Goal: Task Accomplishment & Management: Use online tool/utility

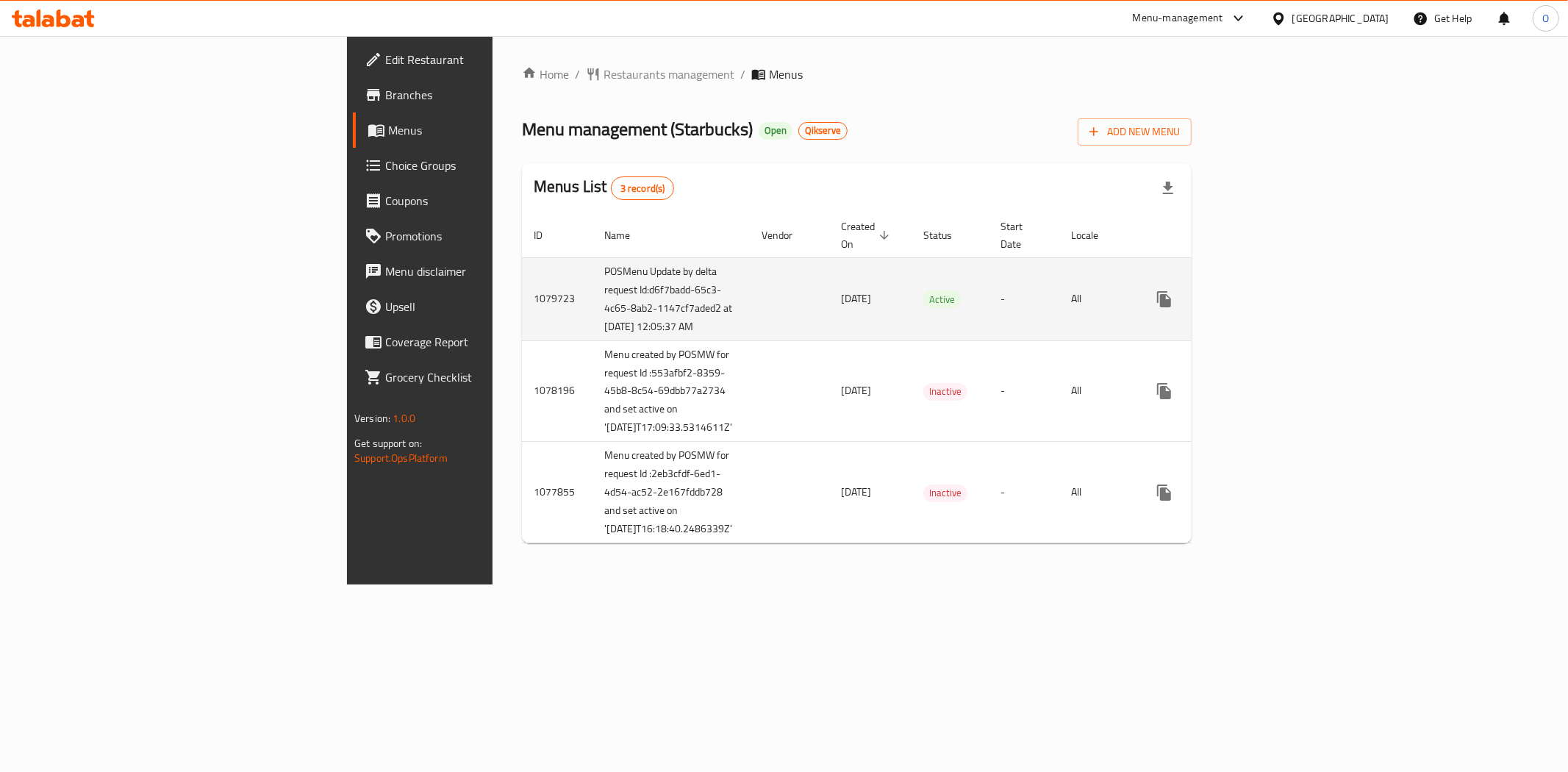
click at [1279, 308] on icon "enhanced table" at bounding box center [1270, 299] width 18 height 18
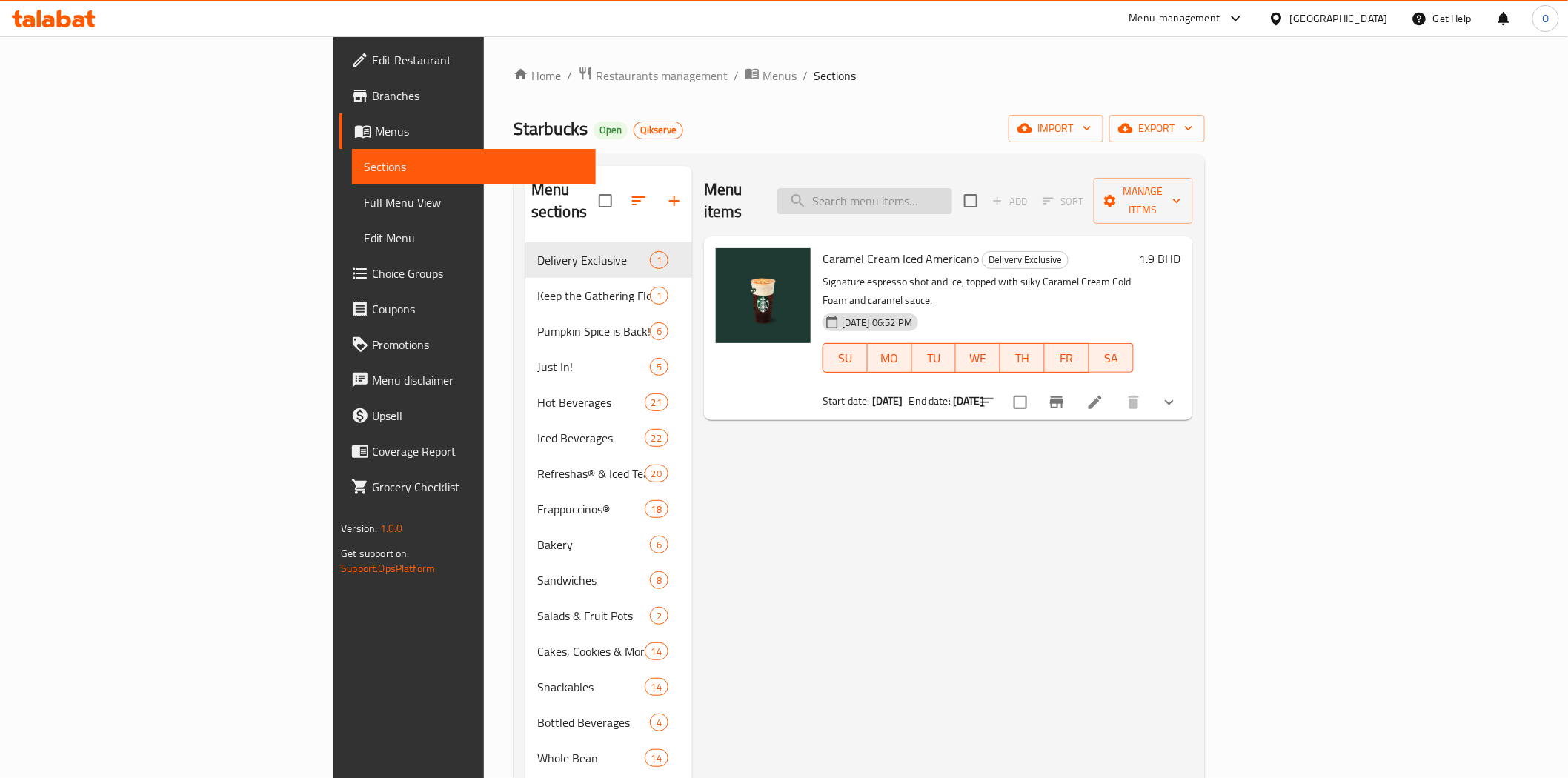
drag, startPoint x: 1038, startPoint y: 166, endPoint x: 1033, endPoint y: 180, distance: 14.9
click at [1038, 168] on div "Menu items Add Sort Manage items" at bounding box center [949, 200] width 489 height 70
click at [952, 193] on input "search" at bounding box center [864, 201] width 175 height 26
paste input "Whole Bean Coffee Sumatra 250g"
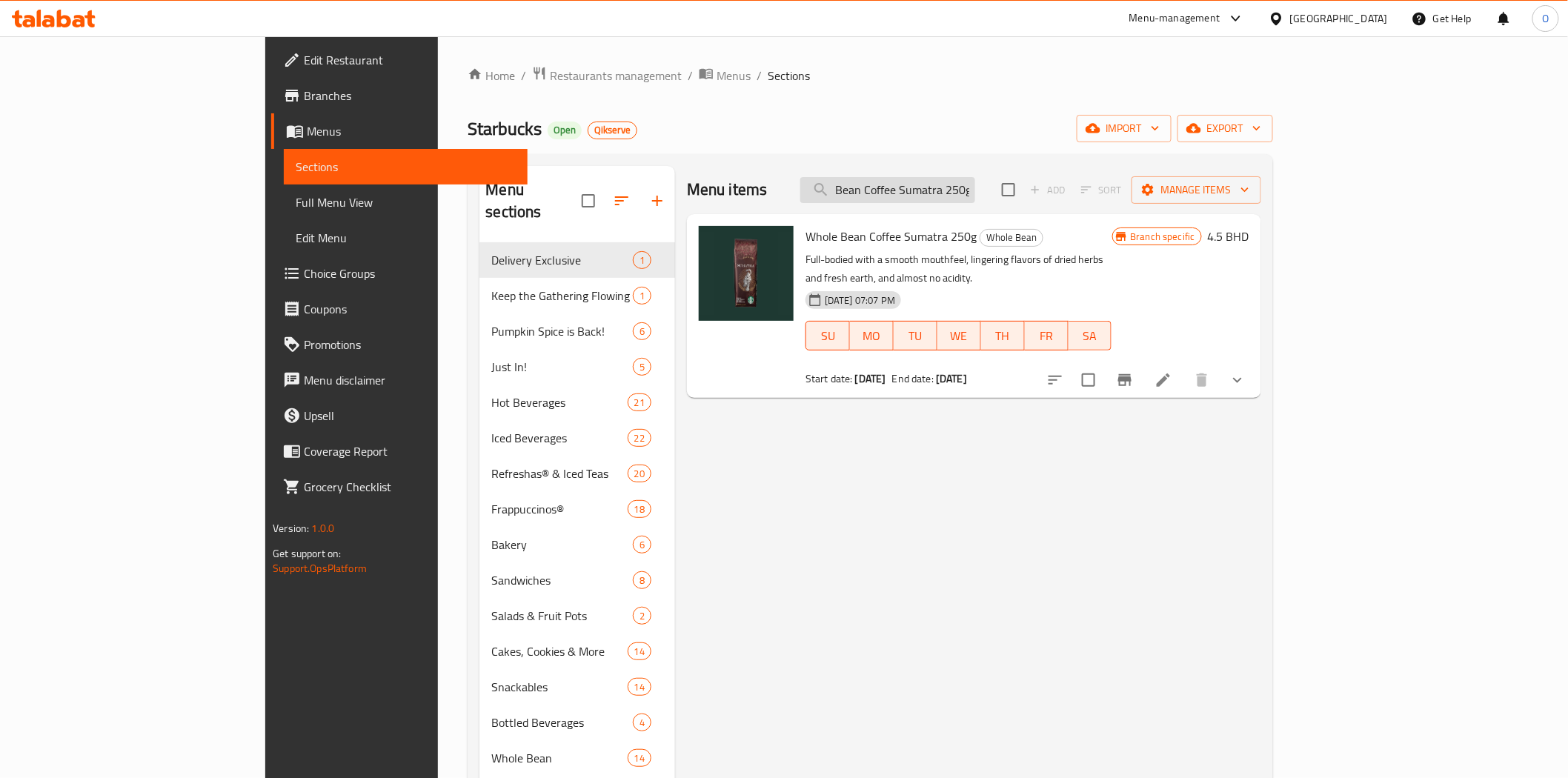
type input "Whole Bean Coffee Sumatra 250g"
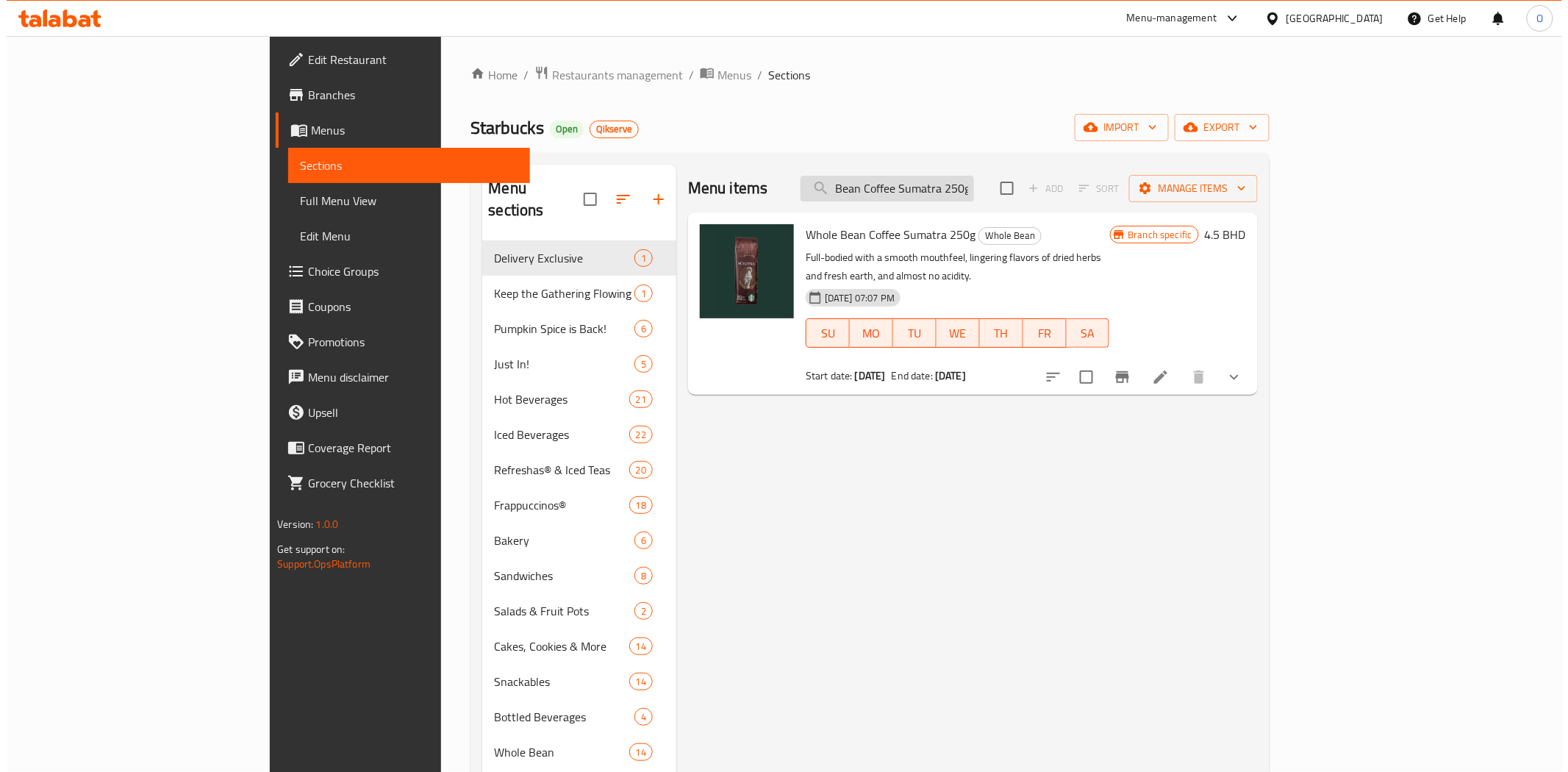
scroll to position [0, 0]
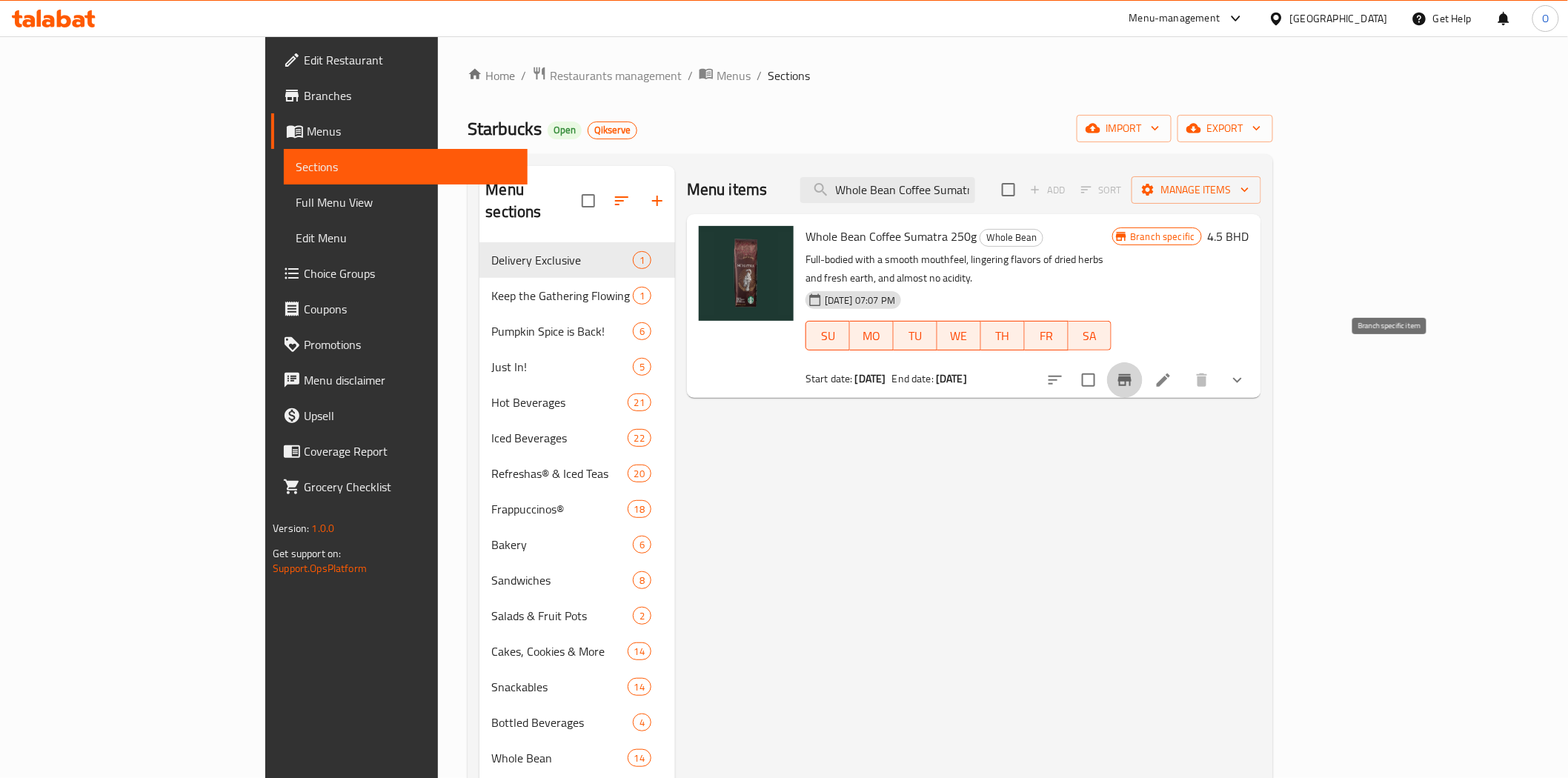
click at [1134, 371] on icon "Branch-specific-item" at bounding box center [1125, 380] width 18 height 18
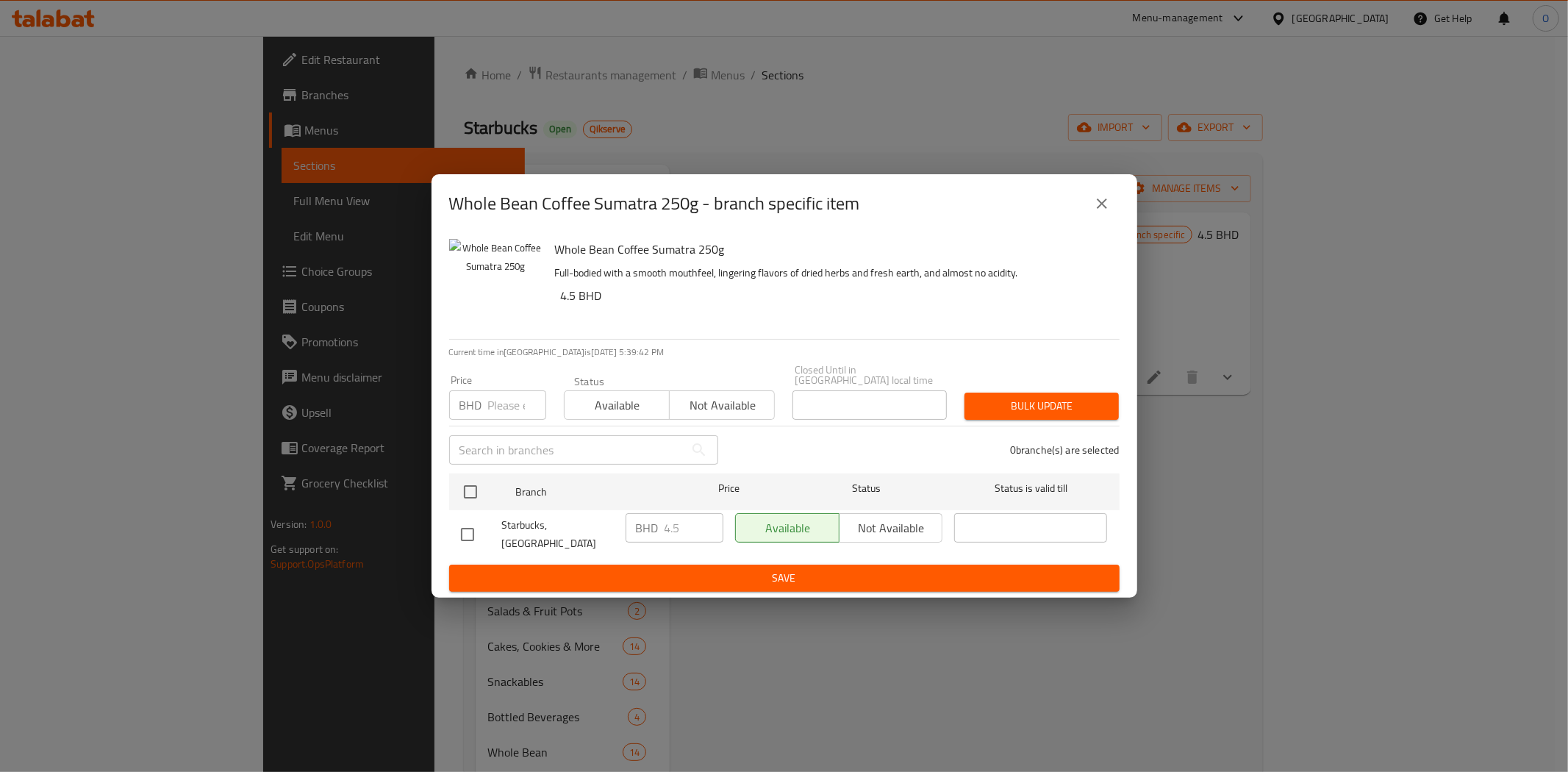
click at [1090, 221] on button "close" at bounding box center [1102, 204] width 35 height 35
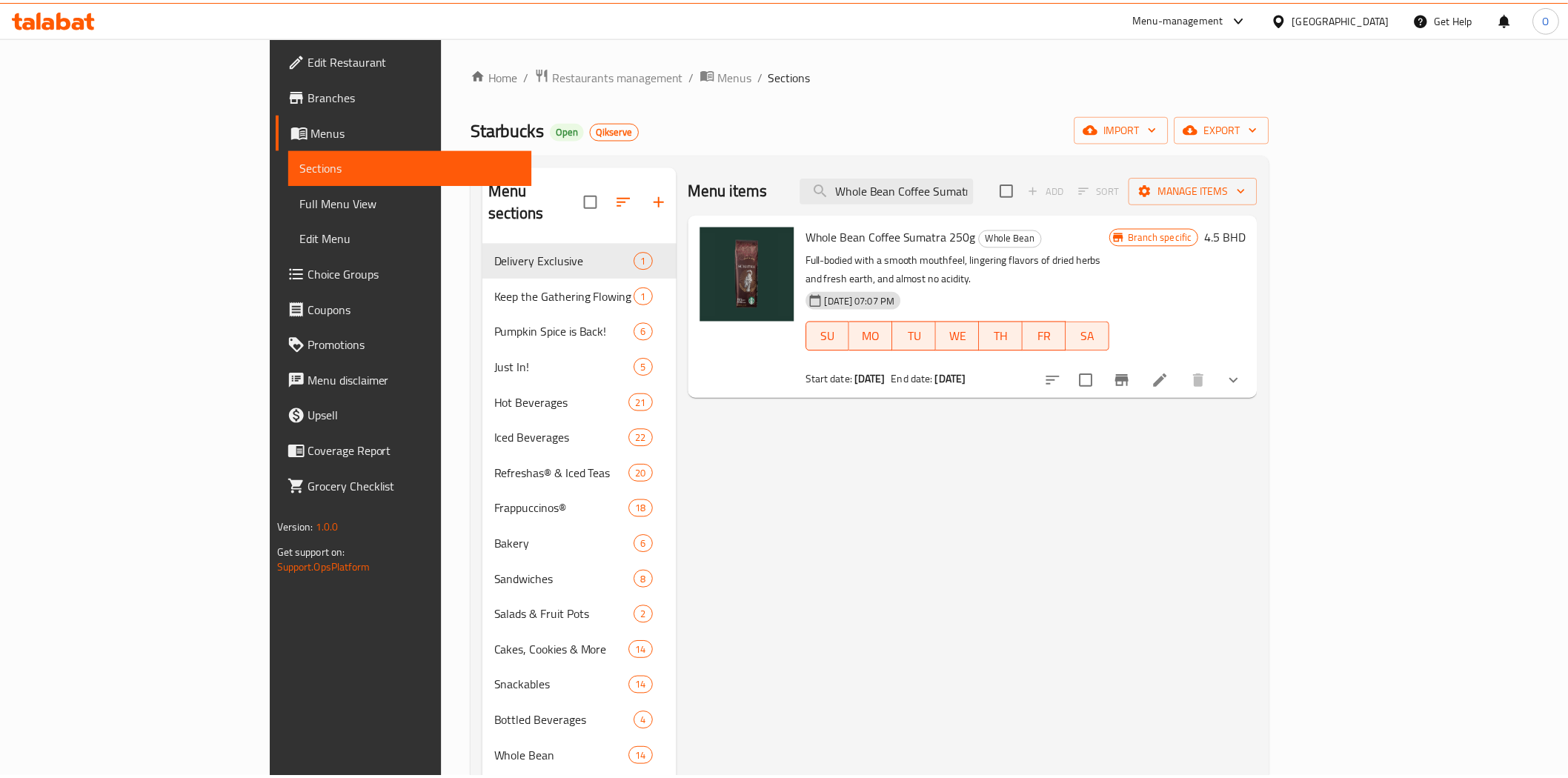
scroll to position [208, 0]
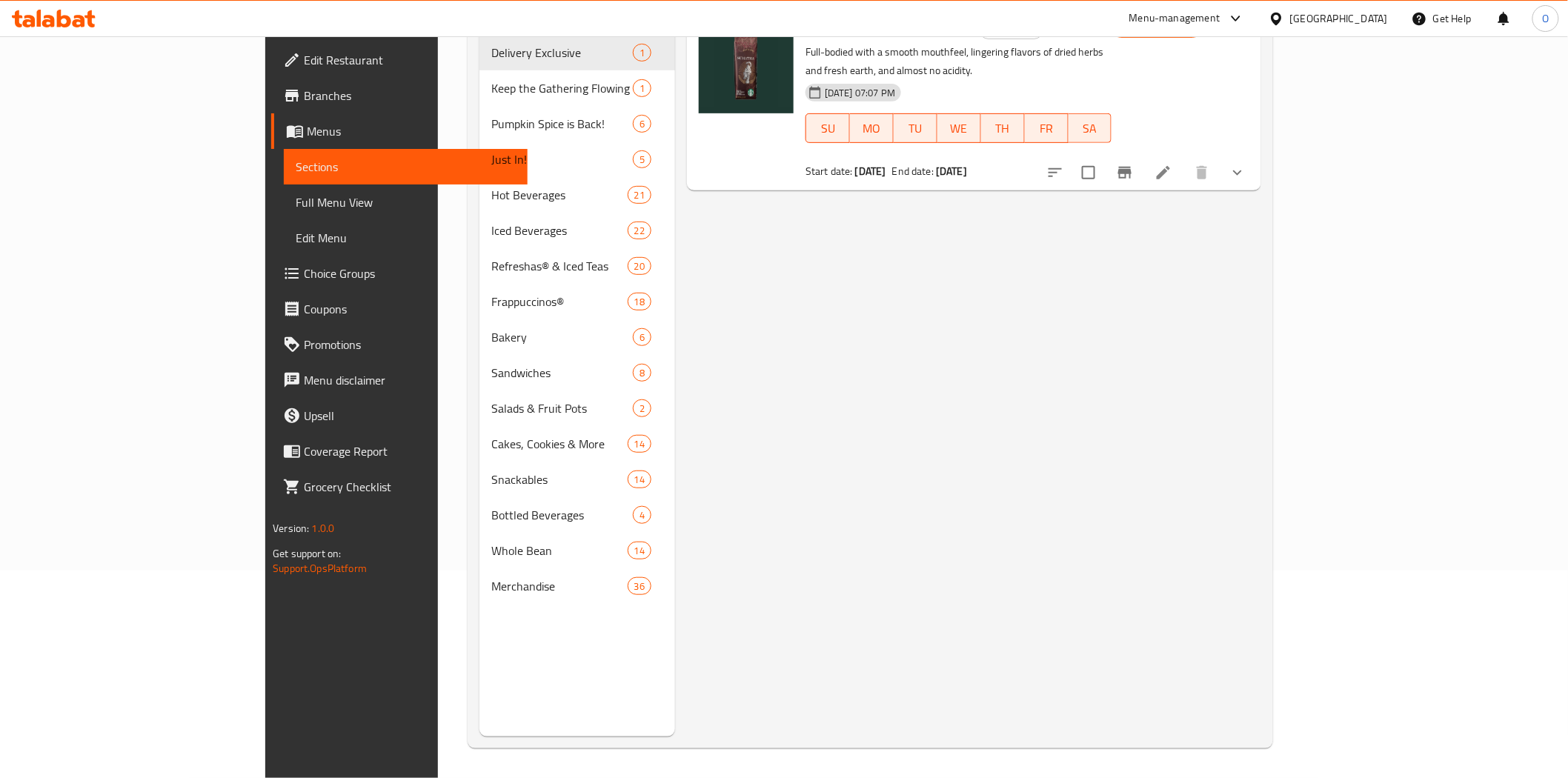
drag, startPoint x: 1143, startPoint y: 292, endPoint x: 1066, endPoint y: 248, distance: 88.7
click at [1143, 292] on div "Menu items Whole Bean Coffee Sumatra 250g Add Sort Manage items Whole Bean Coff…" at bounding box center [968, 347] width 586 height 778
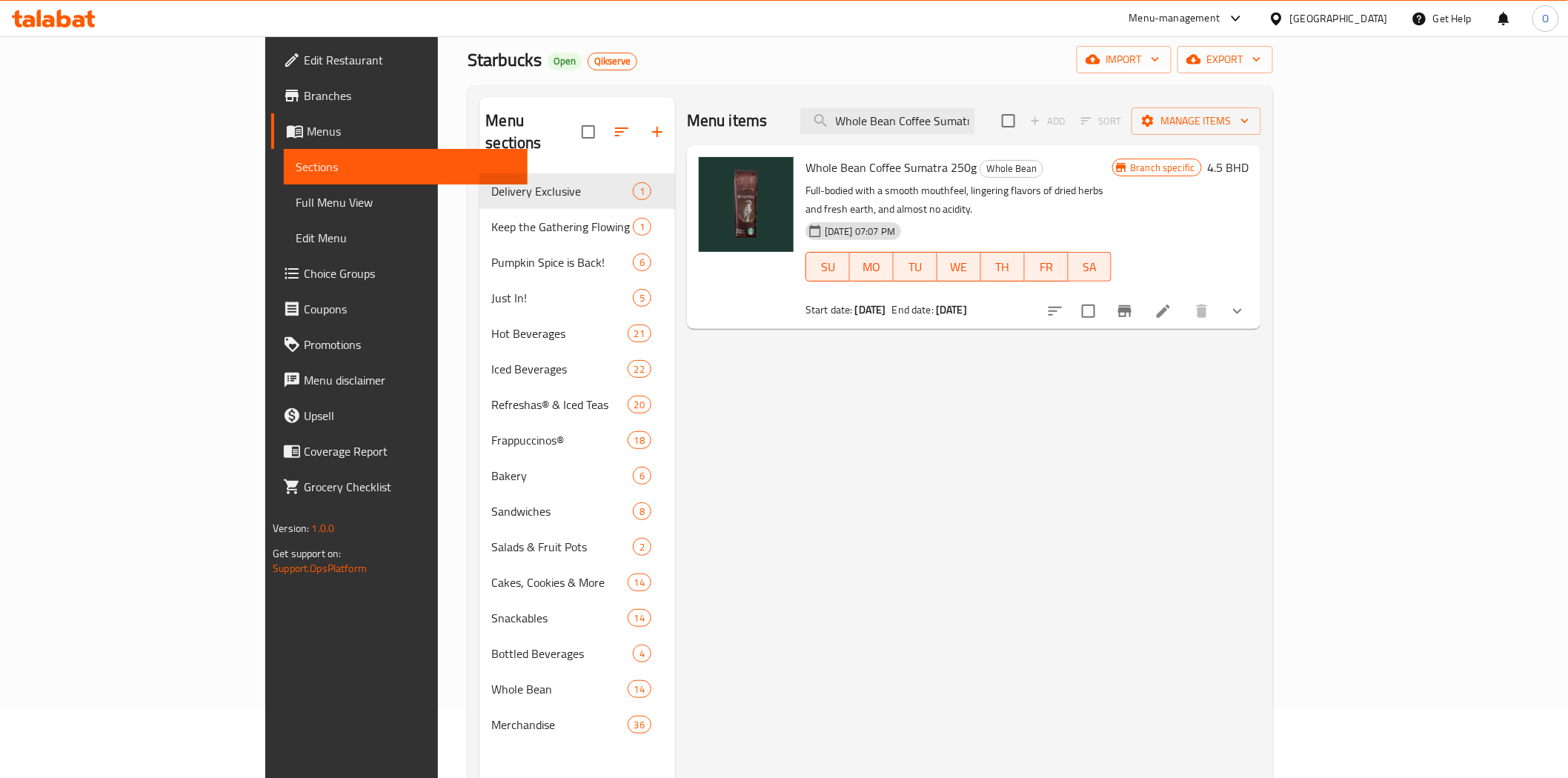
scroll to position [0, 0]
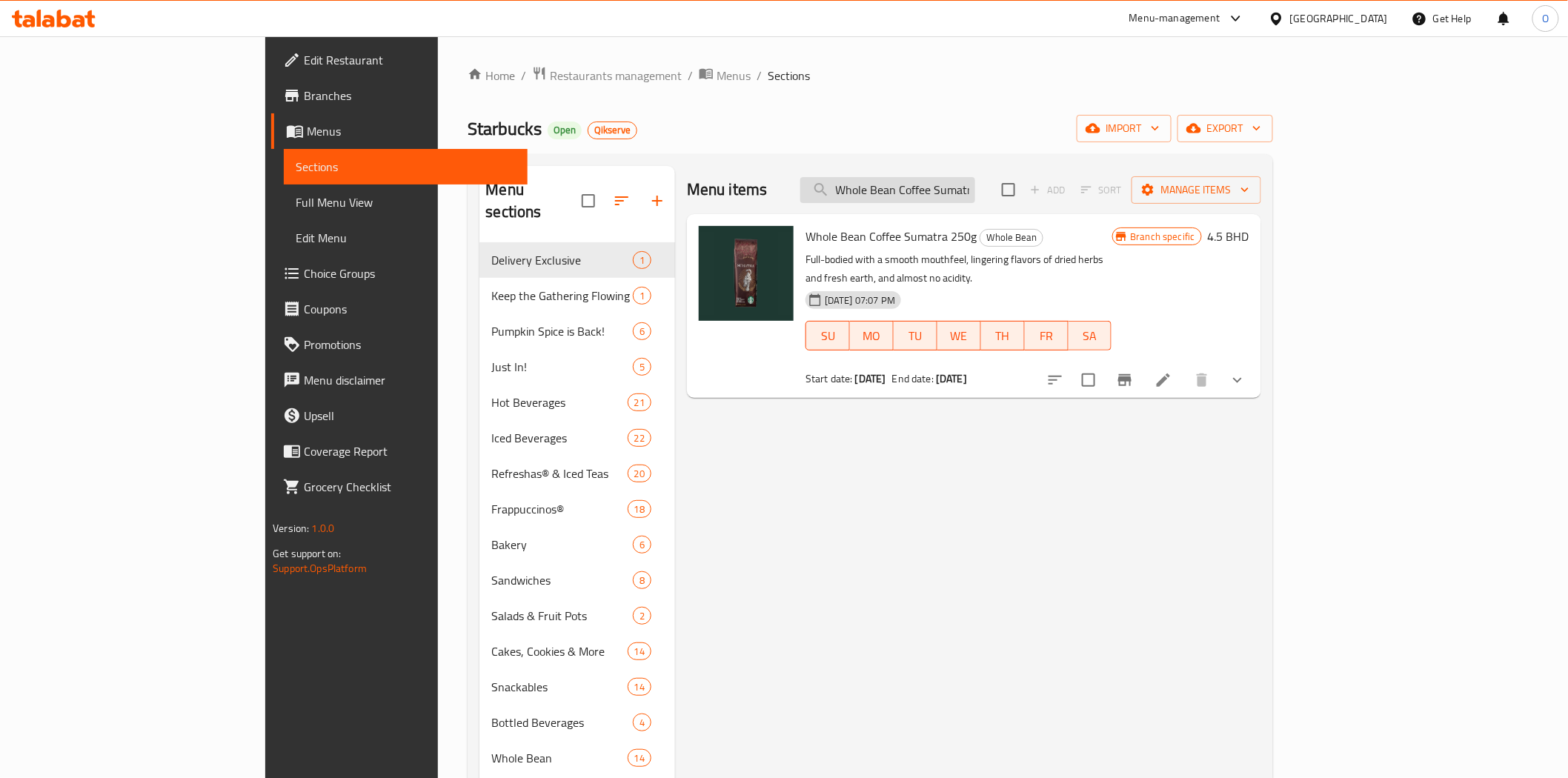
click at [976, 187] on input "Whole Bean Coffee Sumatra 250g" at bounding box center [887, 190] width 175 height 26
paste input "Guatemala Antigu"
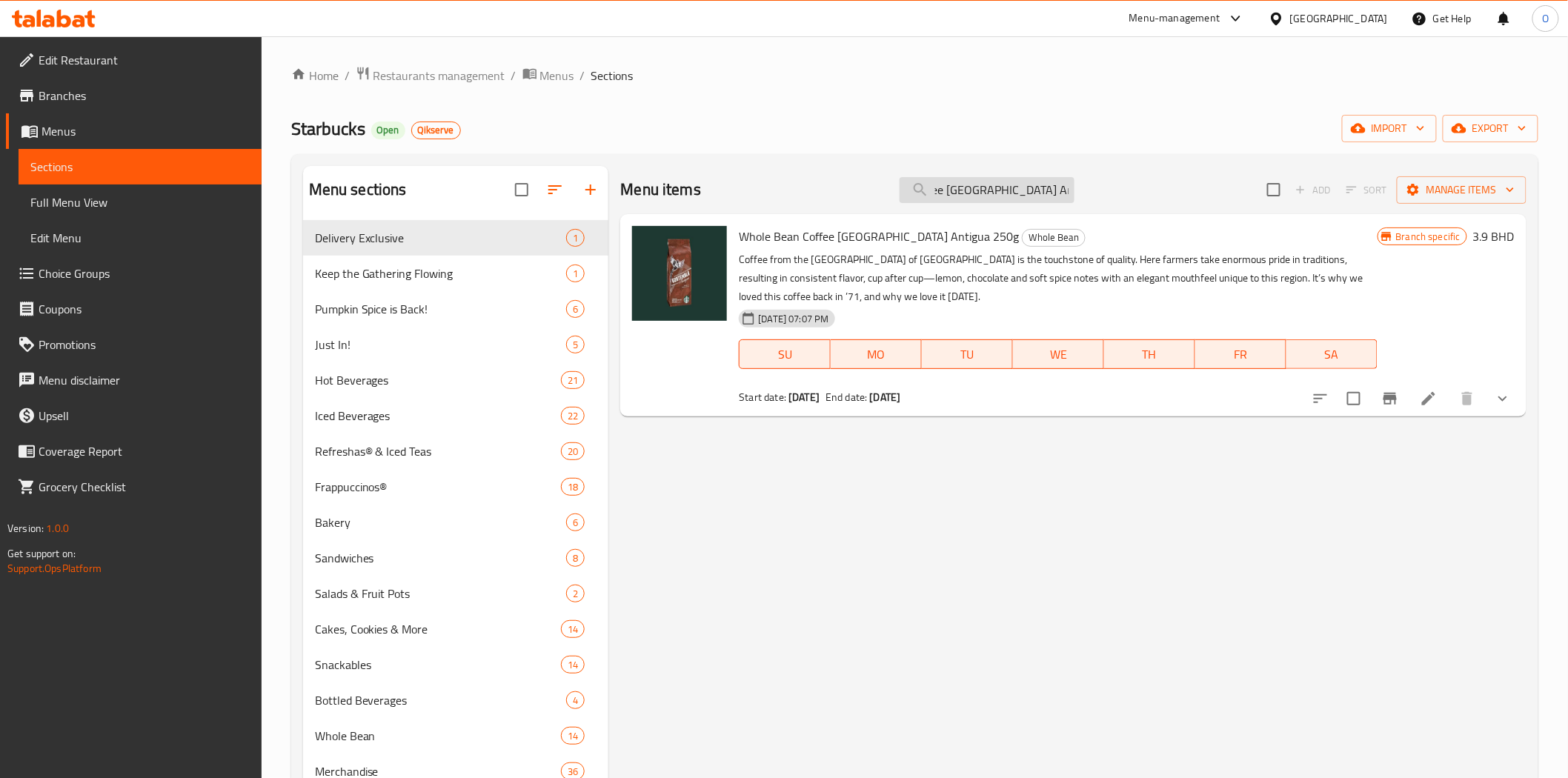
type input "Whole Bean Coffee [GEOGRAPHIC_DATA] Antigua 250g"
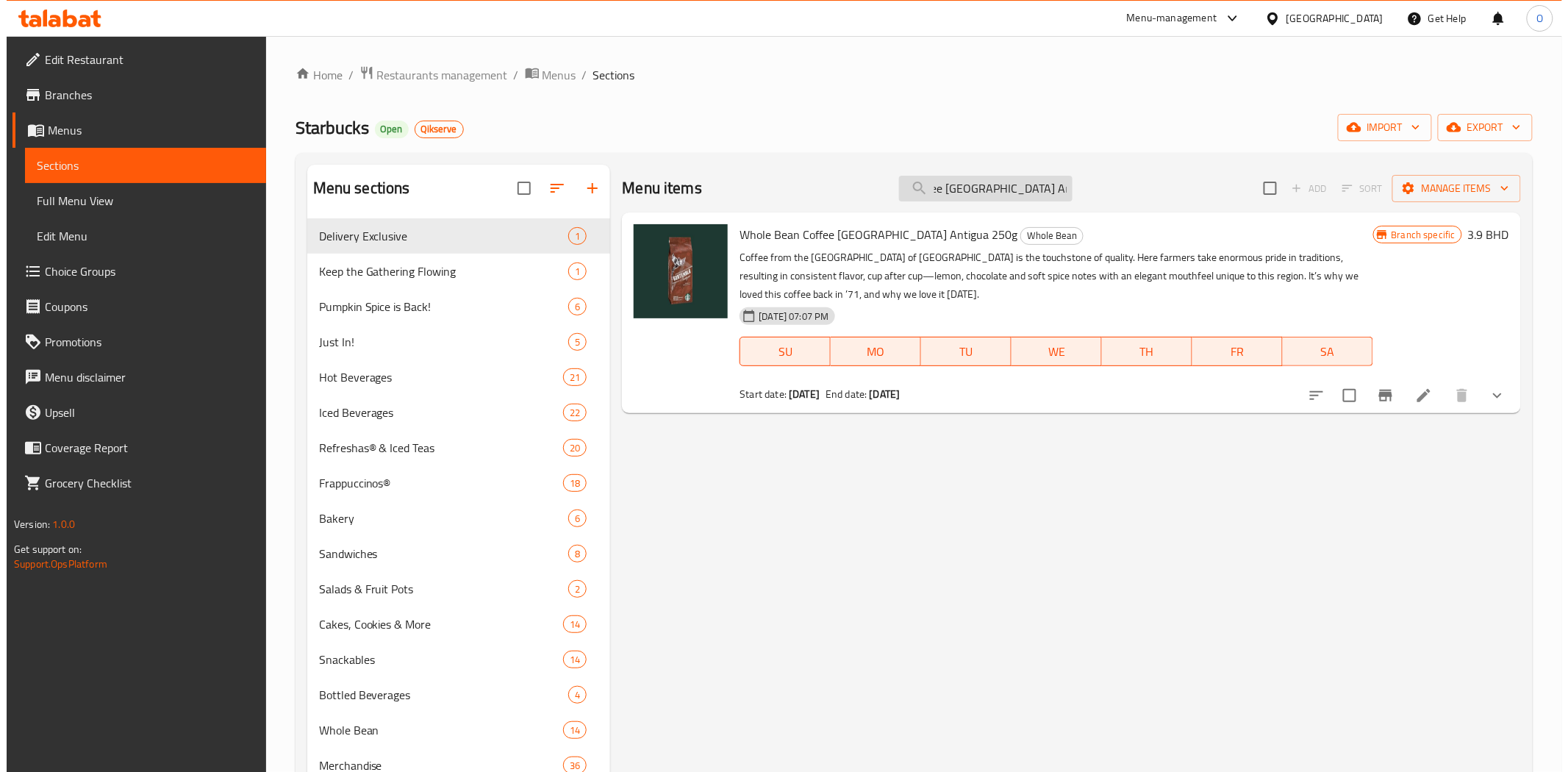
scroll to position [0, 0]
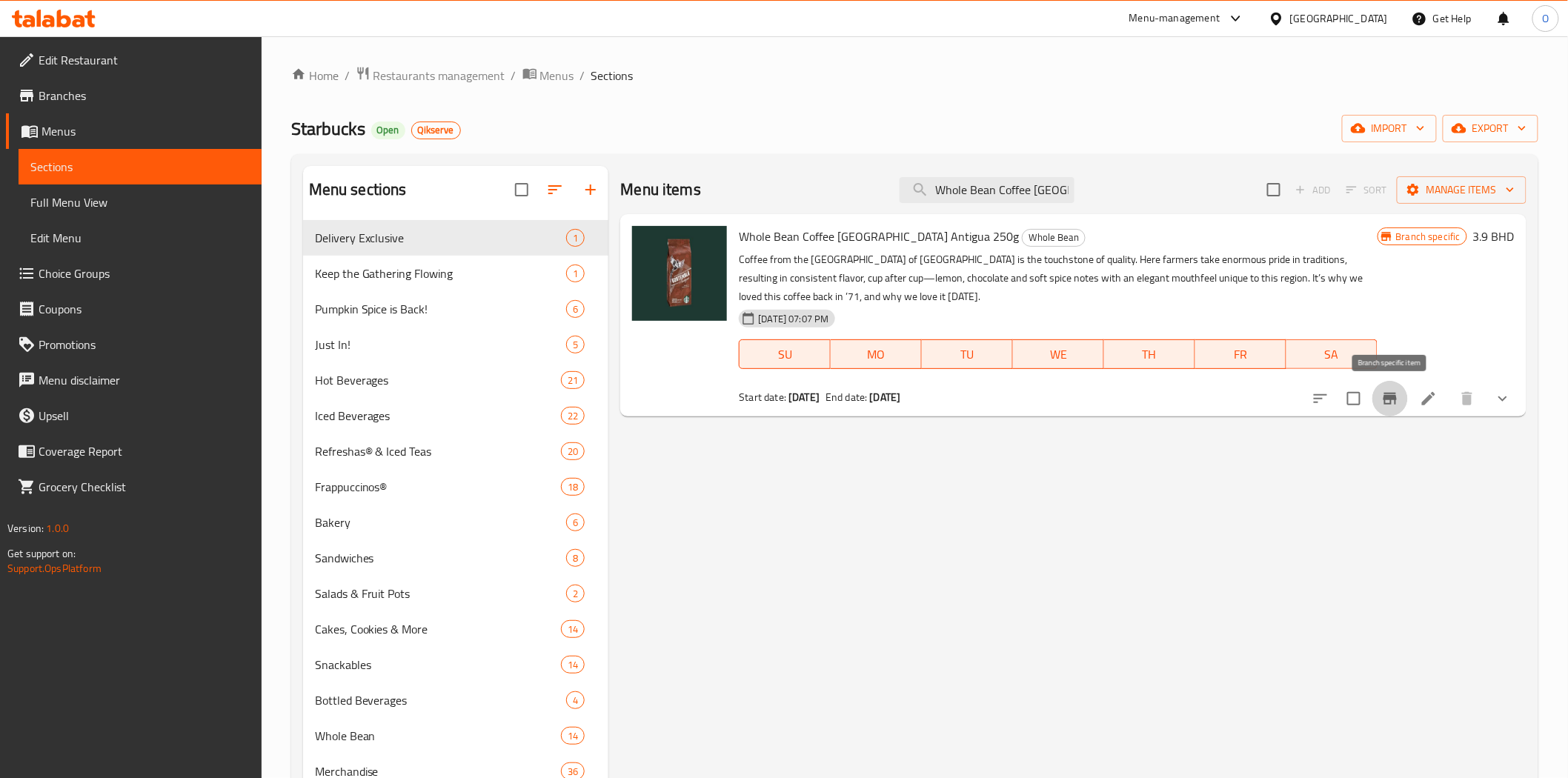
click at [1397, 396] on icon "Branch-specific-item" at bounding box center [1390, 398] width 18 height 18
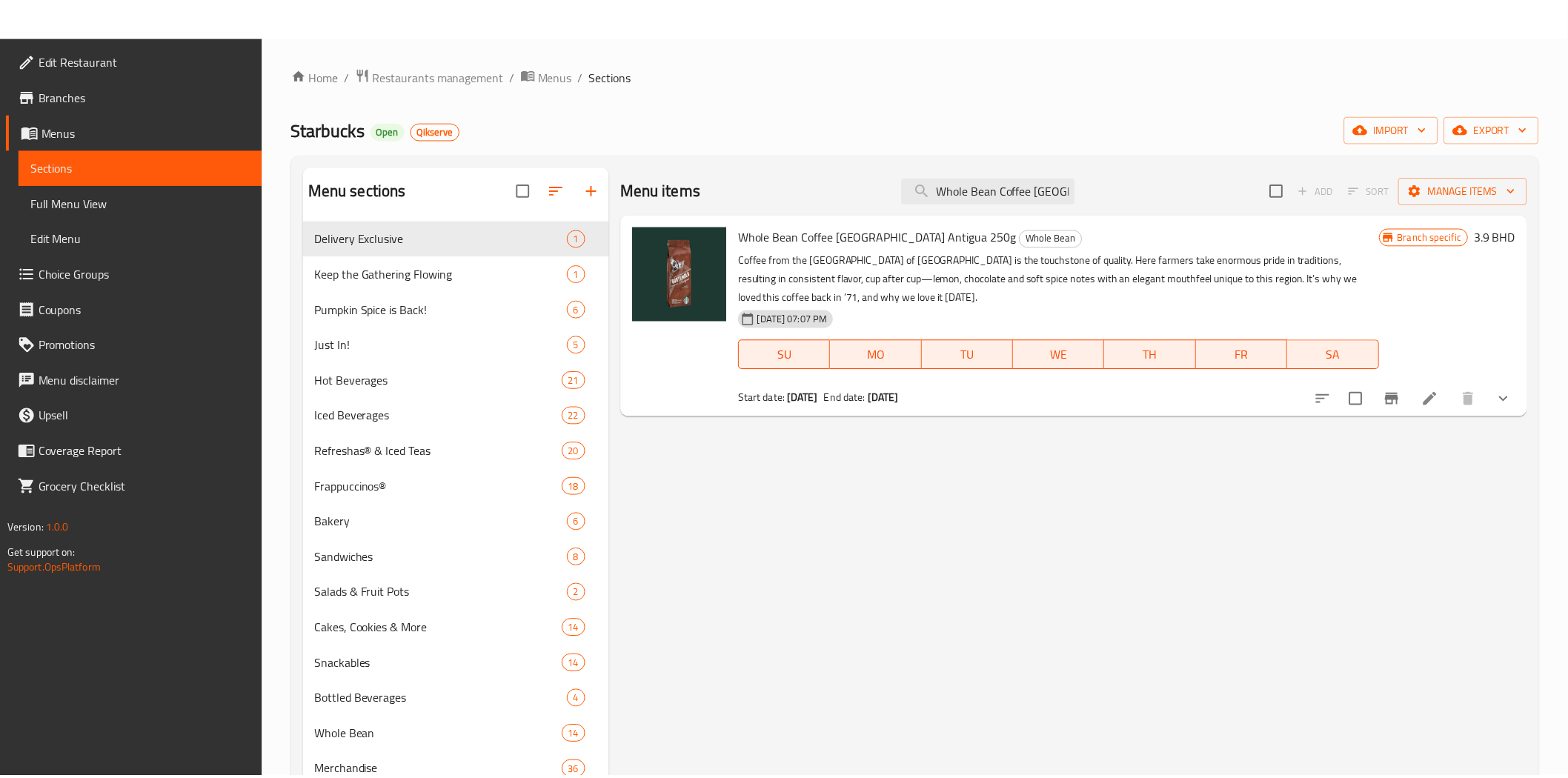
scroll to position [208, 0]
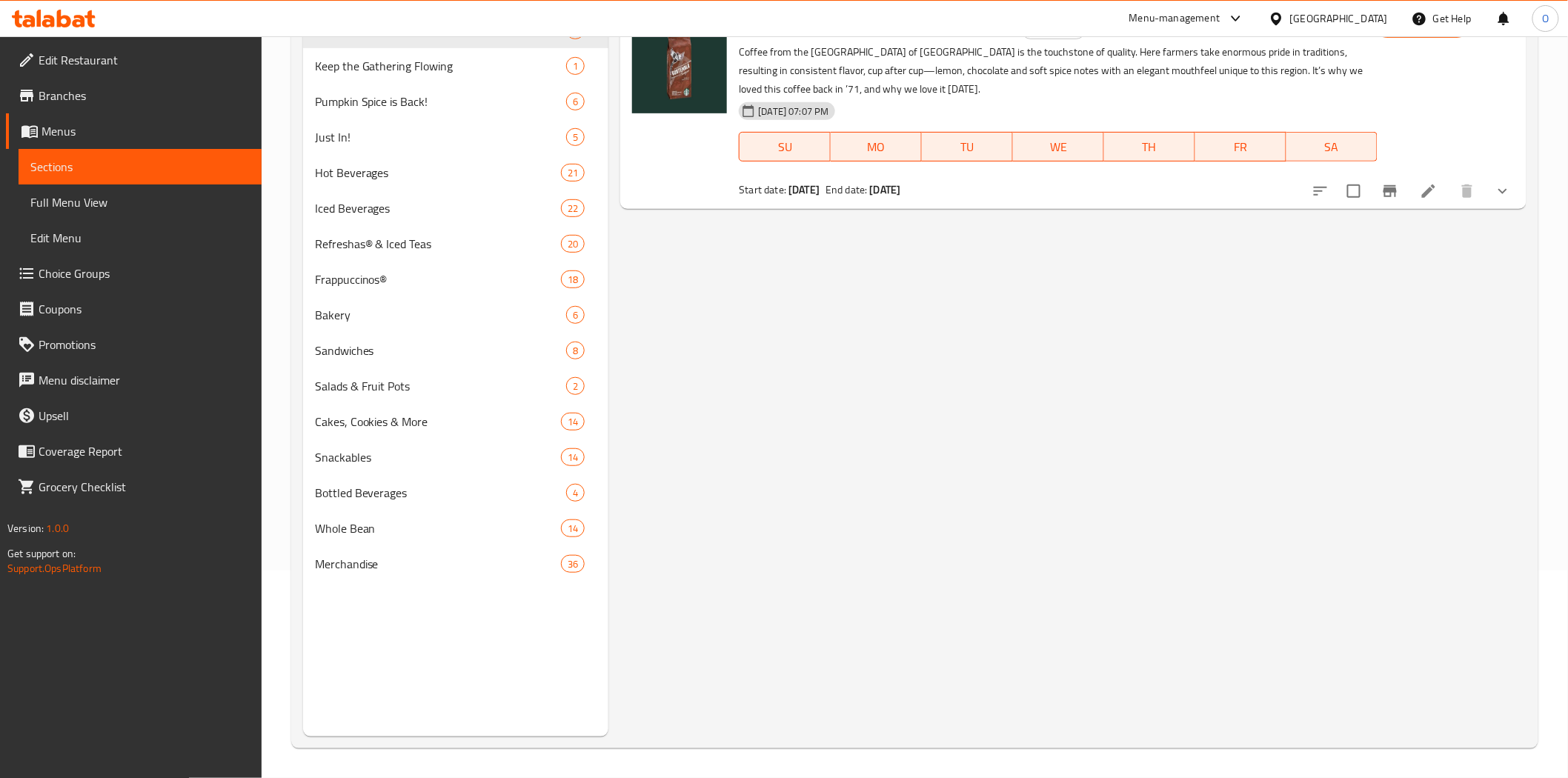
click at [1294, 280] on div "Menu items Whole Bean Coffee Guatemala Antigua 250g Add Sort Manage items Whole…" at bounding box center [1067, 347] width 918 height 778
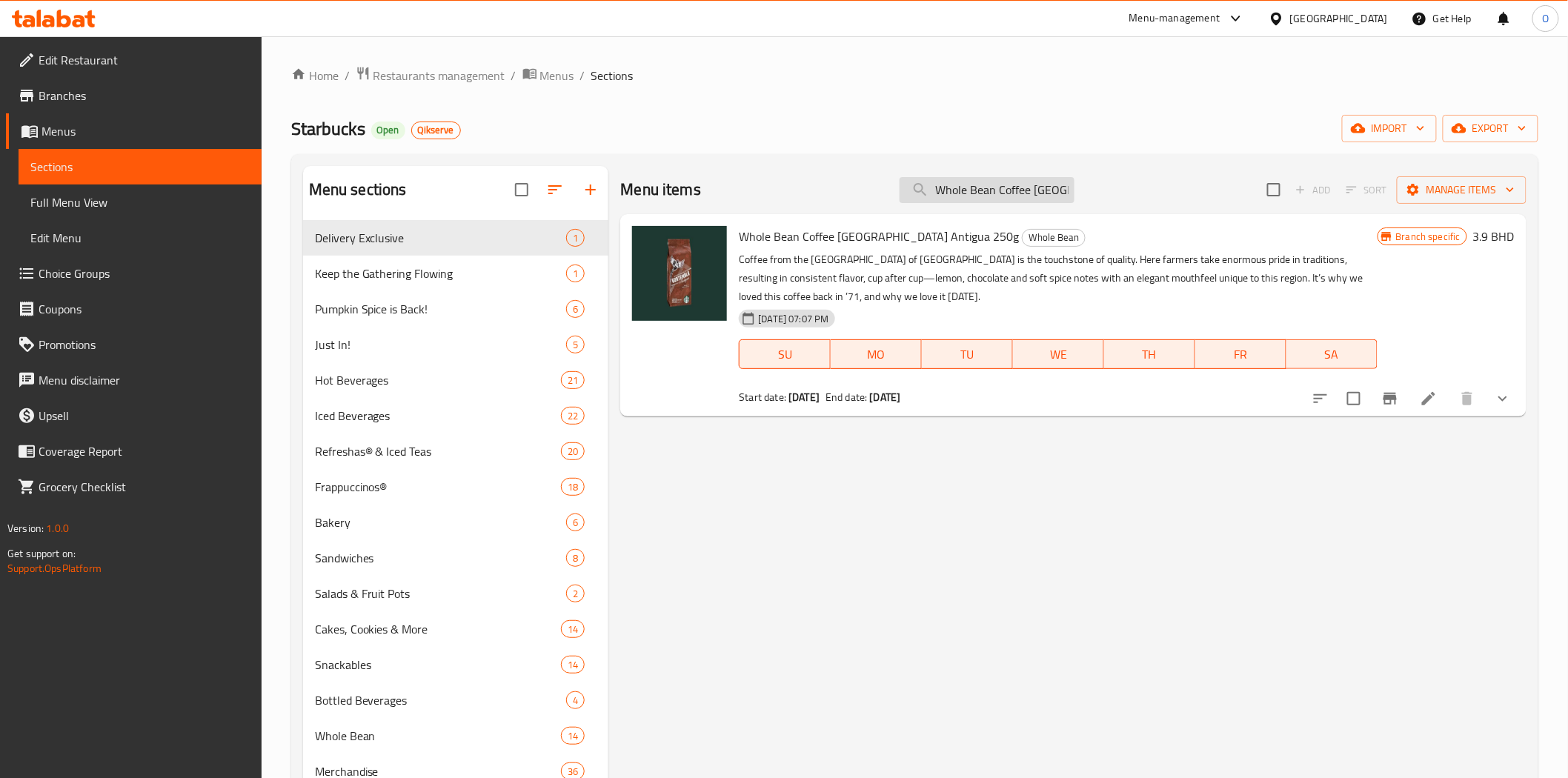
click at [930, 201] on input "Whole Bean Coffee [GEOGRAPHIC_DATA] Antigua 250g" at bounding box center [987, 190] width 175 height 26
paste input "House Blend"
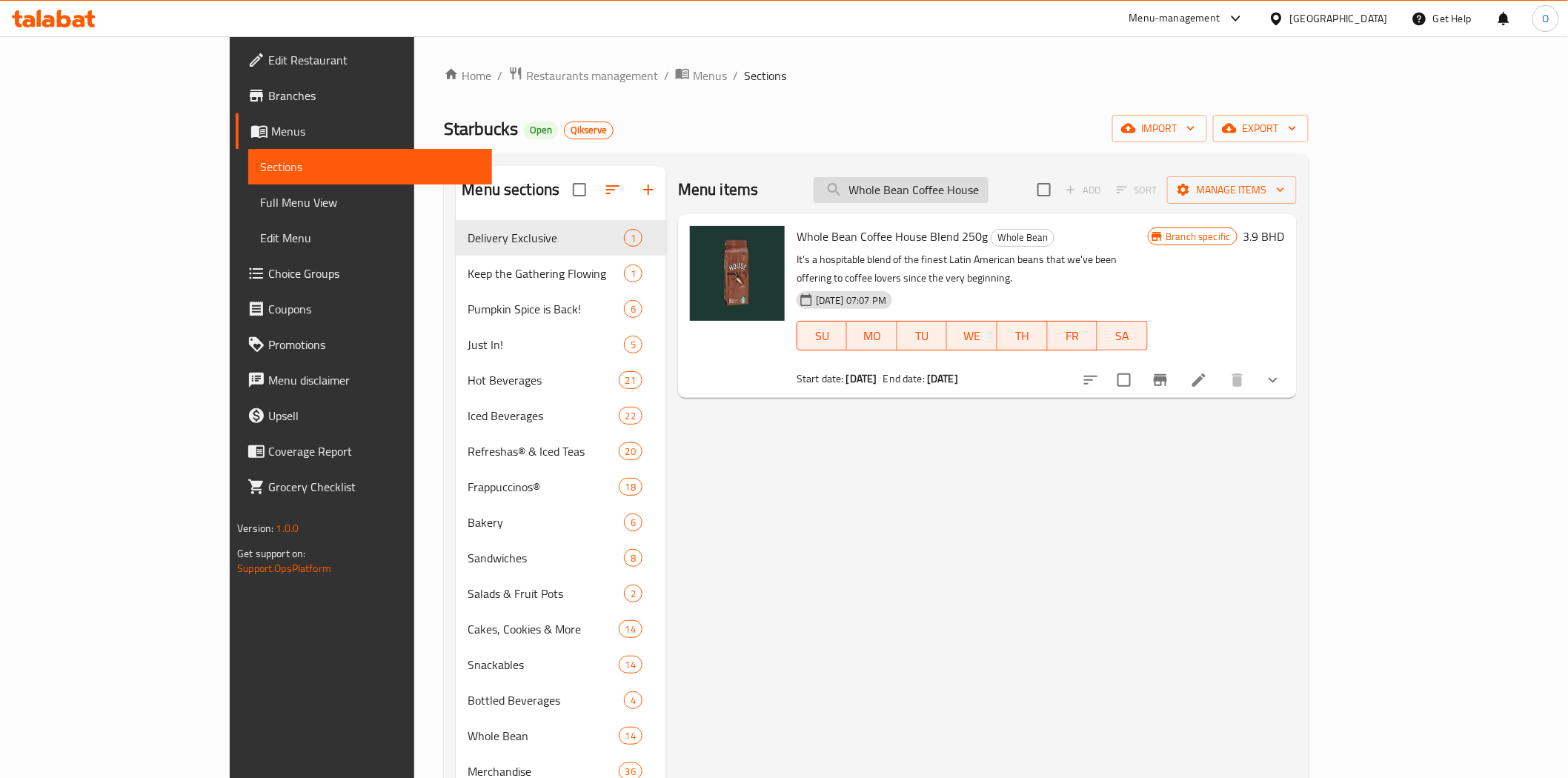
click at [988, 182] on input "Whole Bean Coffee House Blend 250g" at bounding box center [901, 190] width 175 height 26
paste input "MUG 3OZ SIREN STONE GRAY"
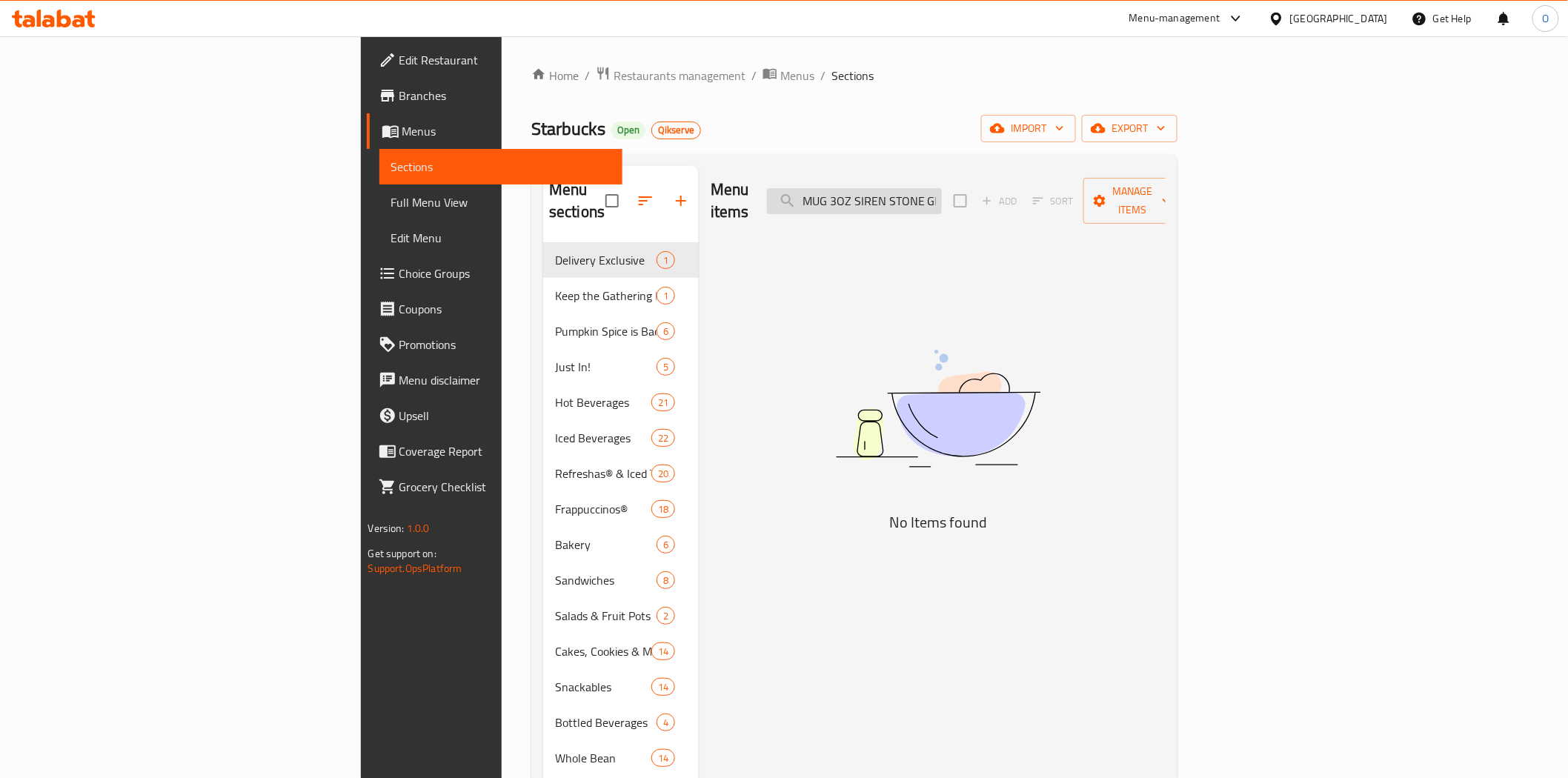
click at [942, 188] on input "MUG 3OZ SIREN STONE GRAY" at bounding box center [854, 201] width 175 height 26
paste input "search"
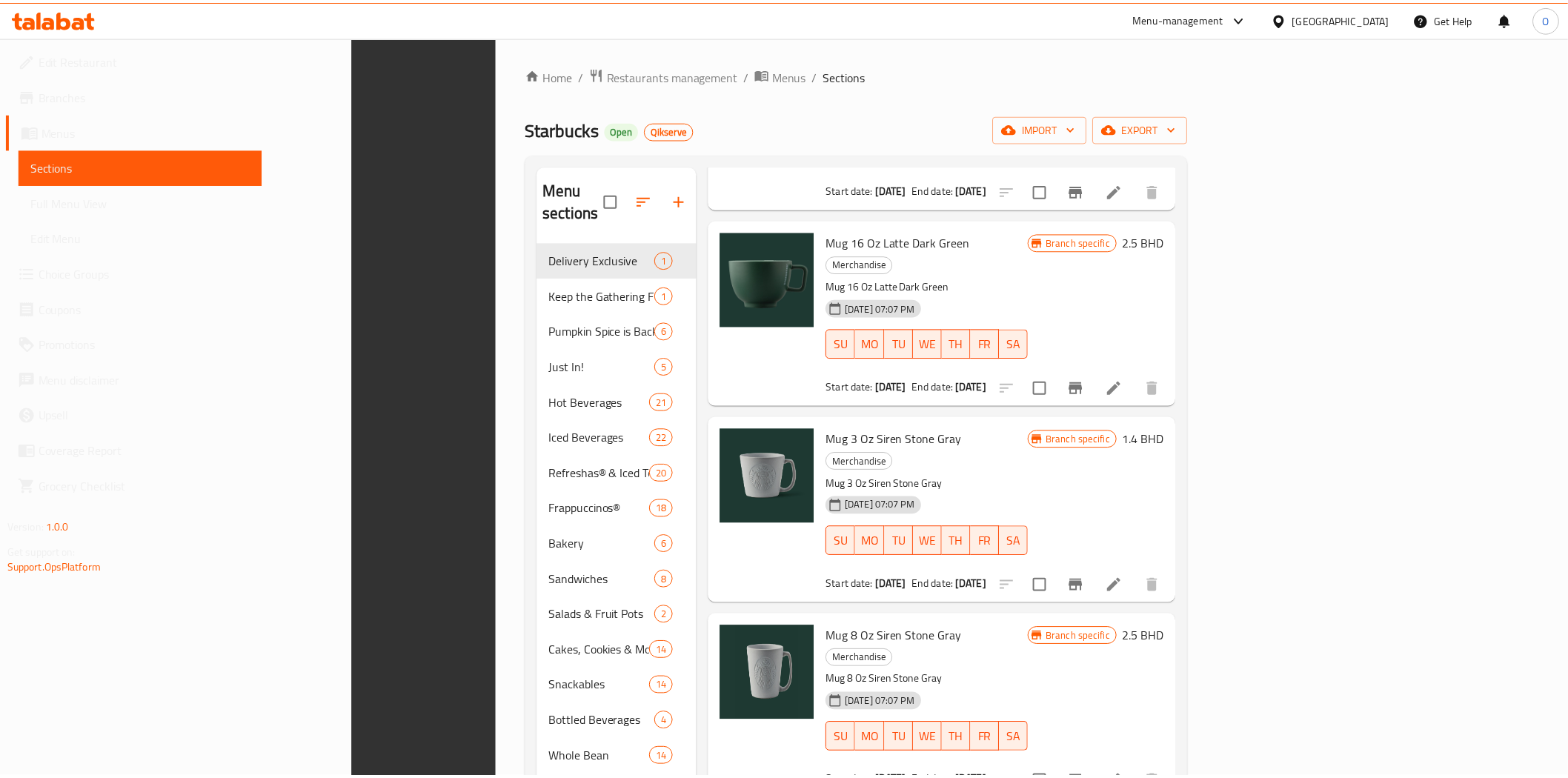
scroll to position [208, 0]
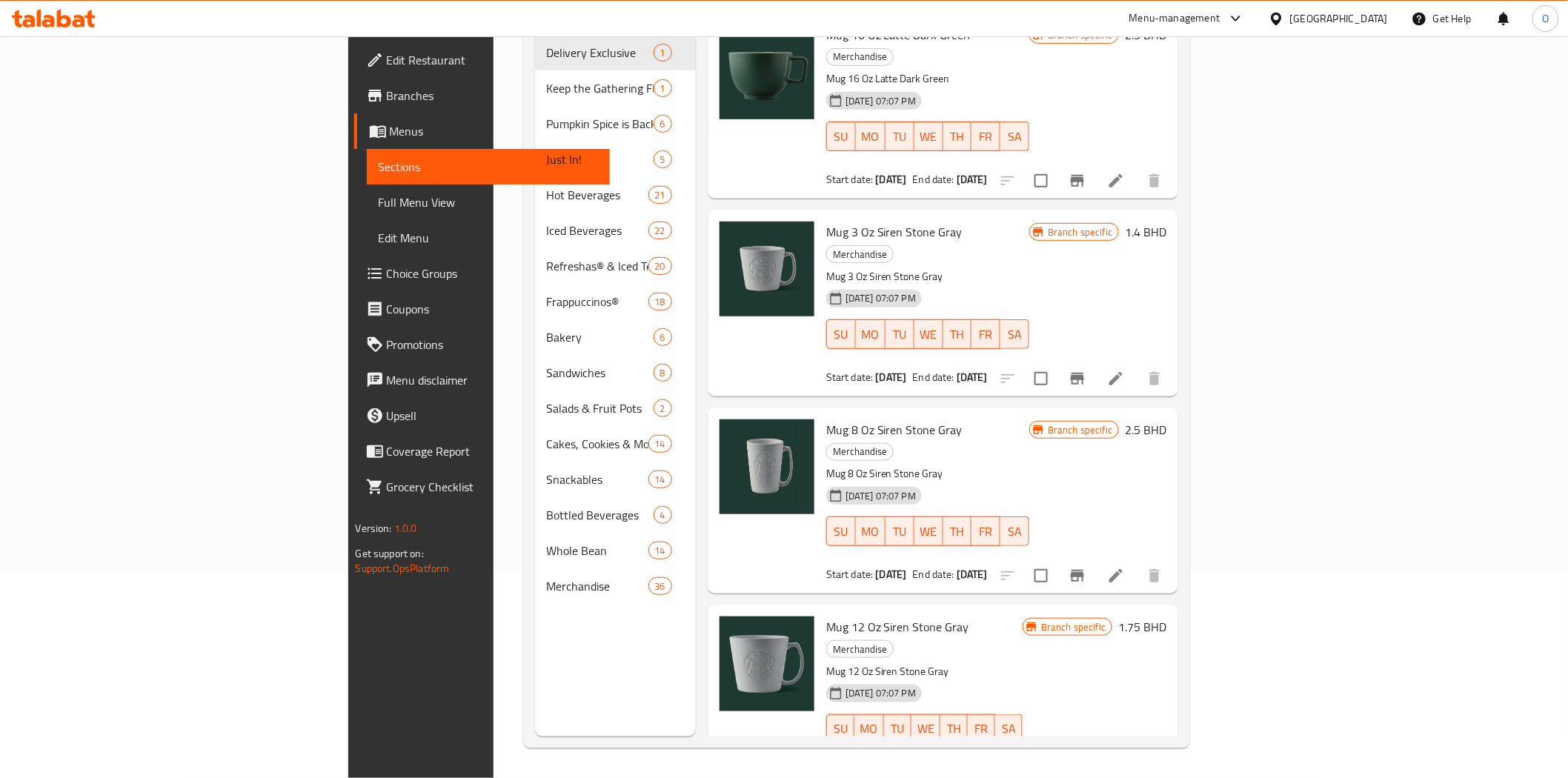
click at [696, 416] on div "Menu items MUG Add Sort Manage items MUG SIREN SOFT TOUCH PINK 14oz Merchandise…" at bounding box center [938, 347] width 483 height 778
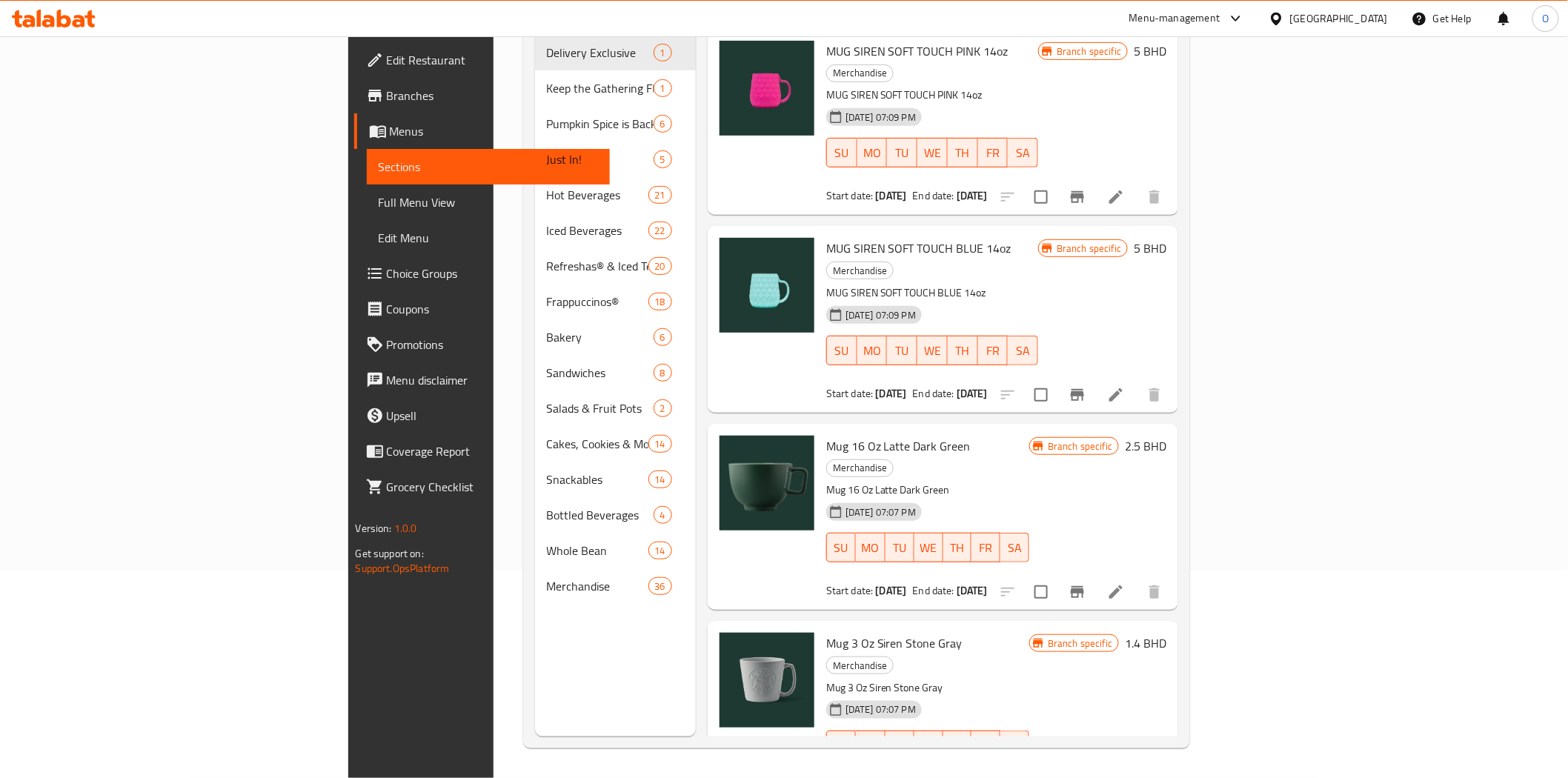
scroll to position [0, 0]
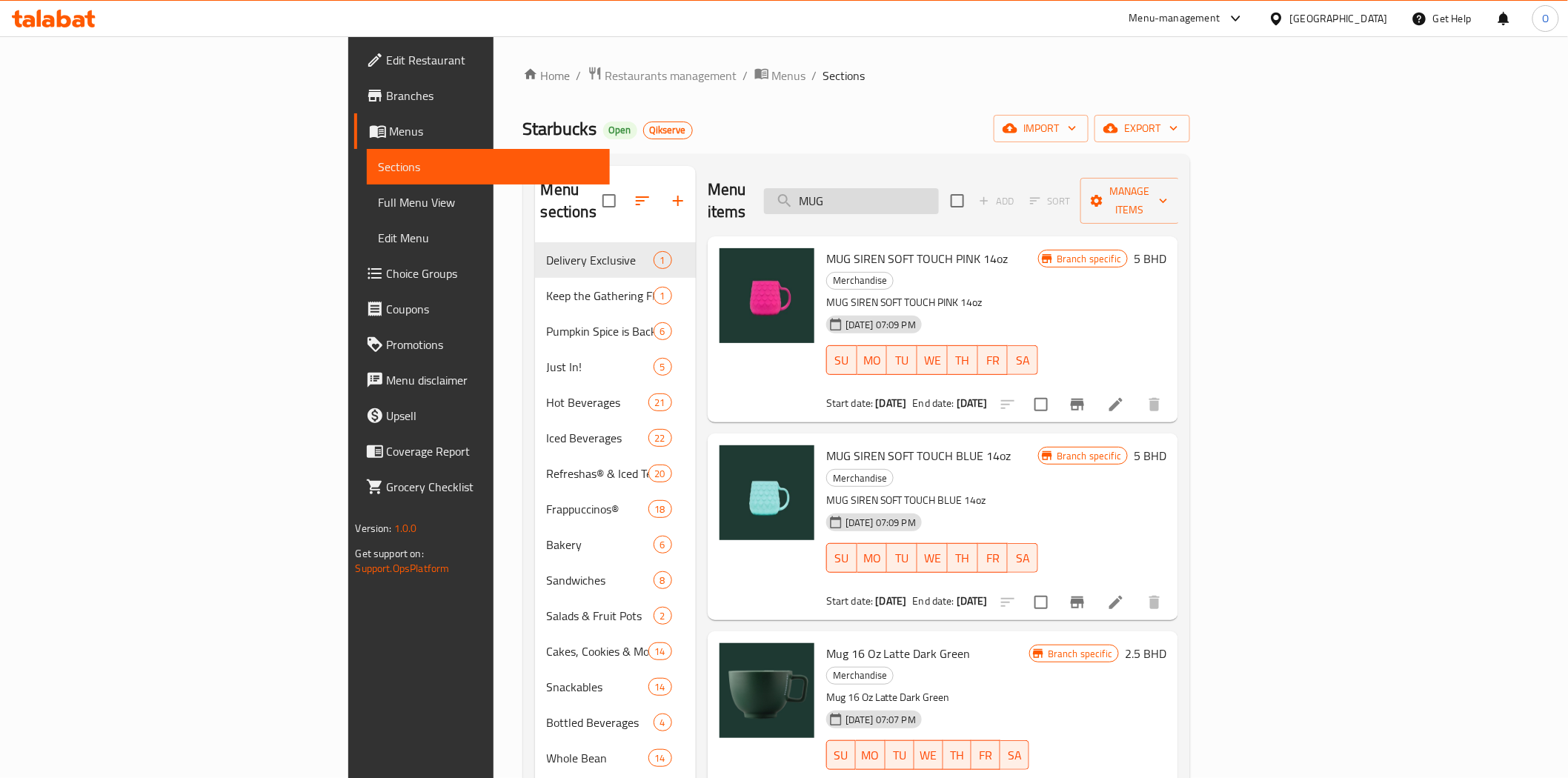
click at [939, 191] on input "MUG" at bounding box center [851, 201] width 175 height 26
paste input "14OZ SPECKLED TERRAZZO W21"
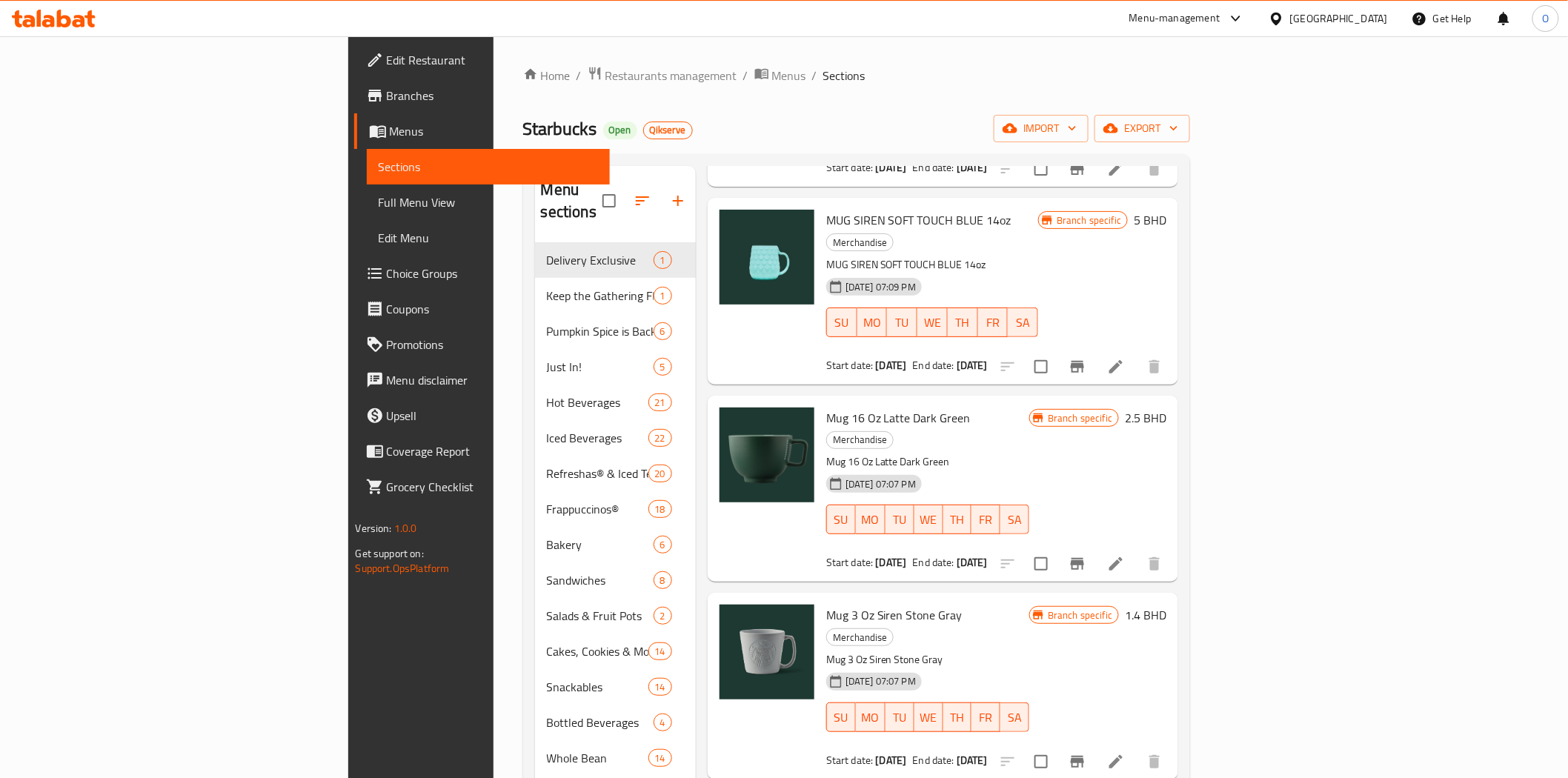
scroll to position [247, 0]
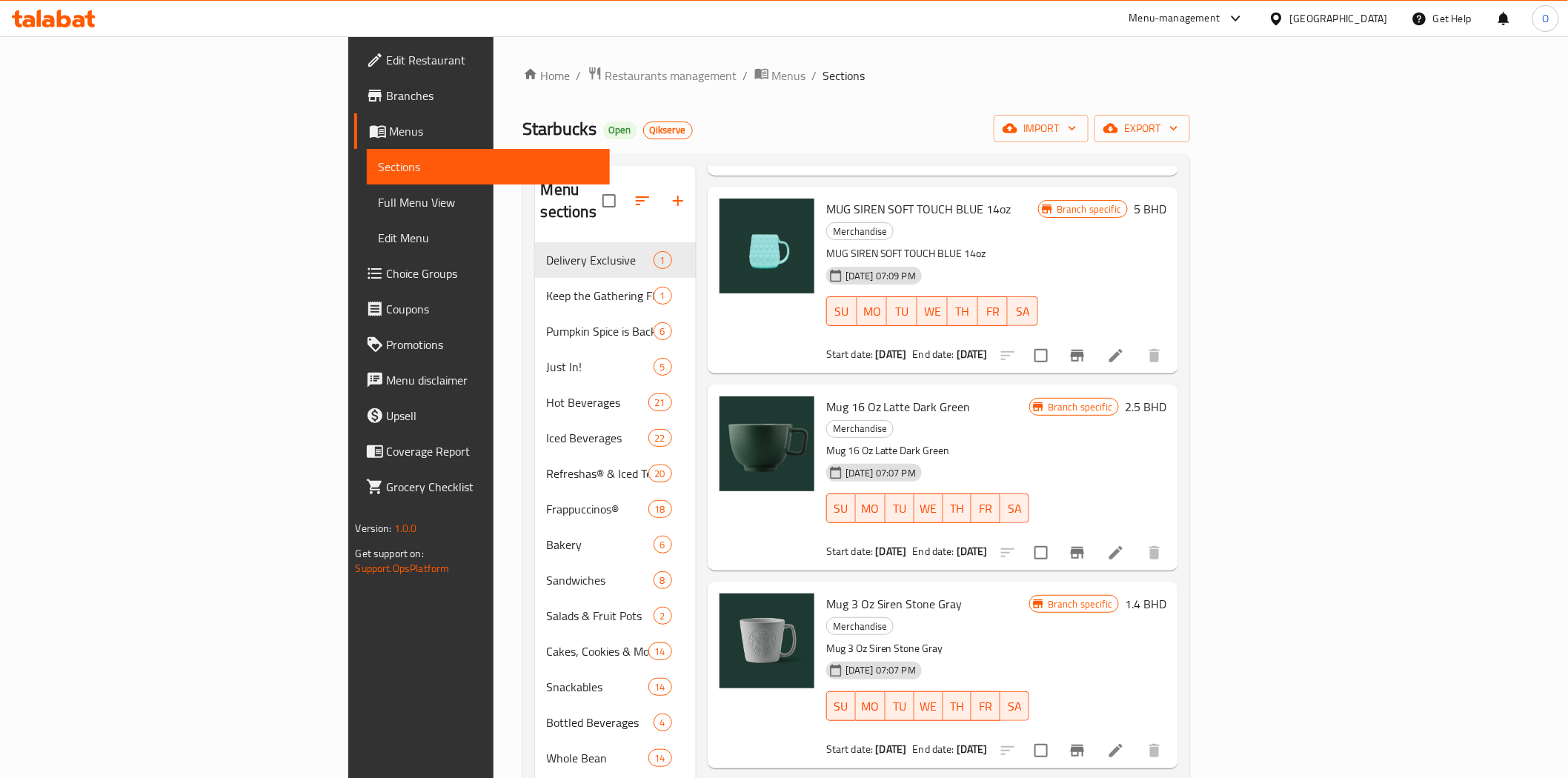
type input "MUG"
click at [827, 593] on span "Mug 3 Oz Siren Stone Gray" at bounding box center [894, 604] width 136 height 23
copy h6 "Mug 3 Oz Siren Stone Gray"
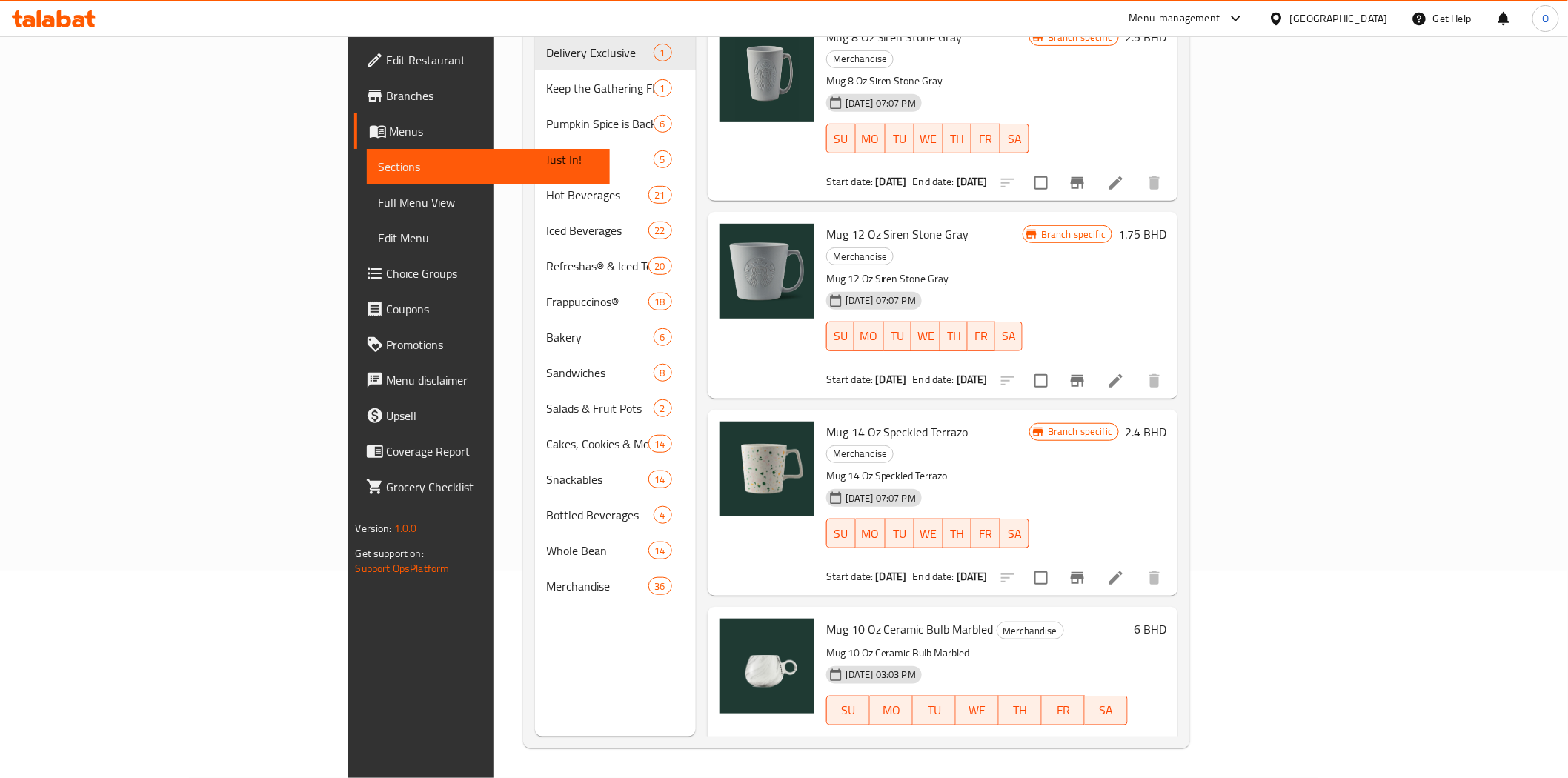
scroll to position [778, 0]
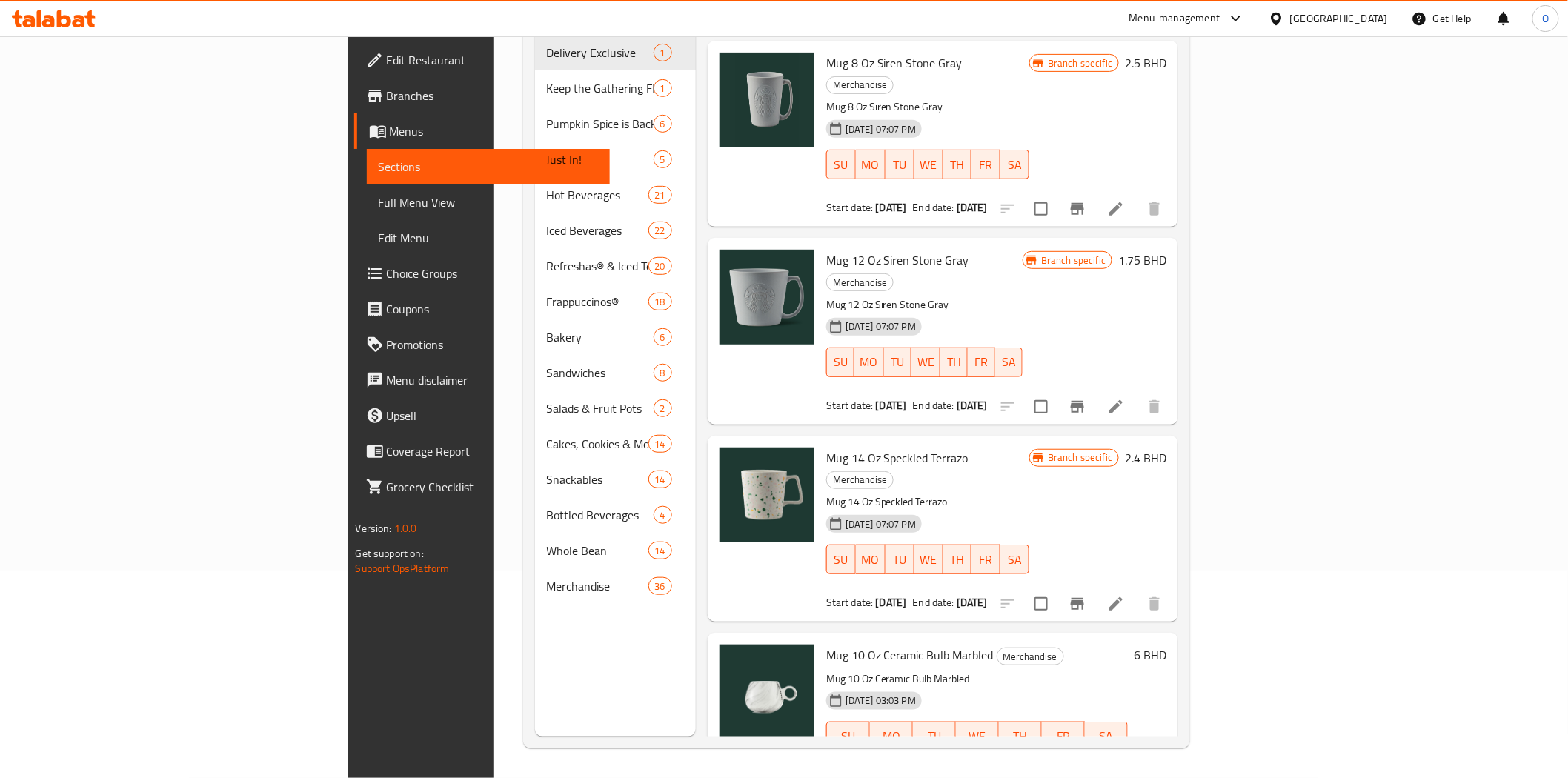
click at [838, 447] on span "Mug 14 Oz Speckled Terrazo" at bounding box center [897, 458] width 142 height 23
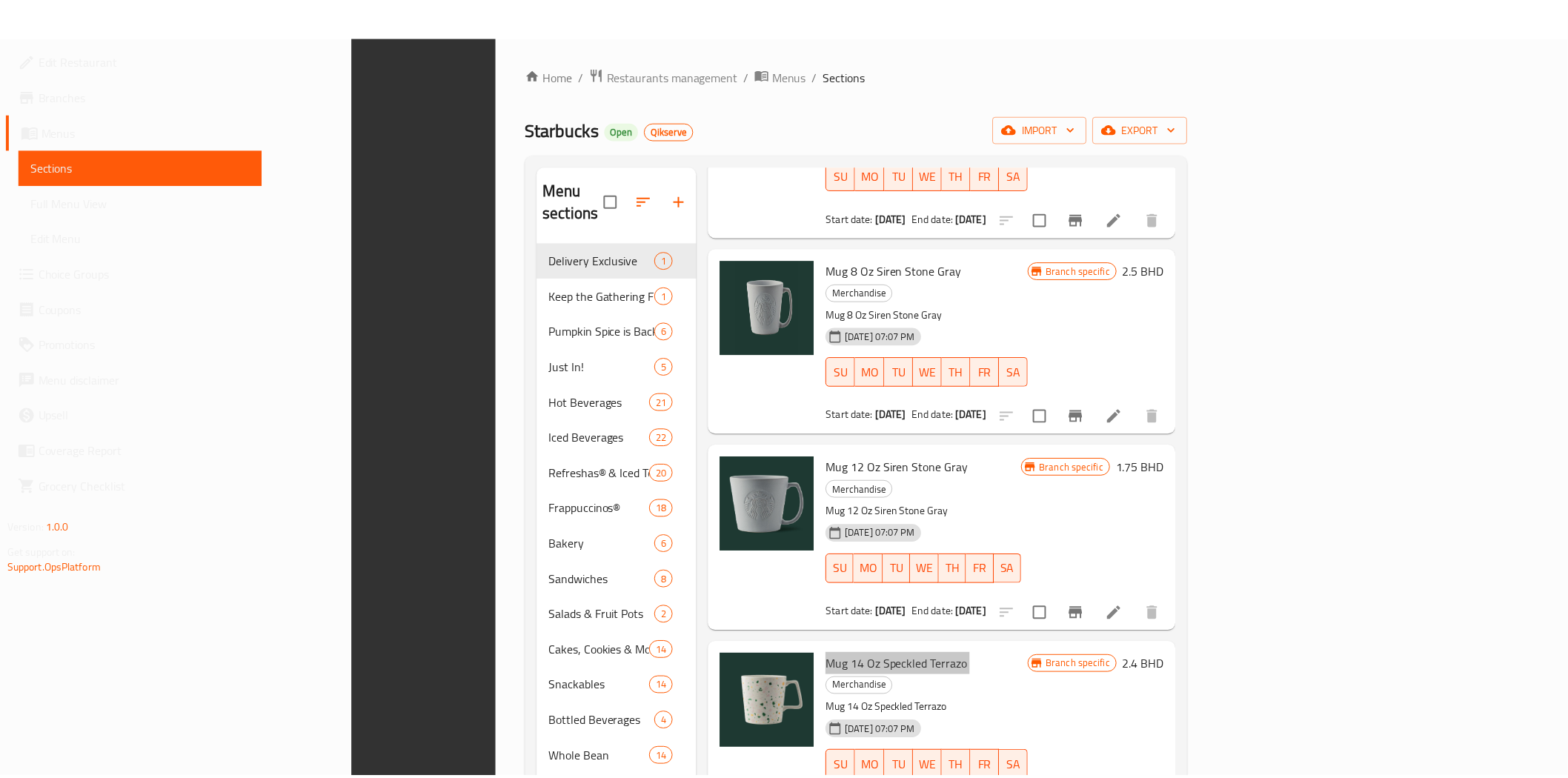
scroll to position [208, 0]
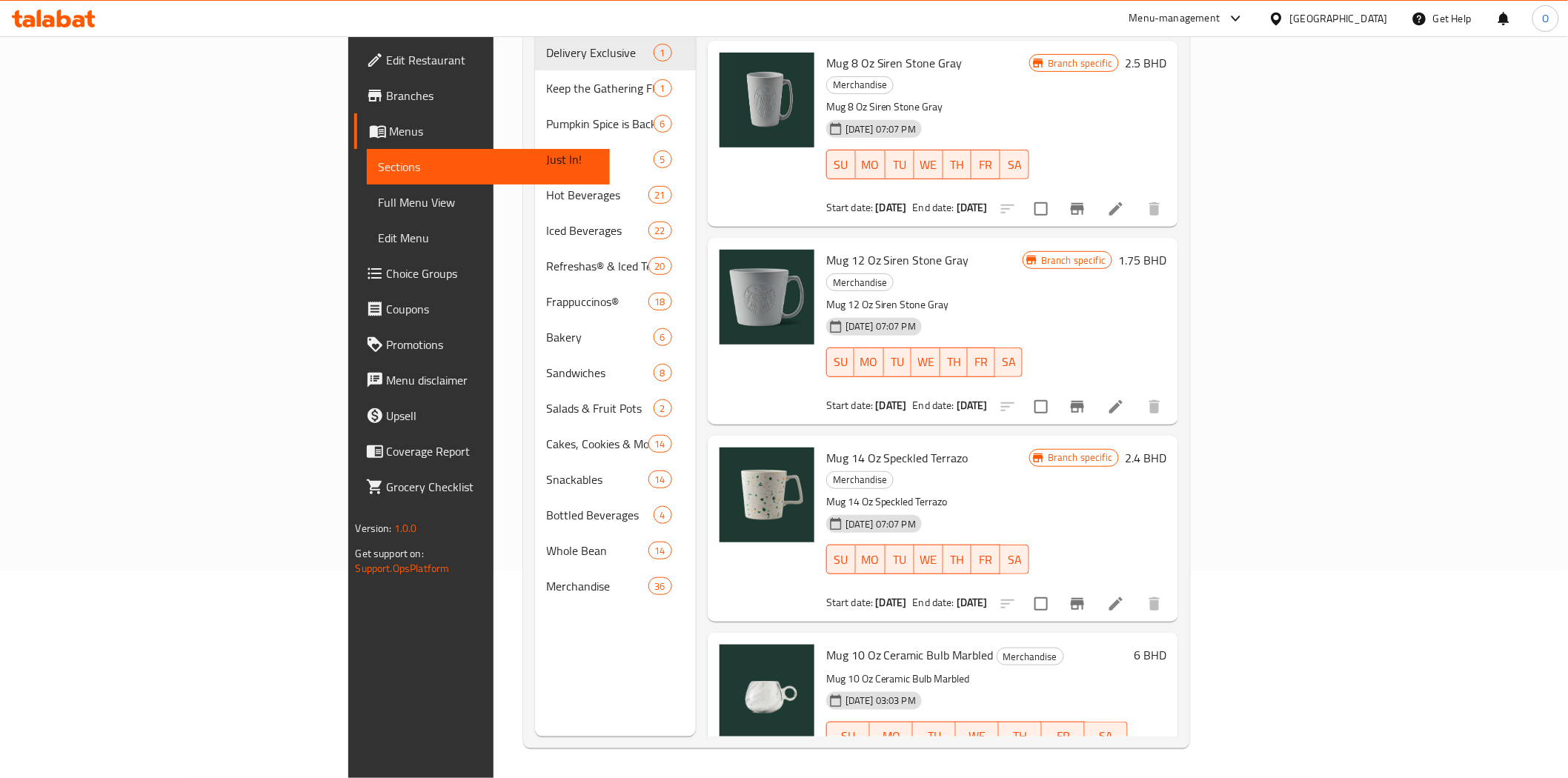
click at [605, 618] on div "Menu sections Delivery Exclusive 1 Keep the Gathering Flowing 1 Pumpkin Spice i…" at bounding box center [616, 347] width 161 height 778
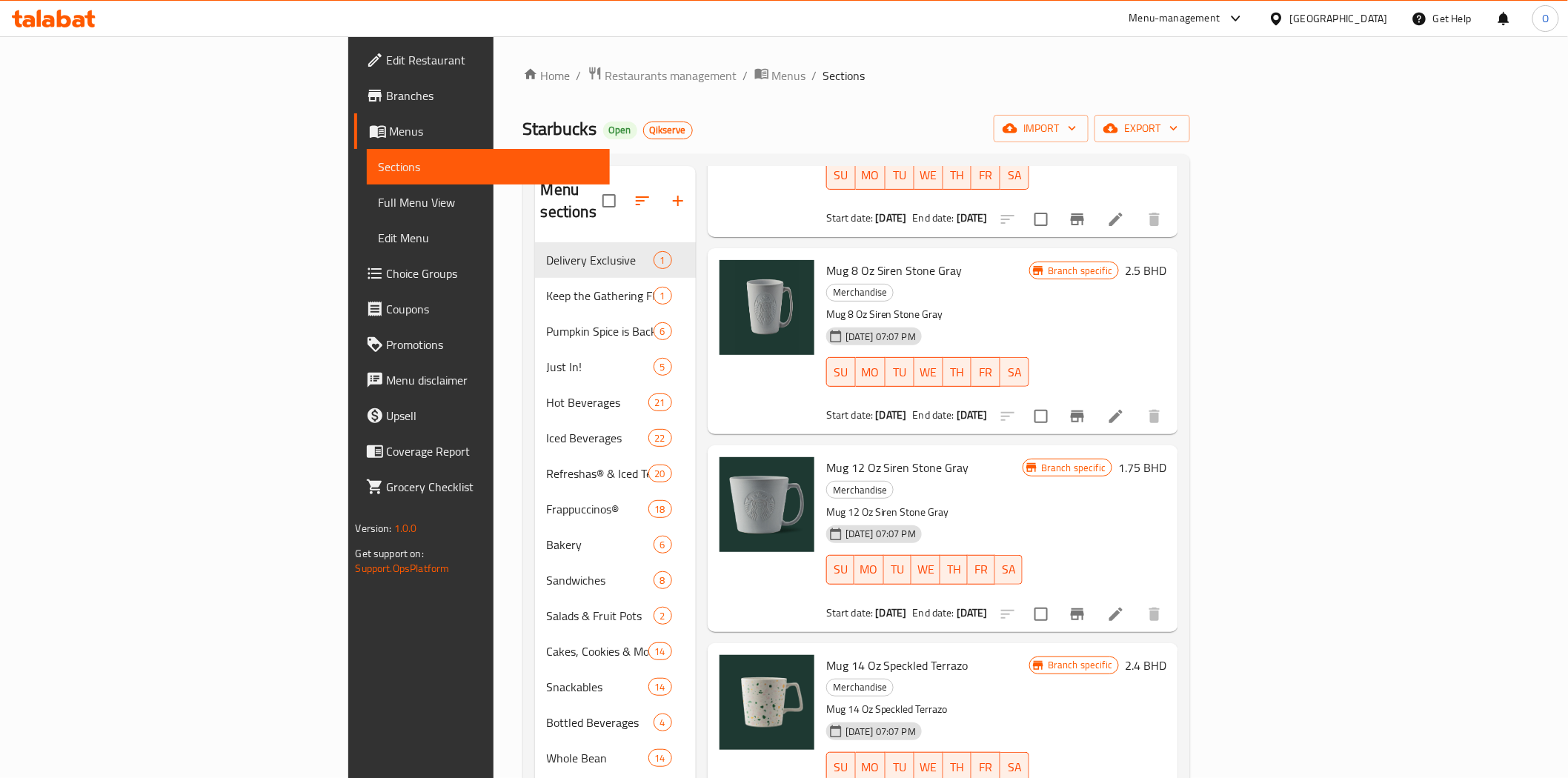
click at [387, 101] on span "Branches" at bounding box center [493, 96] width 211 height 18
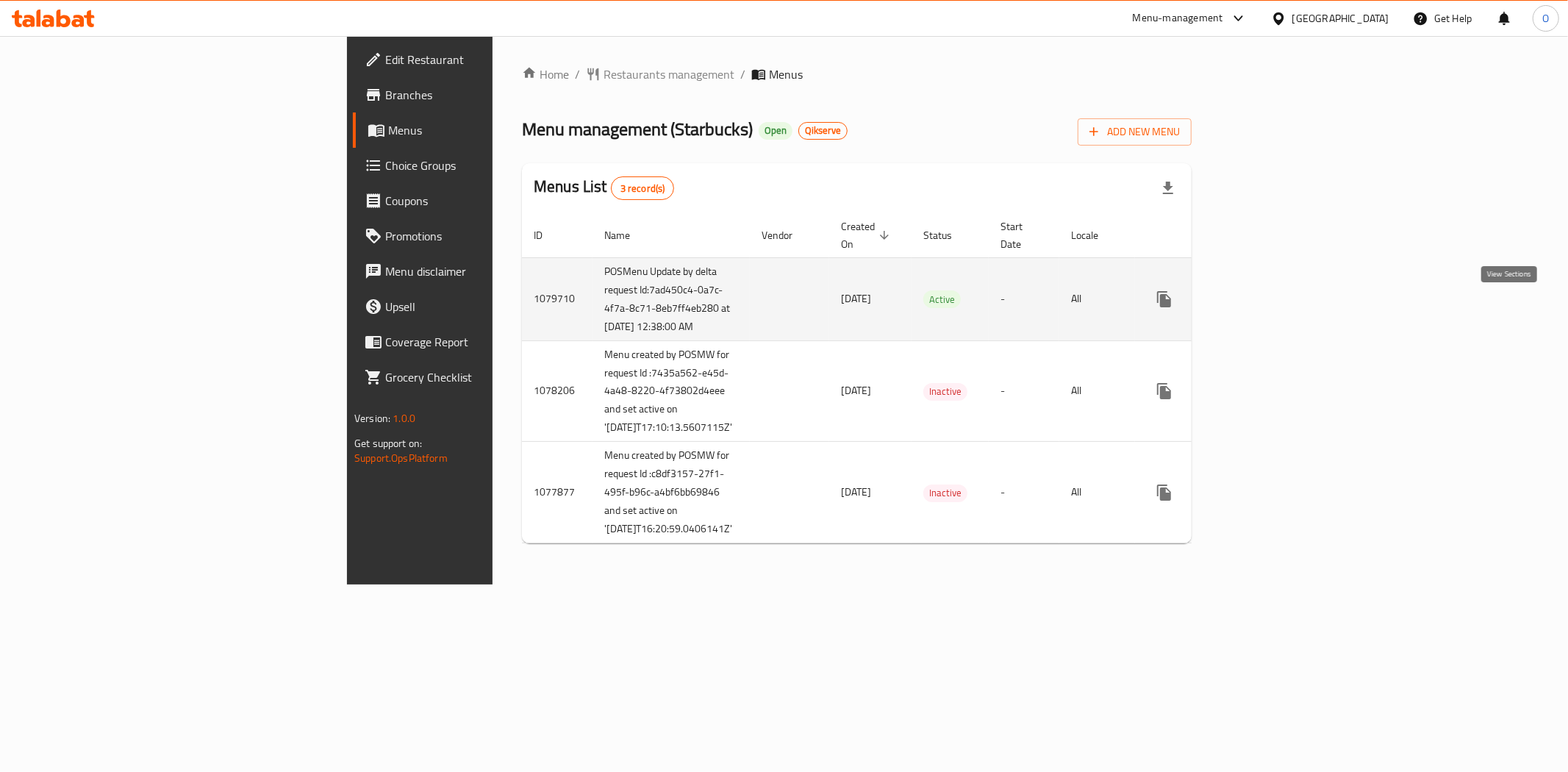
click at [1279, 307] on icon "enhanced table" at bounding box center [1270, 299] width 18 height 18
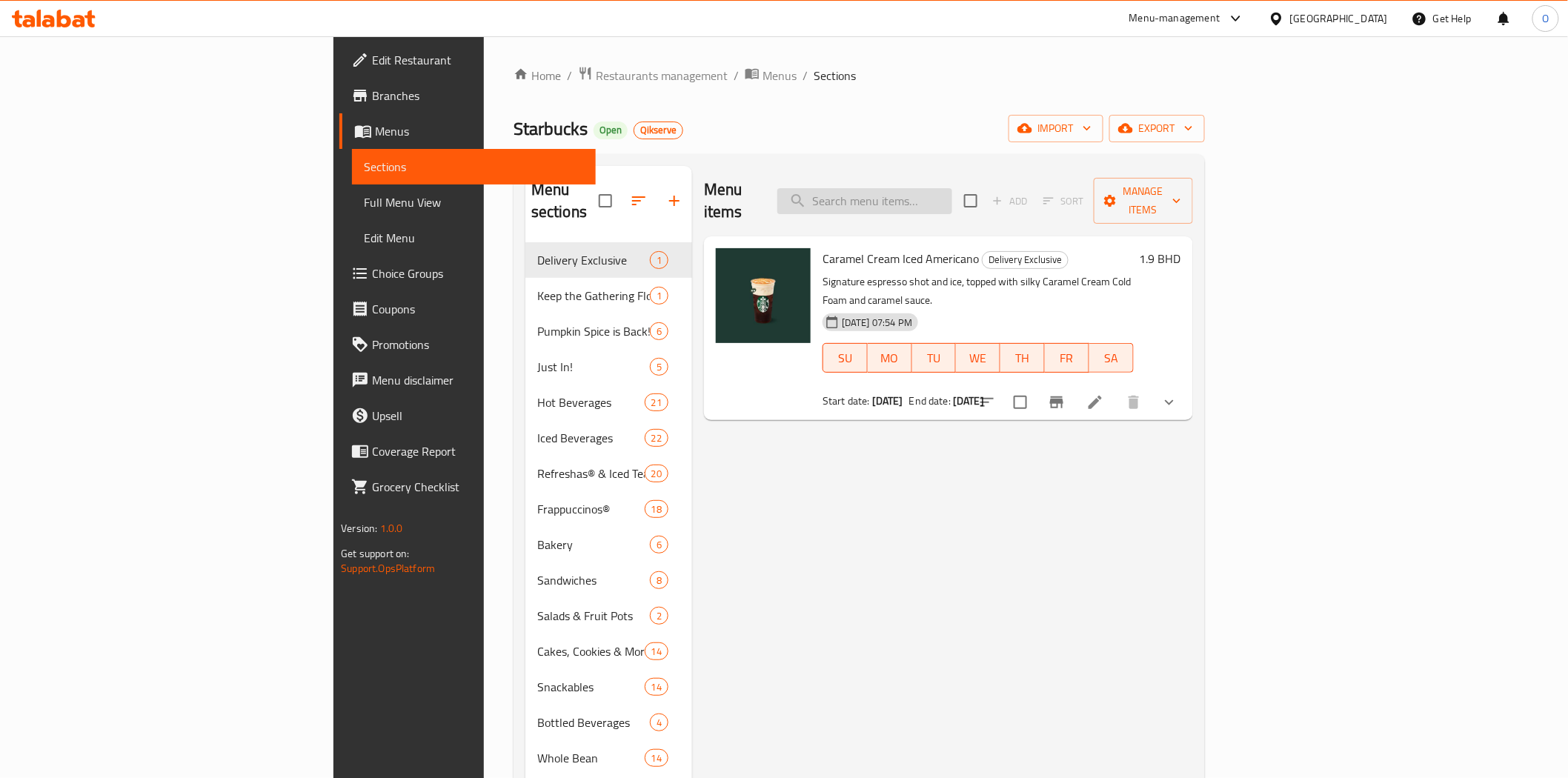
click at [952, 188] on input "search" at bounding box center [864, 201] width 175 height 26
paste input "Whole Bean Coffee Sumatra 250g"
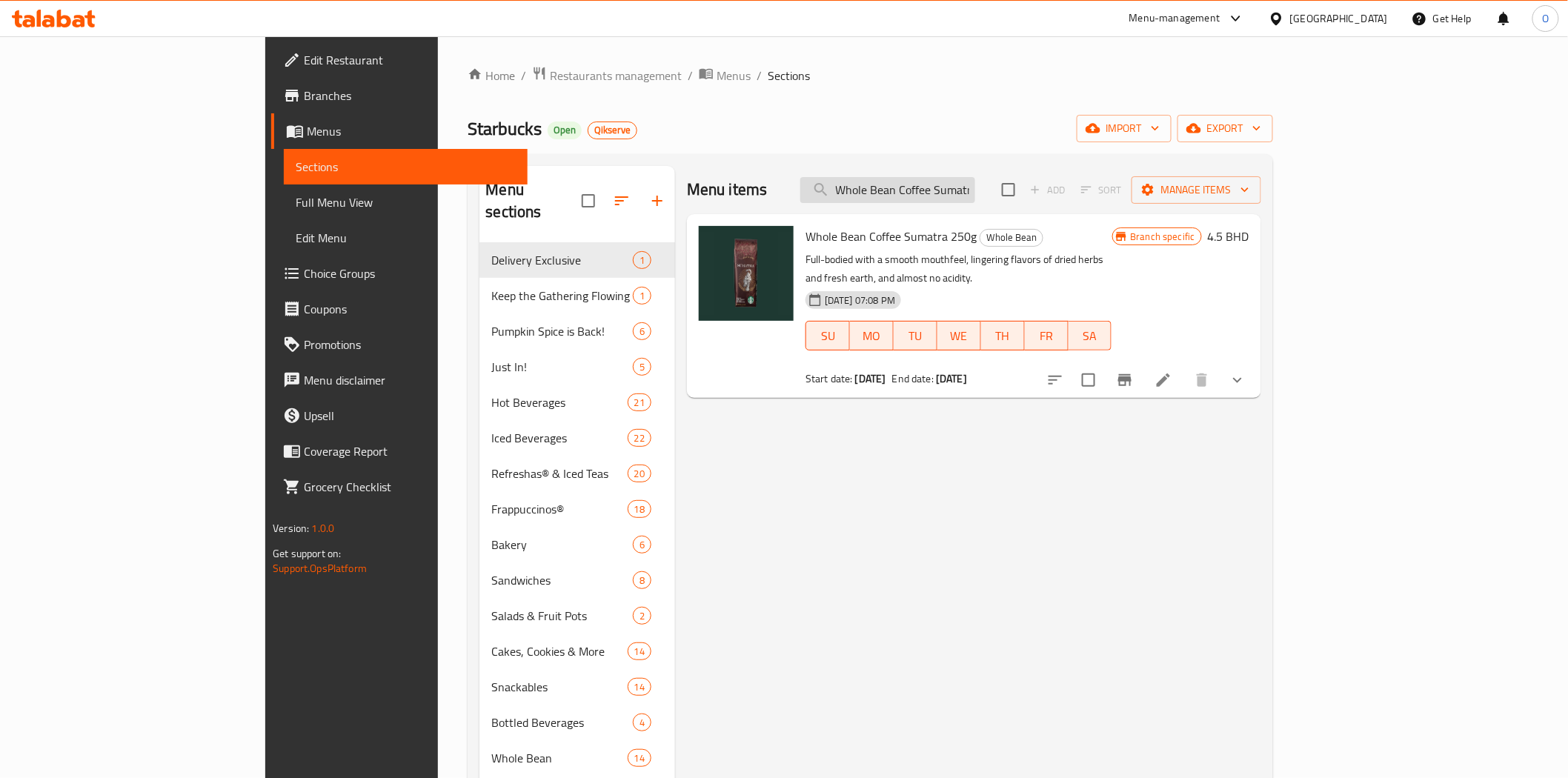
click at [955, 188] on input "Whole Bean Coffee Sumatra 250g" at bounding box center [887, 190] width 175 height 26
paste input "Guatemala Antigu"
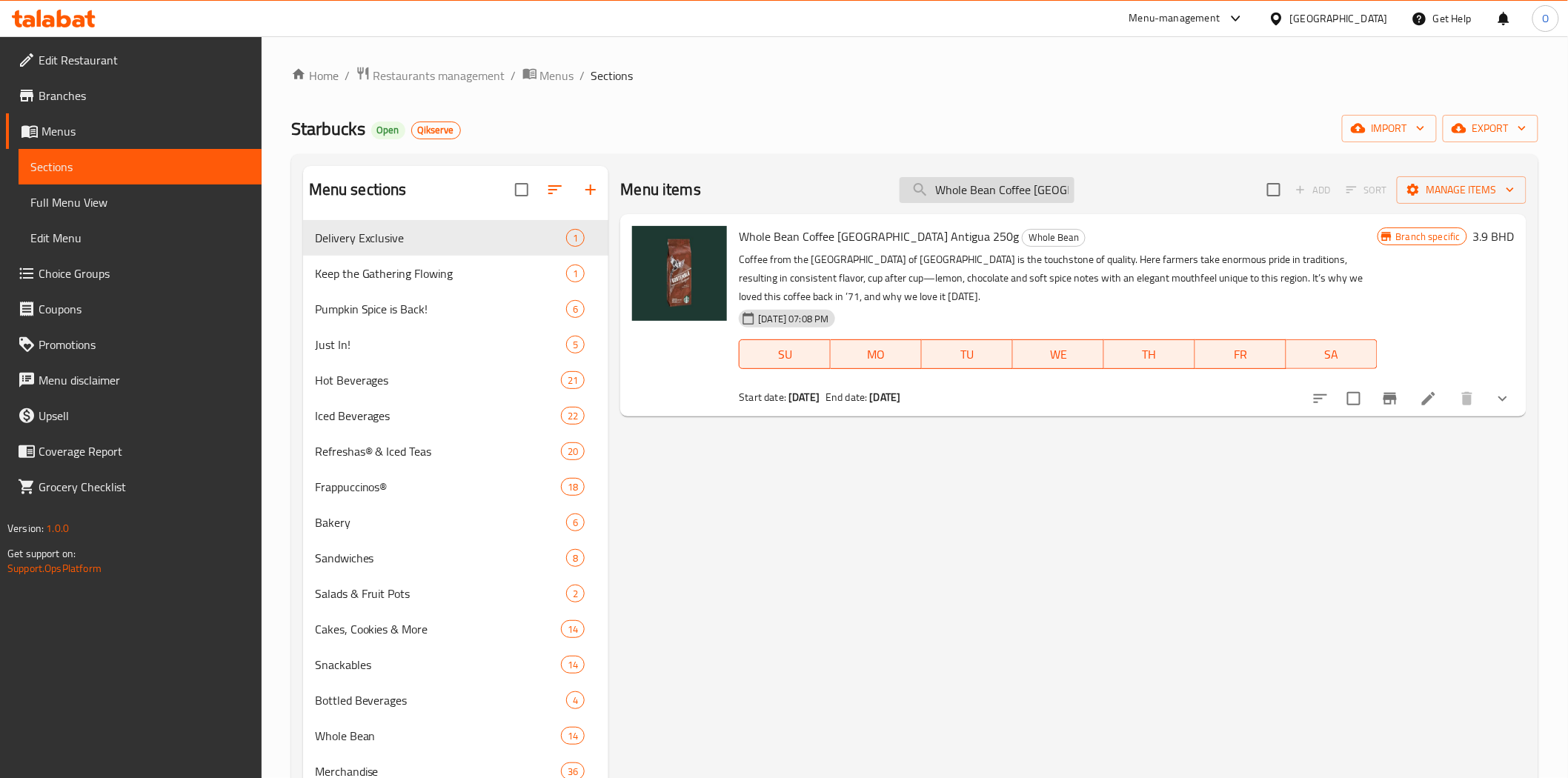
click at [972, 195] on input "Whole Bean Coffee [GEOGRAPHIC_DATA] Antigua 250g" at bounding box center [987, 190] width 175 height 26
paste input "House Blend"
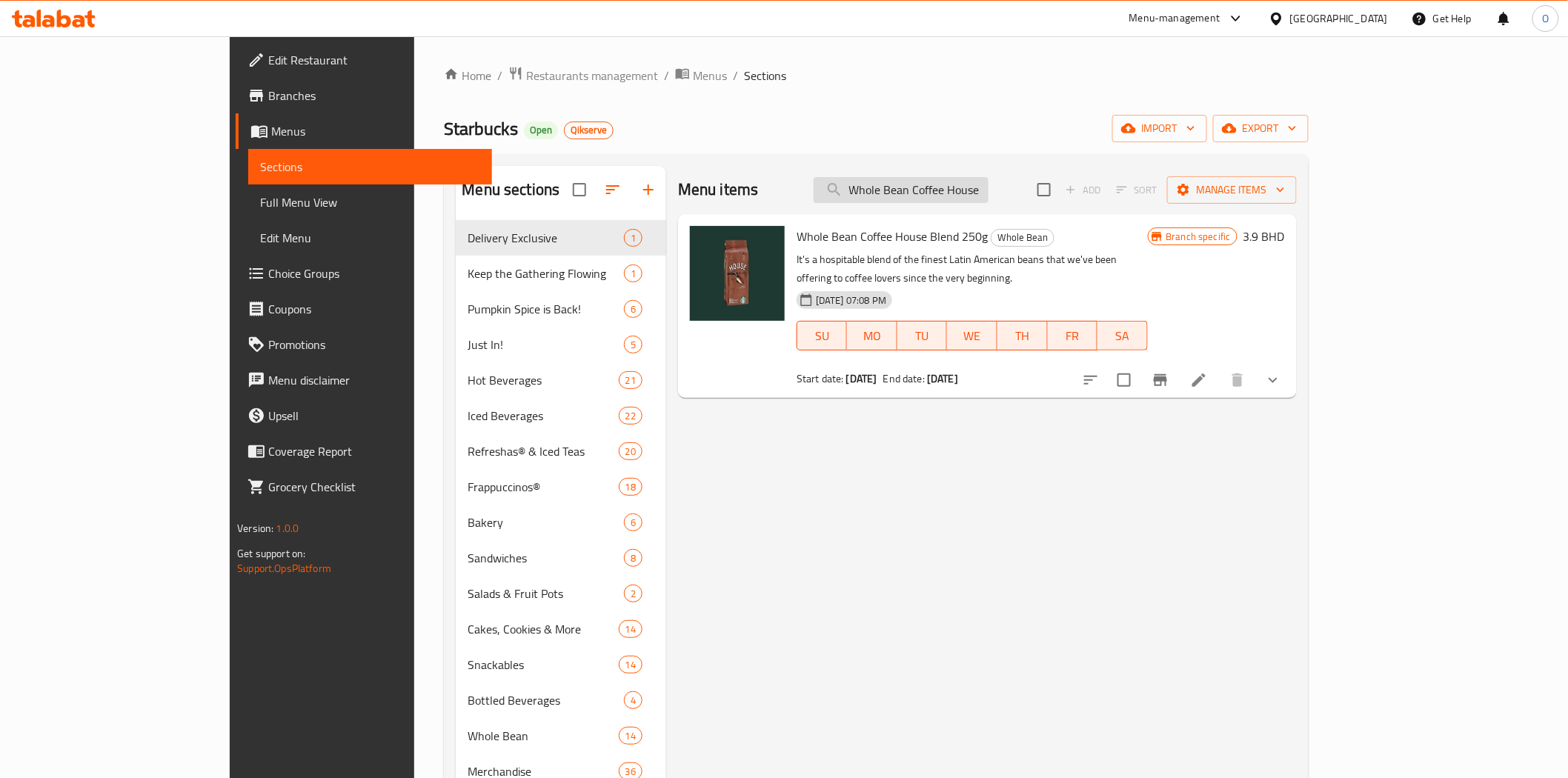
click at [980, 201] on input "Whole Bean Coffee House Blend 250g" at bounding box center [901, 190] width 175 height 26
paste input "Mug 3 Oz Siren Stone Gray"
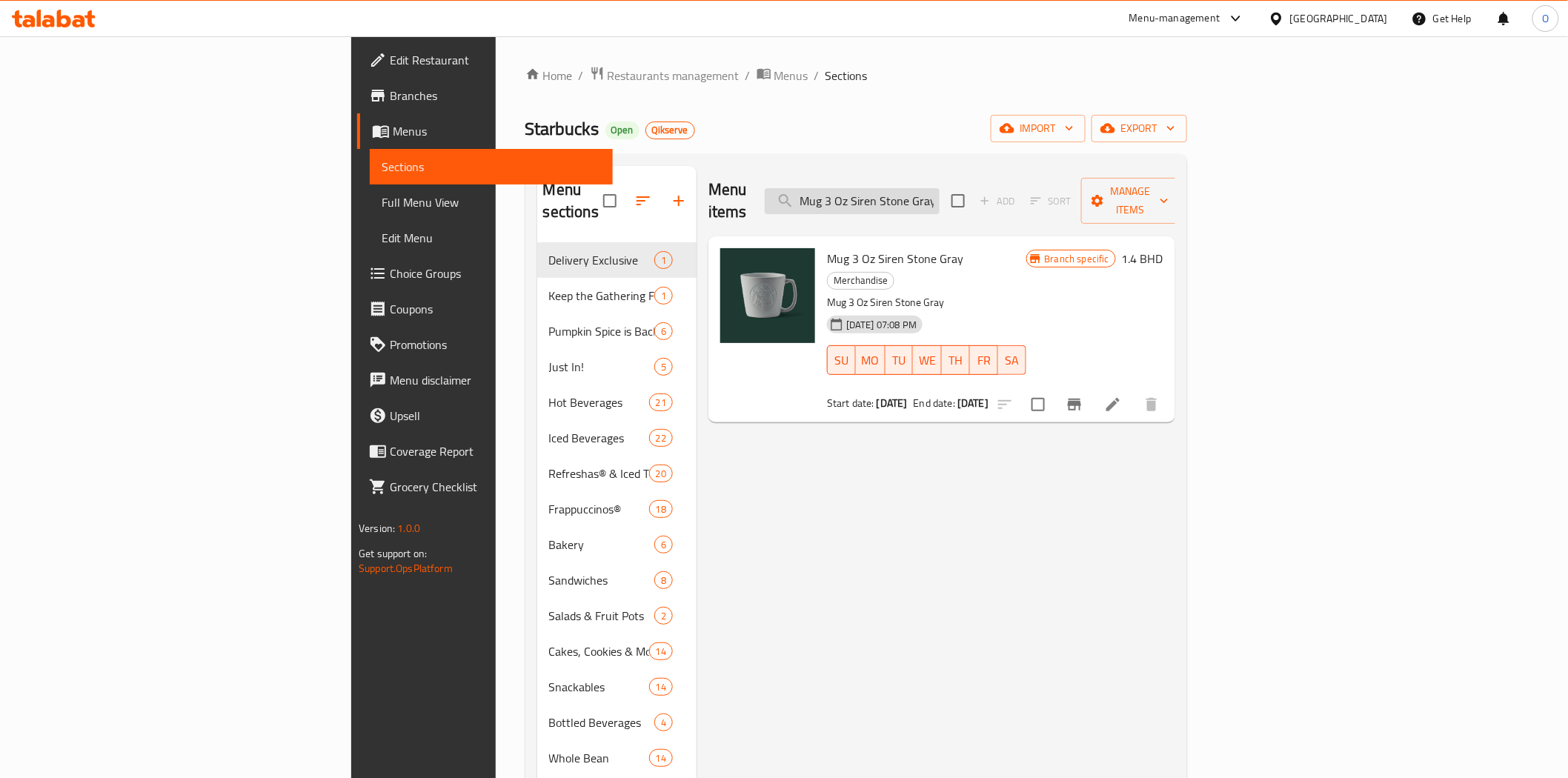
click at [939, 188] on input "Mug 3 Oz Siren Stone Gray" at bounding box center [852, 201] width 175 height 26
paste input "14 Oz Speckled Terrazo"
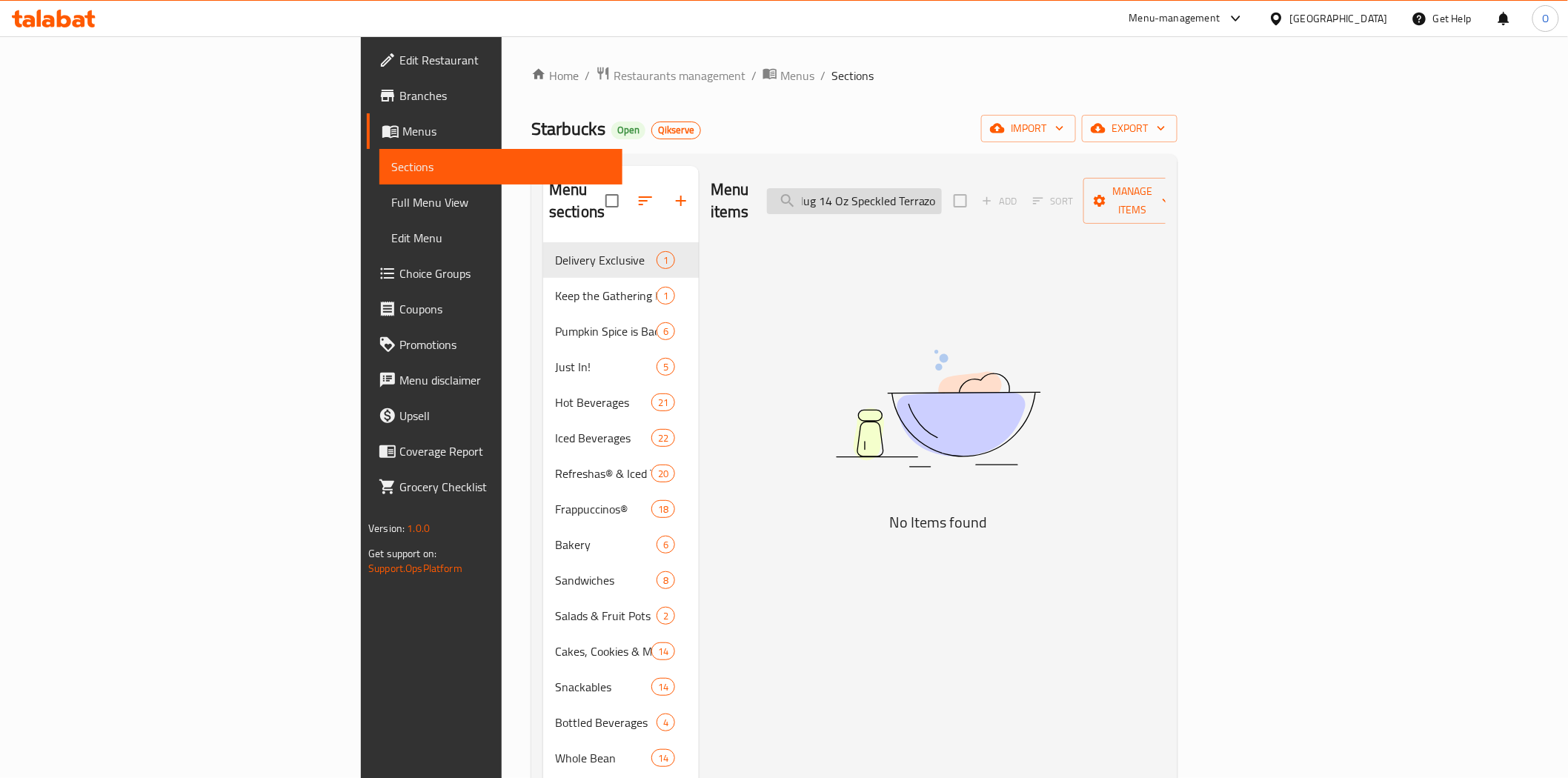
scroll to position [0, 8]
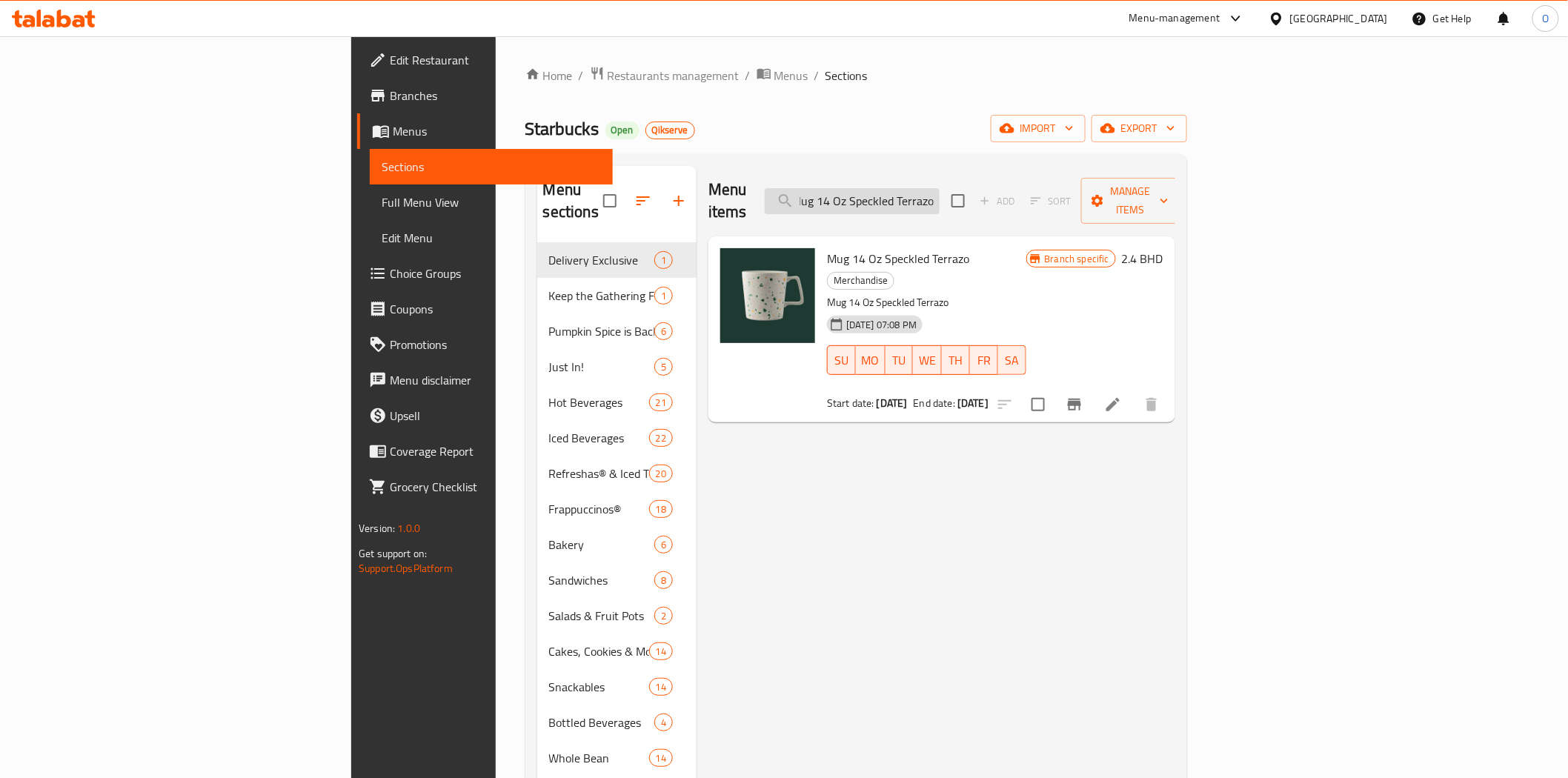
type input "Mug 14 Oz Speckled Terrazo"
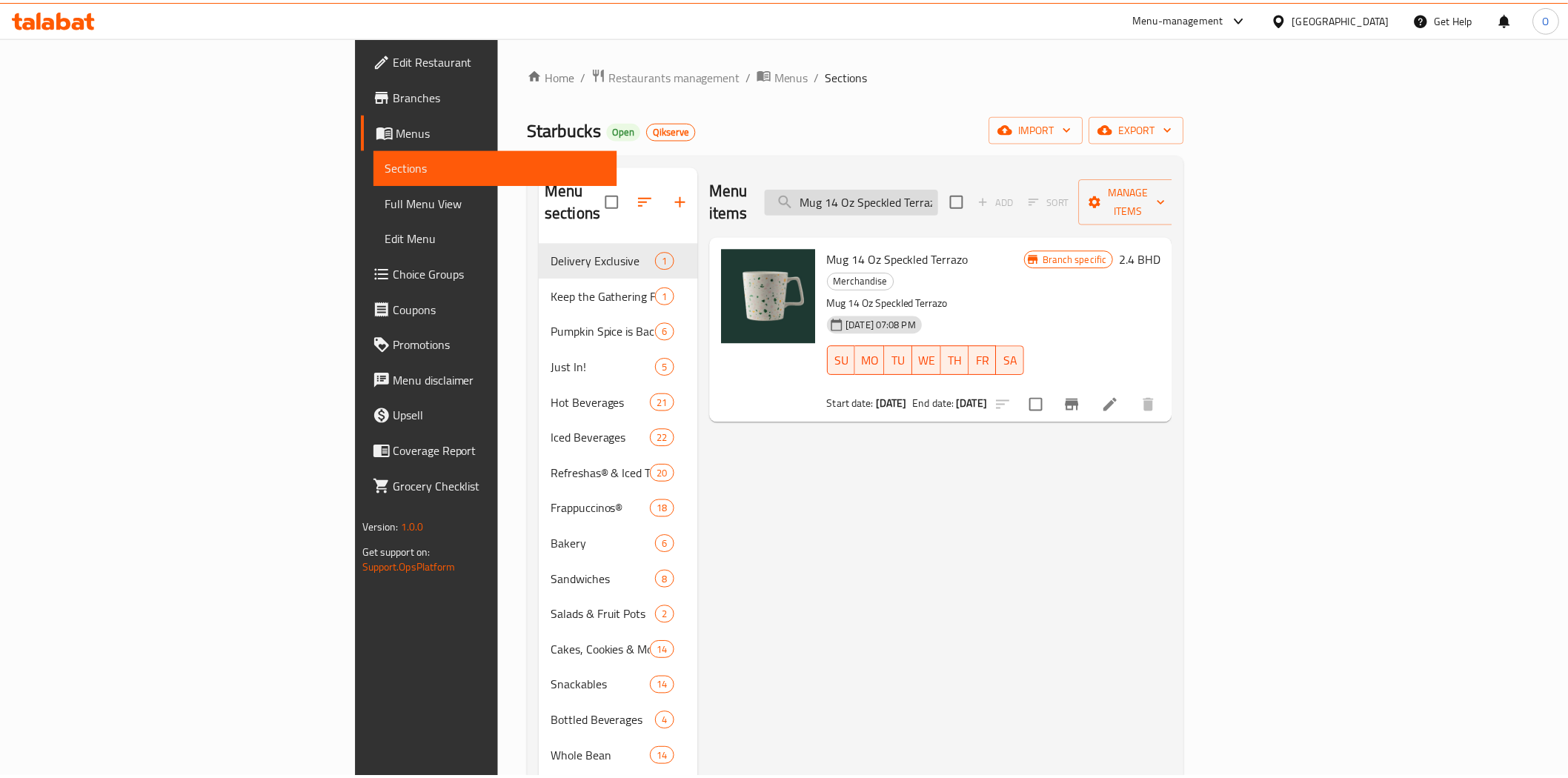
scroll to position [208, 0]
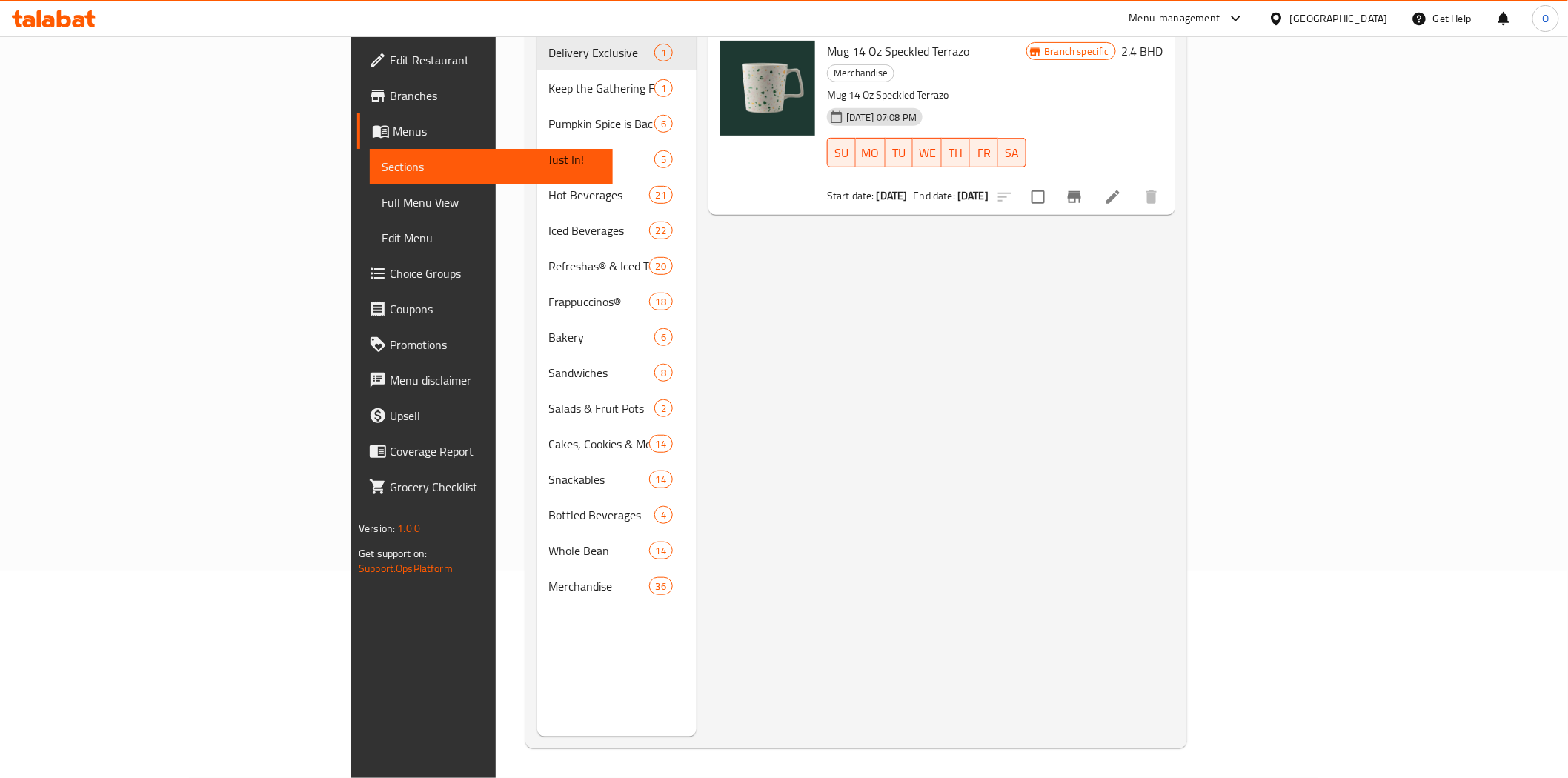
click at [1175, 384] on div "Menu items Mug 14 Oz Speckled Terrazo Add Sort Manage items Mug 14 Oz Speckled …" at bounding box center [935, 347] width 479 height 778
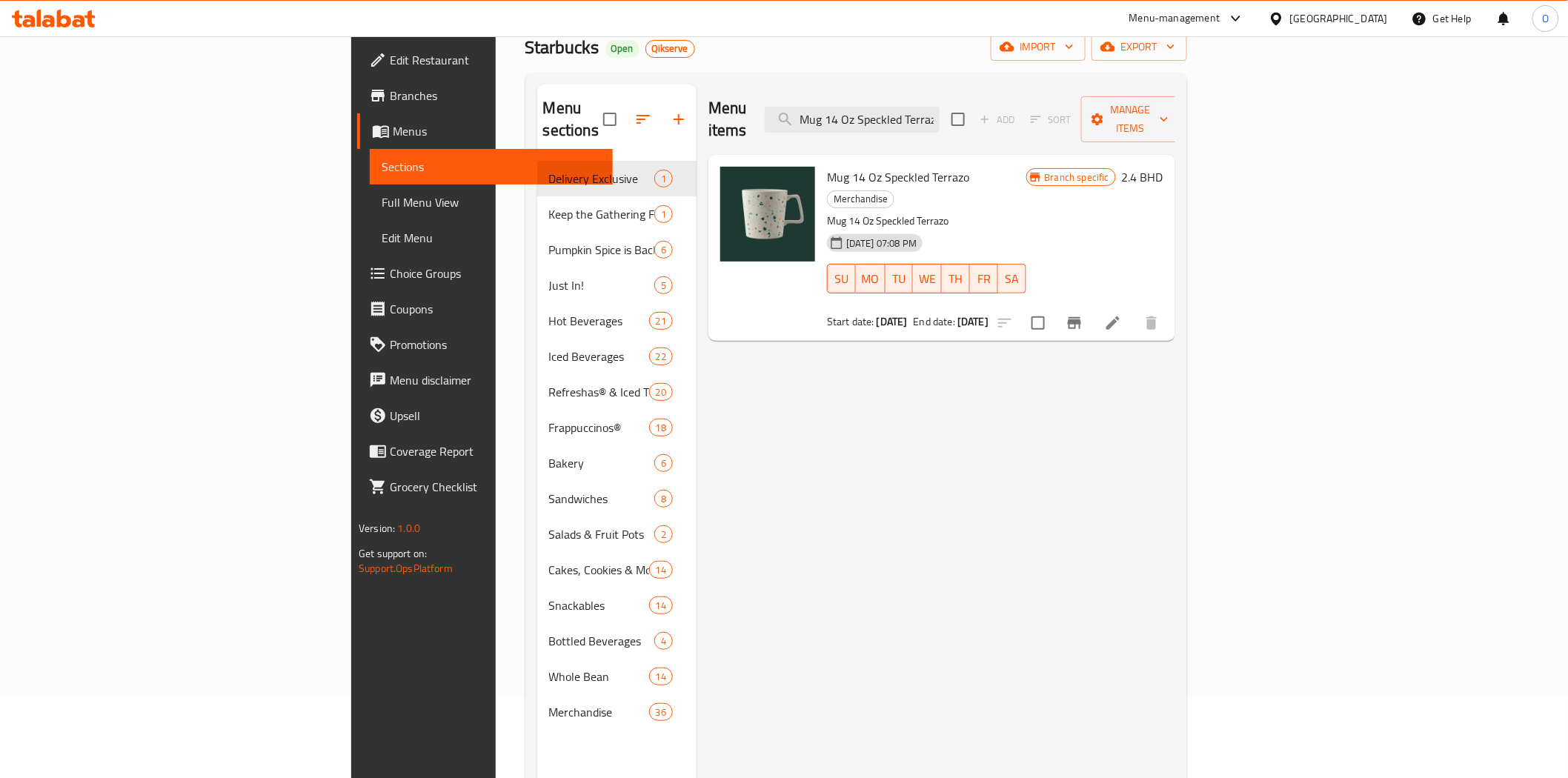
scroll to position [0, 0]
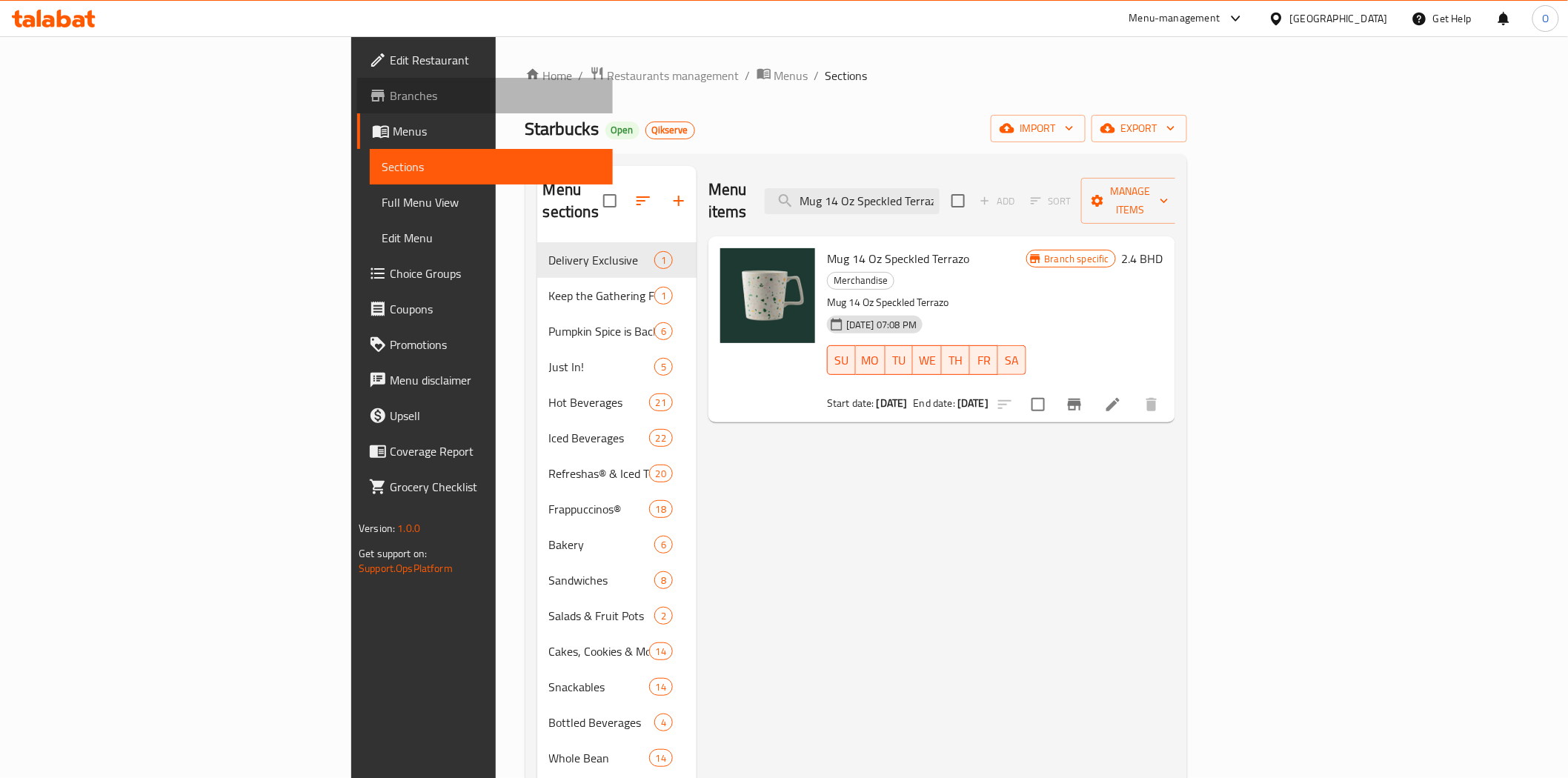
click at [390, 94] on span "Branches" at bounding box center [495, 96] width 211 height 18
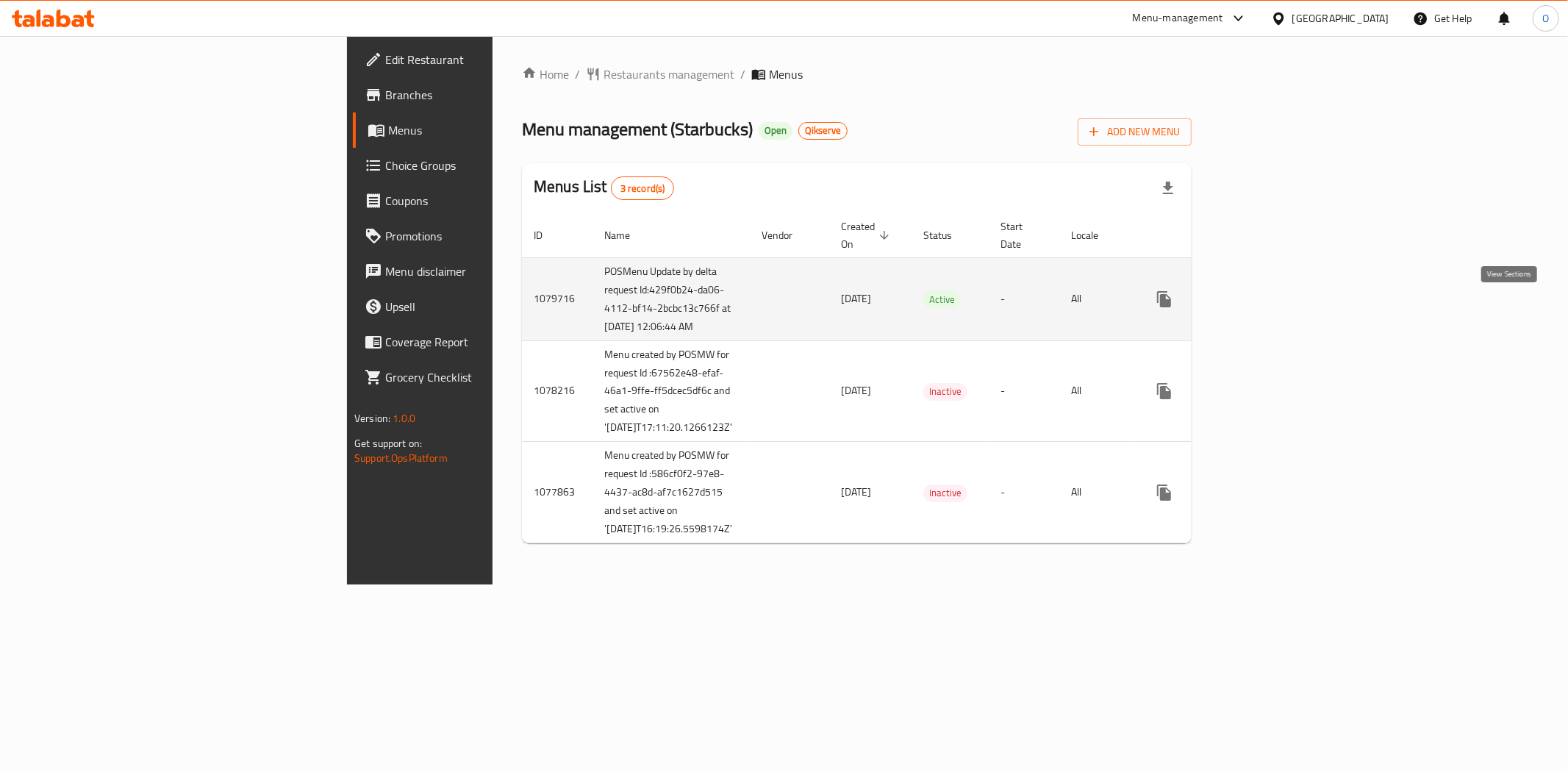
click at [1277, 305] on icon "enhanced table" at bounding box center [1270, 299] width 14 height 14
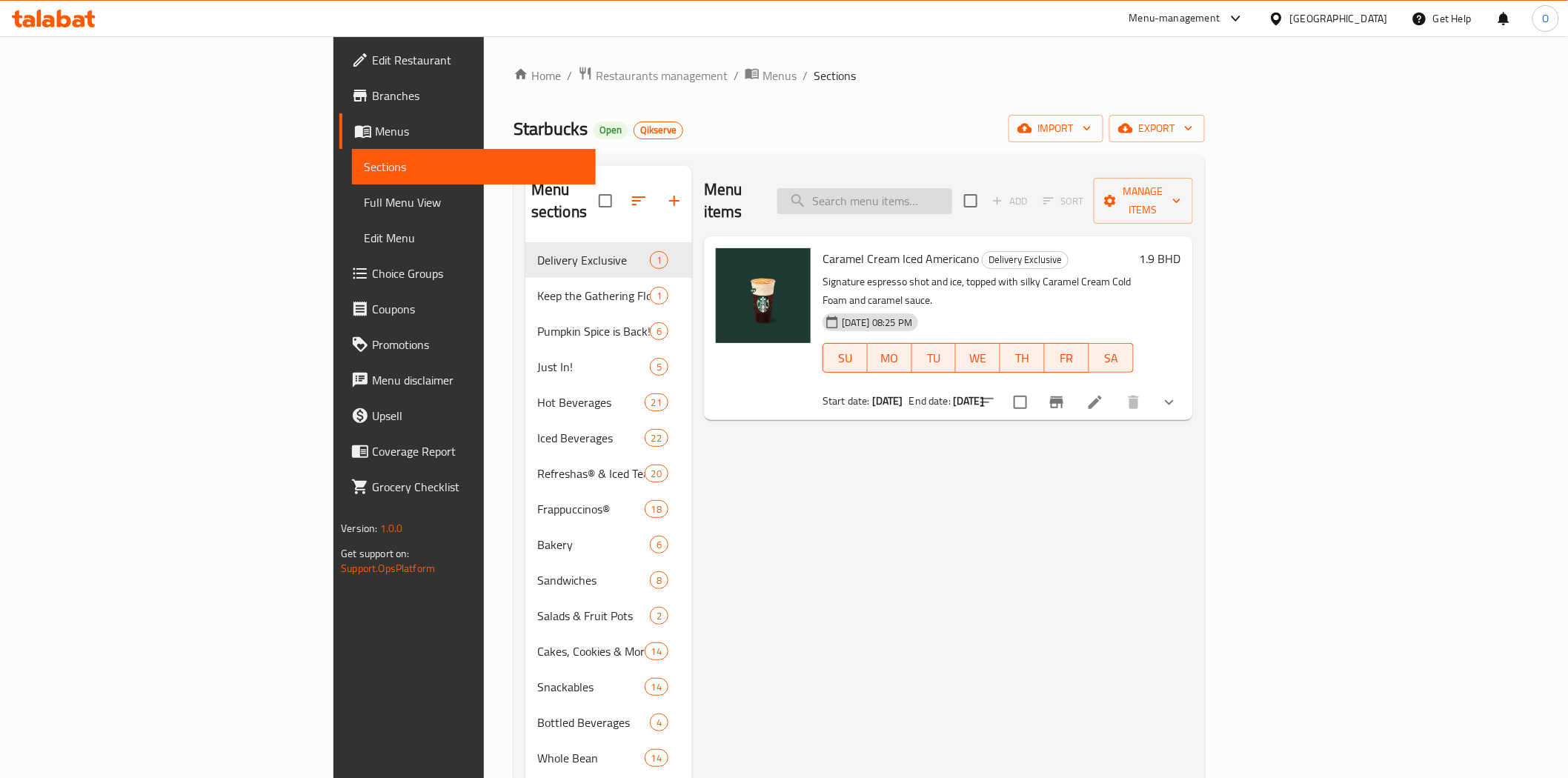
click at [952, 198] on input "search" at bounding box center [864, 201] width 175 height 26
paste input "Whole Bean Coffee Sumatra 250g"
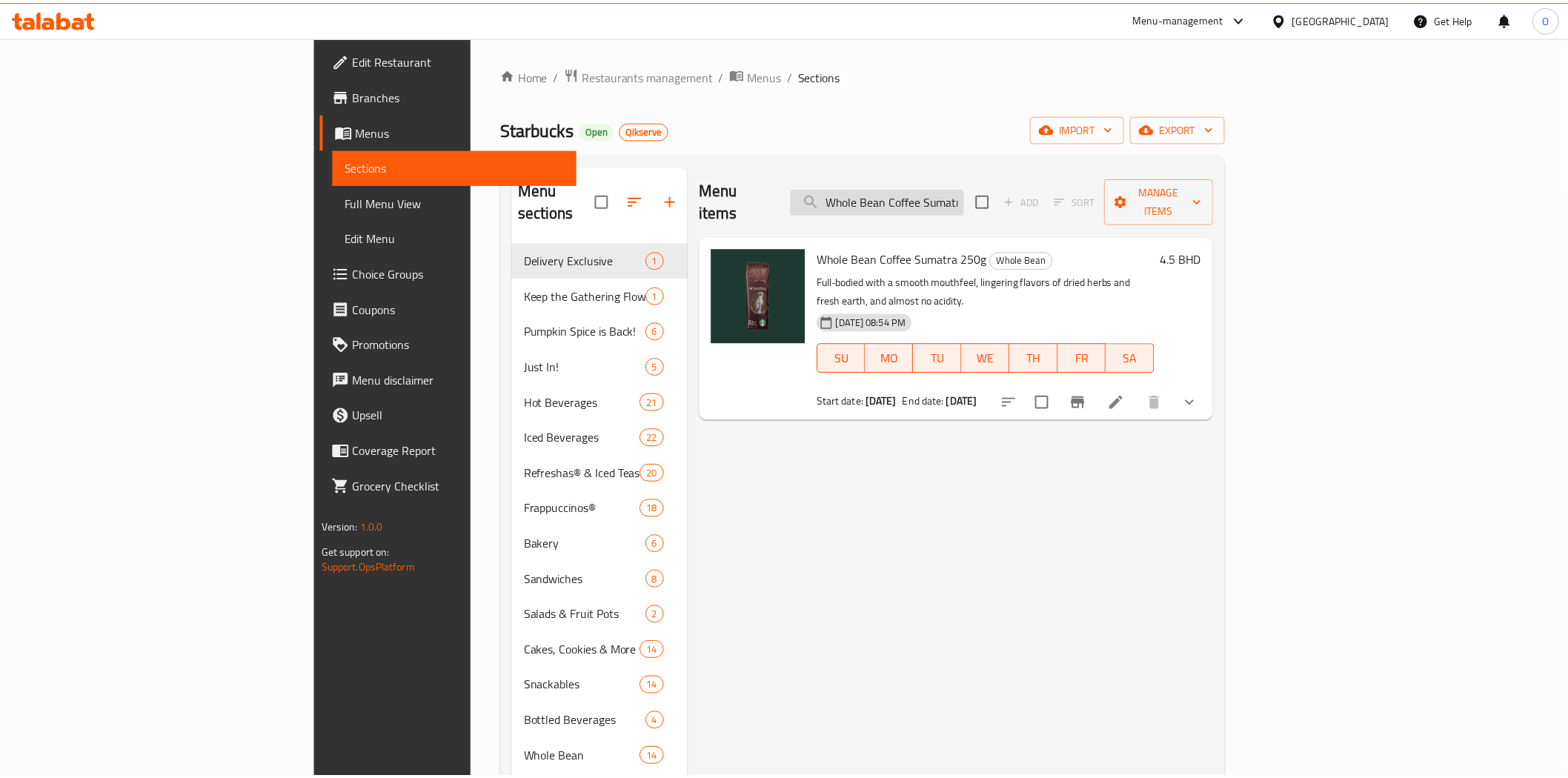
scroll to position [208, 0]
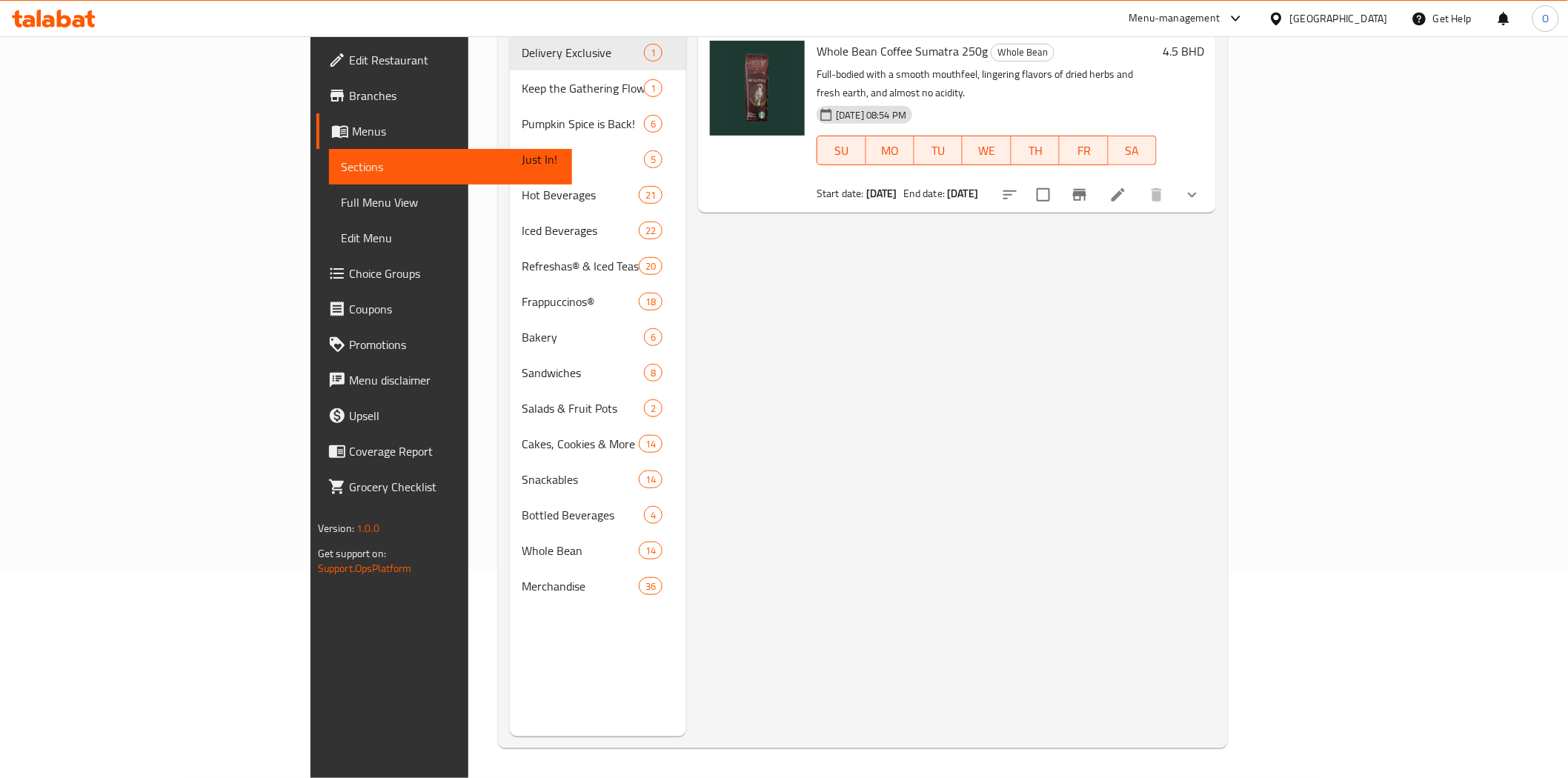
click at [1124, 266] on div "Menu items Whole Bean Coffee Sumatra 250g Add Sort Manage items Whole Bean Coff…" at bounding box center [951, 347] width 530 height 778
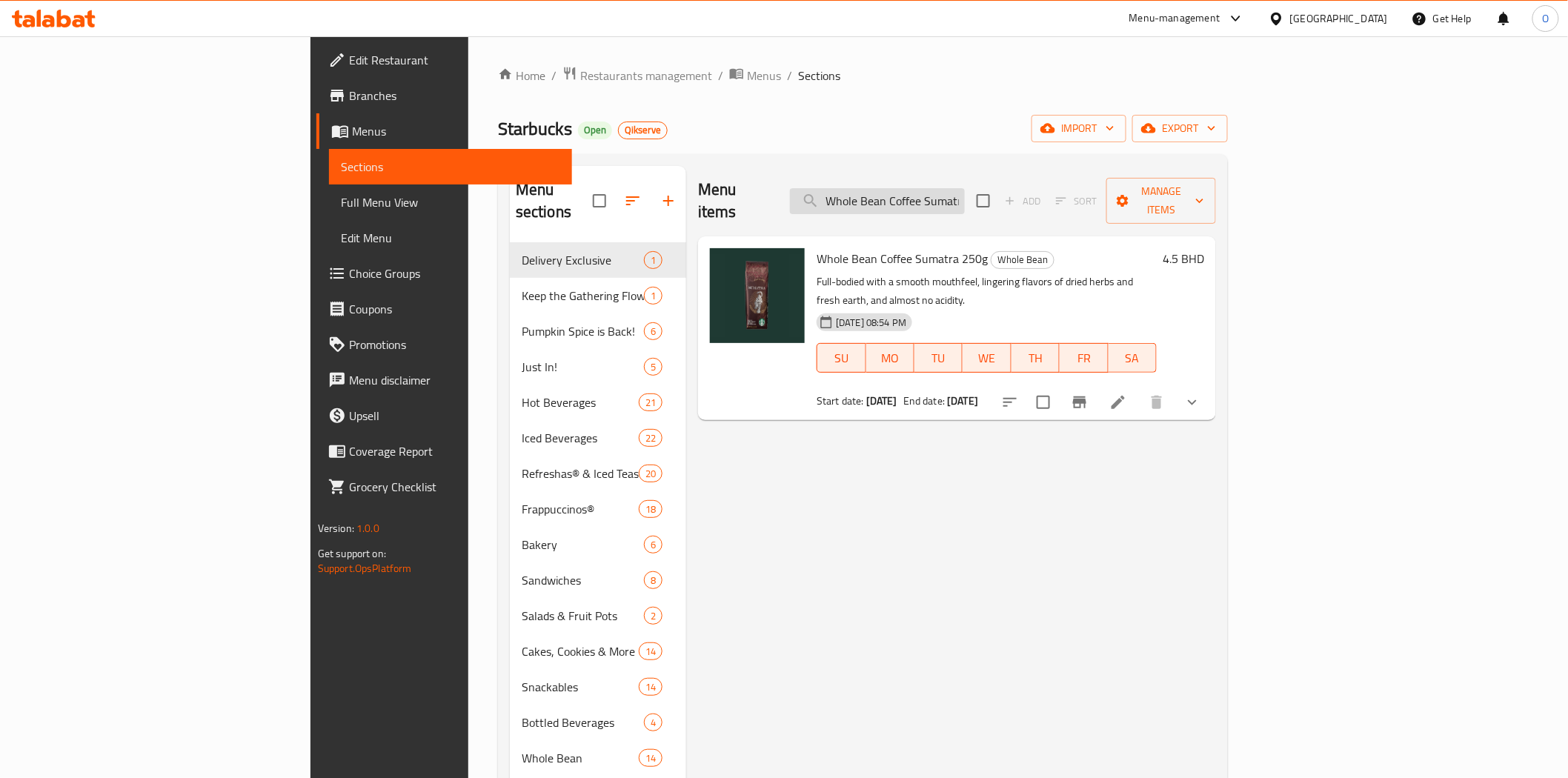
click at [965, 188] on input "Whole Bean Coffee Sumatra 250g" at bounding box center [877, 201] width 175 height 26
paste input "Guatemala Antigu"
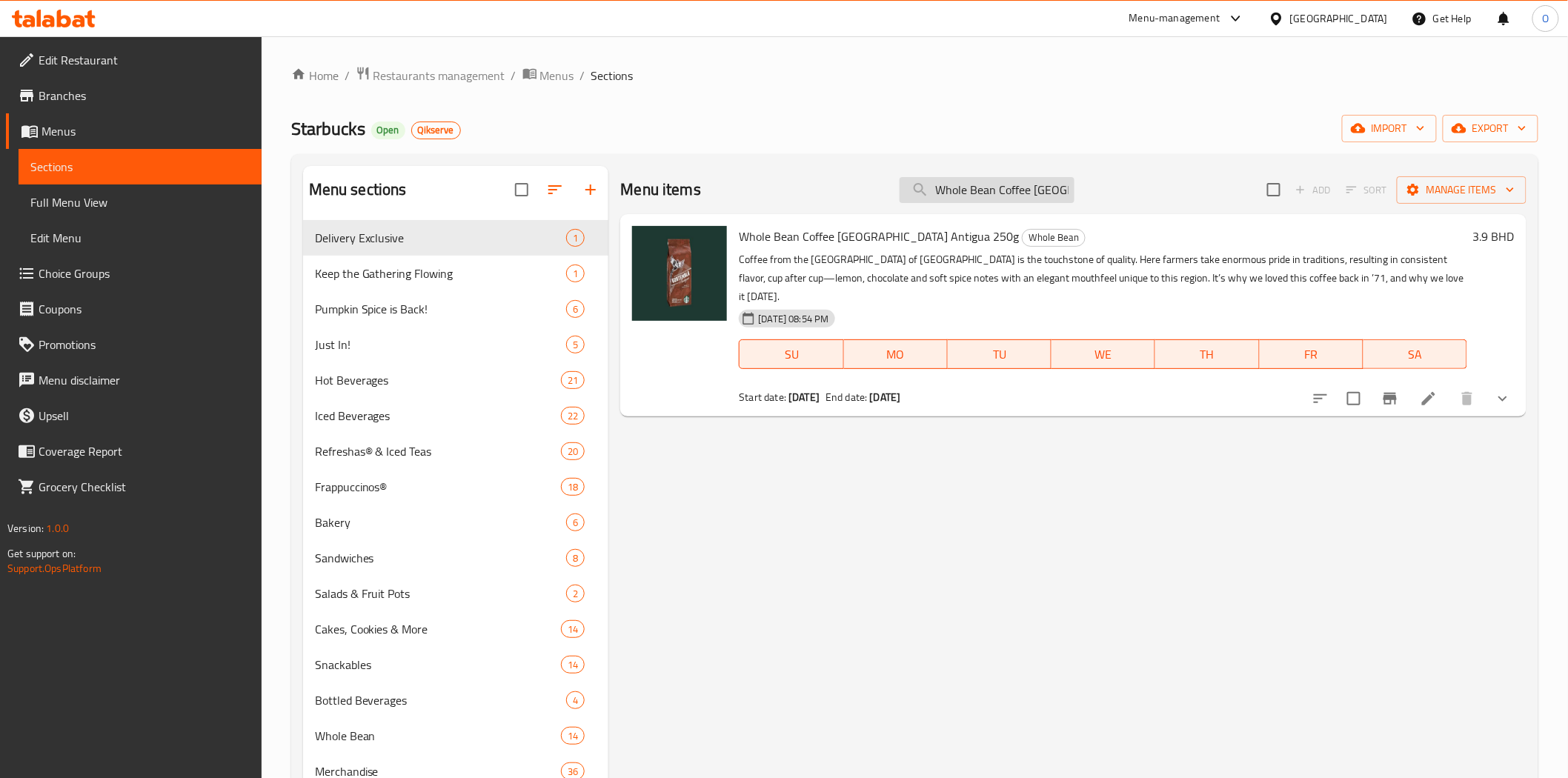
click at [1031, 199] on input "Whole Bean Coffee [GEOGRAPHIC_DATA] Antigua 250g" at bounding box center [987, 190] width 175 height 26
paste input "House Blend"
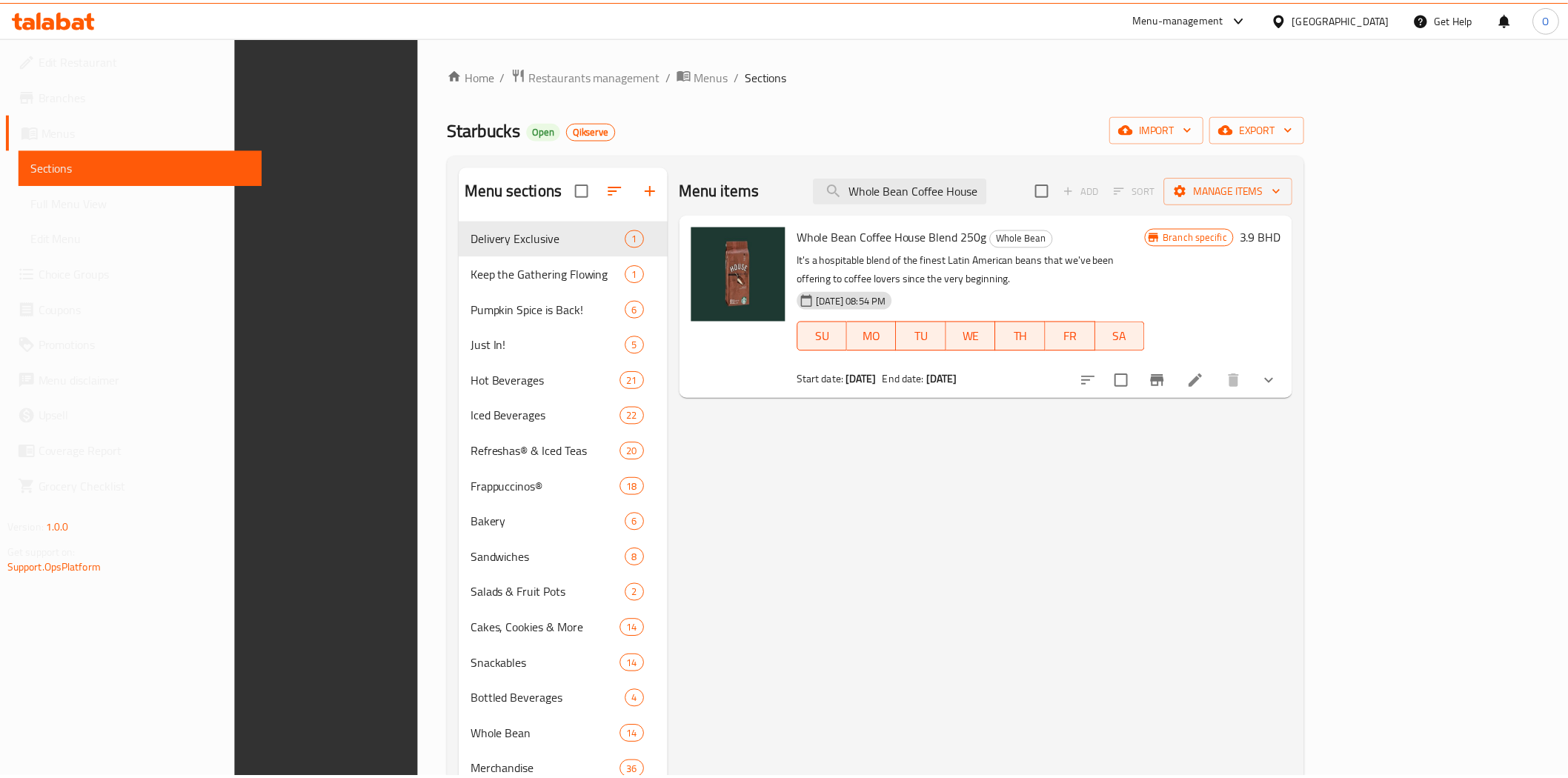
scroll to position [208, 0]
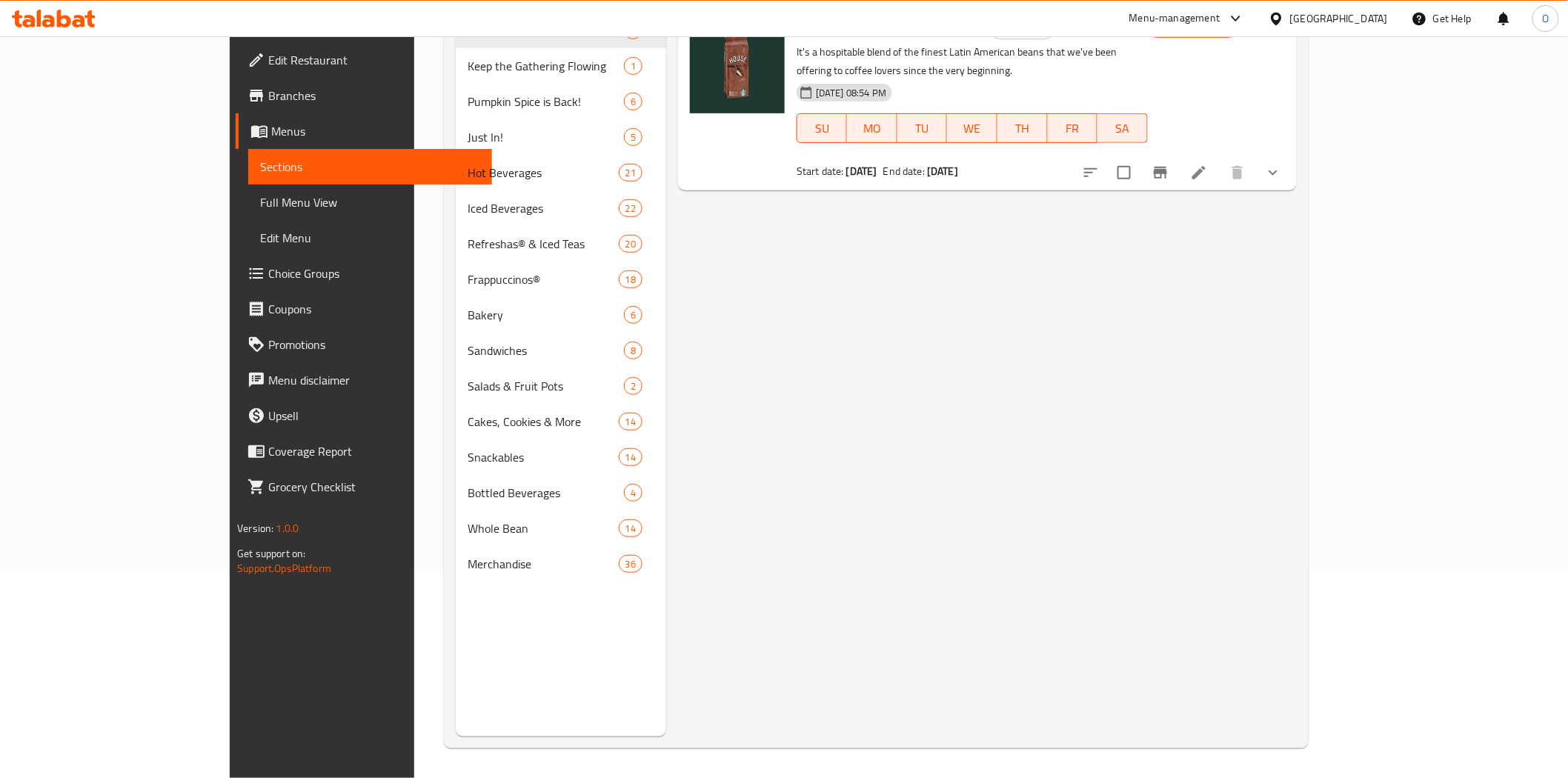
drag, startPoint x: 1355, startPoint y: 307, endPoint x: 1328, endPoint y: 302, distance: 27.5
click at [1297, 307] on div "Menu items Whole Bean Coffee House Blend 250g Add Sort Manage items Whole Bean …" at bounding box center [982, 347] width 631 height 778
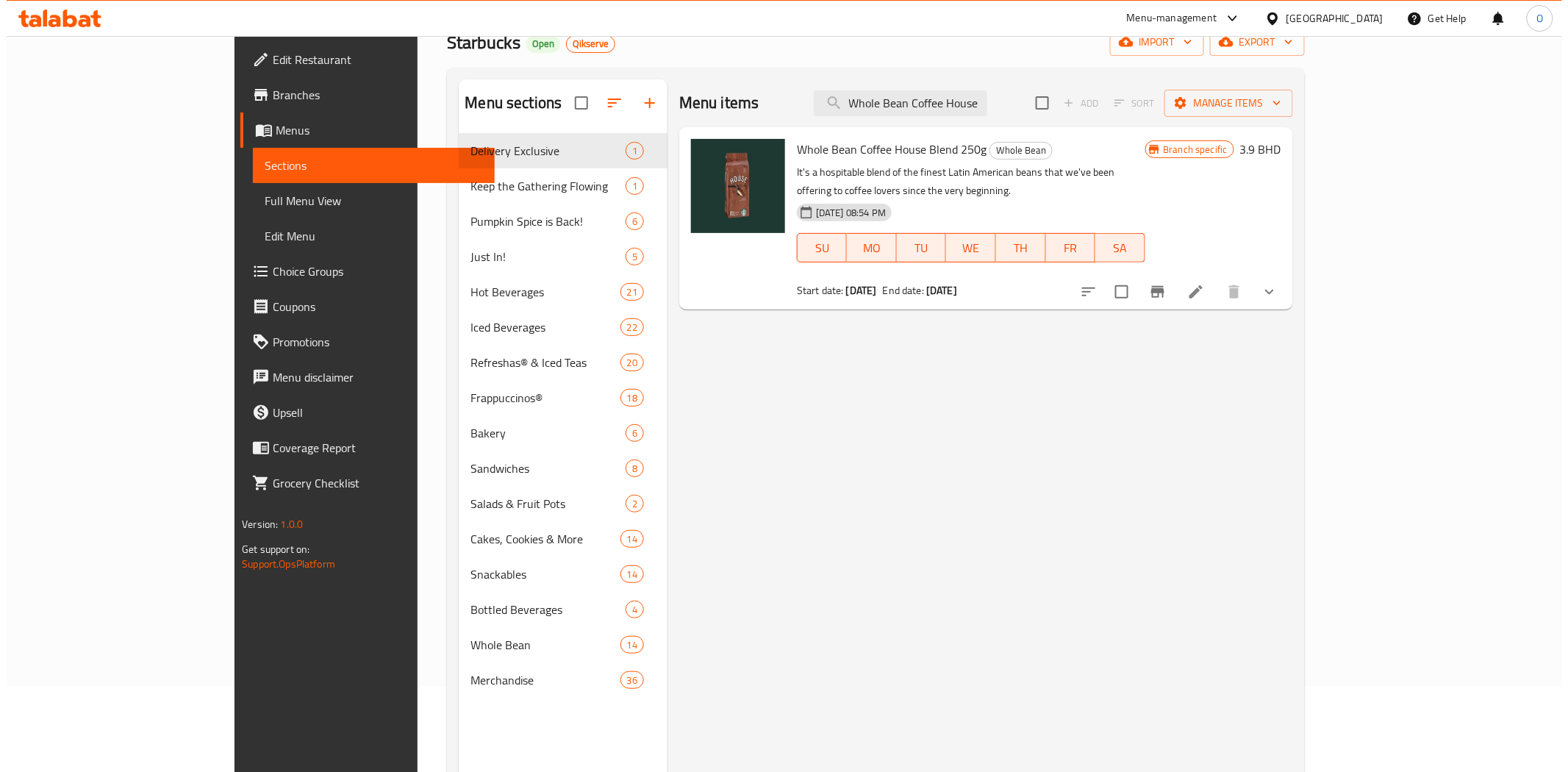
scroll to position [0, 0]
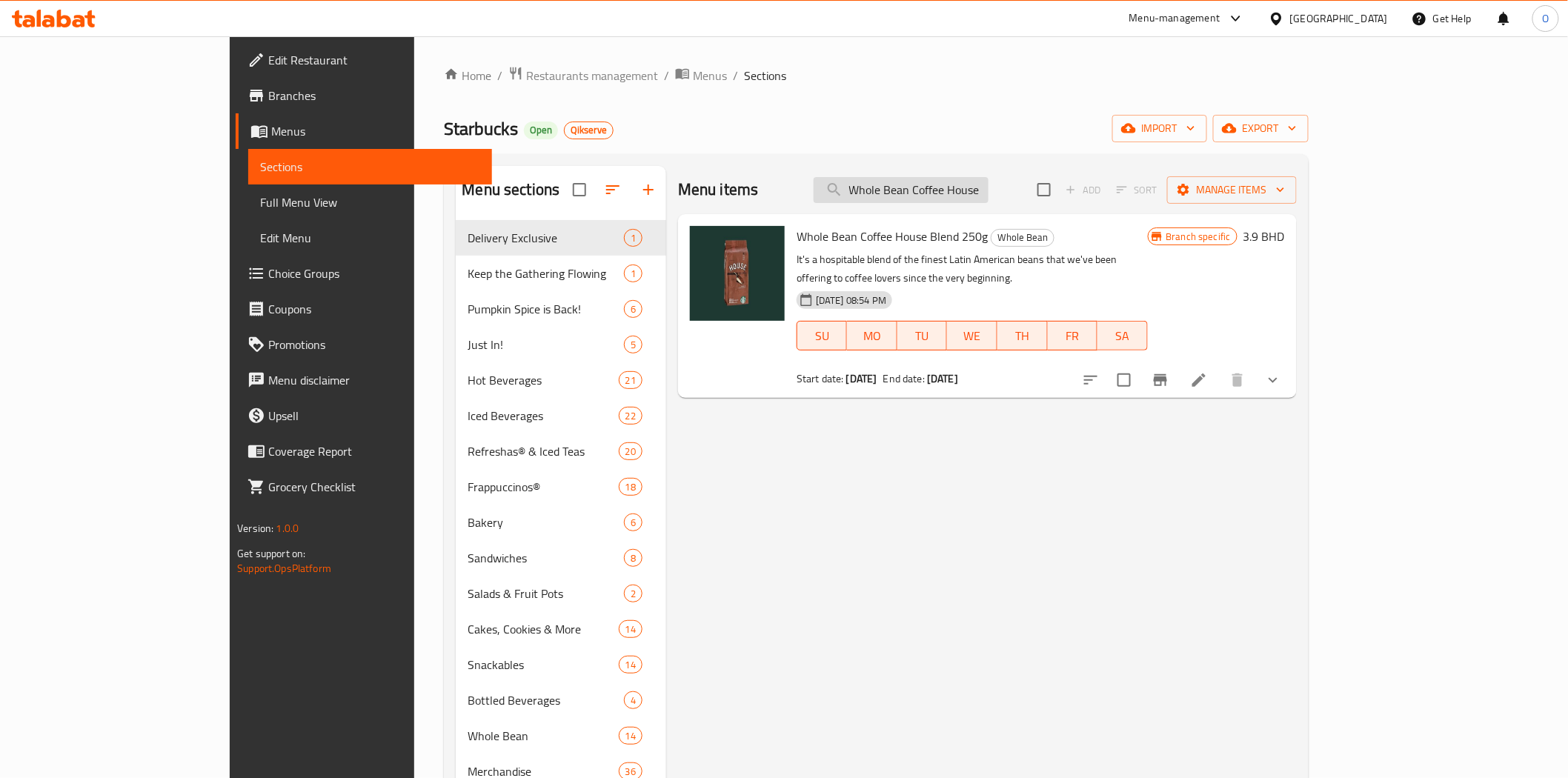
click at [988, 197] on input "Whole Bean Coffee House Blend 250g" at bounding box center [901, 190] width 175 height 26
paste input "Mug 3 Oz Siren Stone Gray"
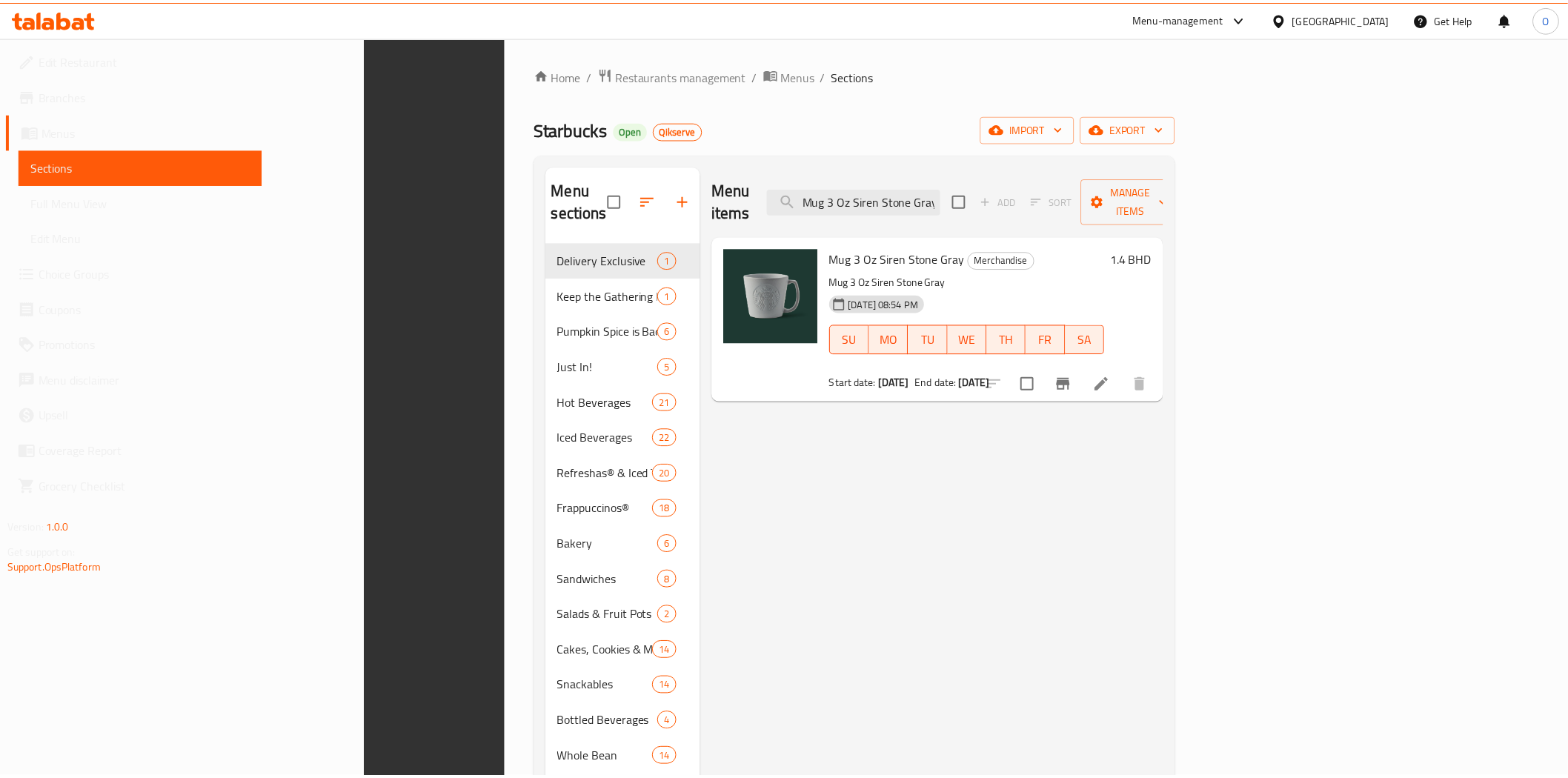
scroll to position [208, 0]
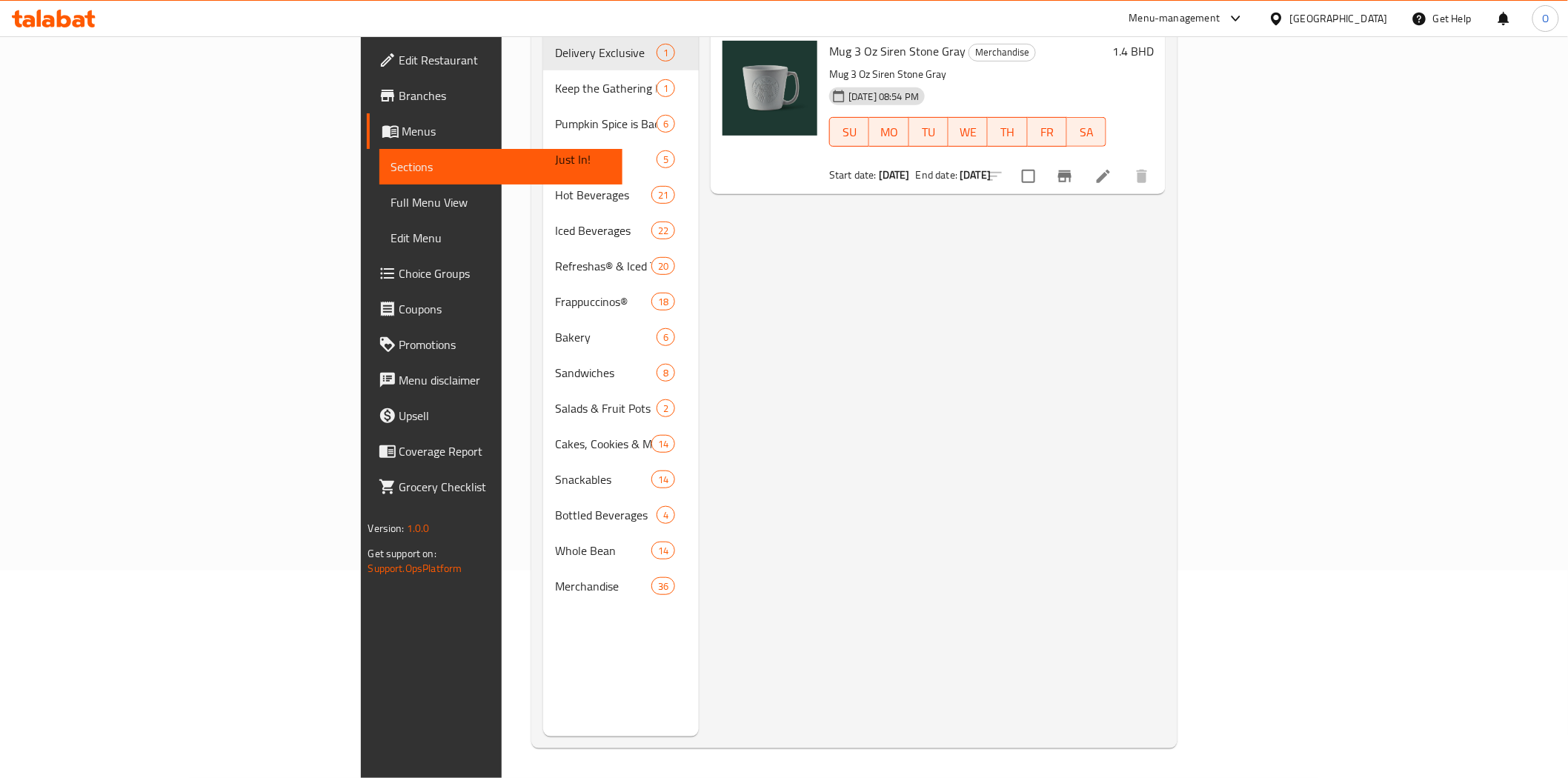
click at [1124, 370] on div "Menu items Mug 3 Oz Siren Stone Gray Add Sort Manage items Mug 3 Oz Siren Stone…" at bounding box center [932, 347] width 467 height 778
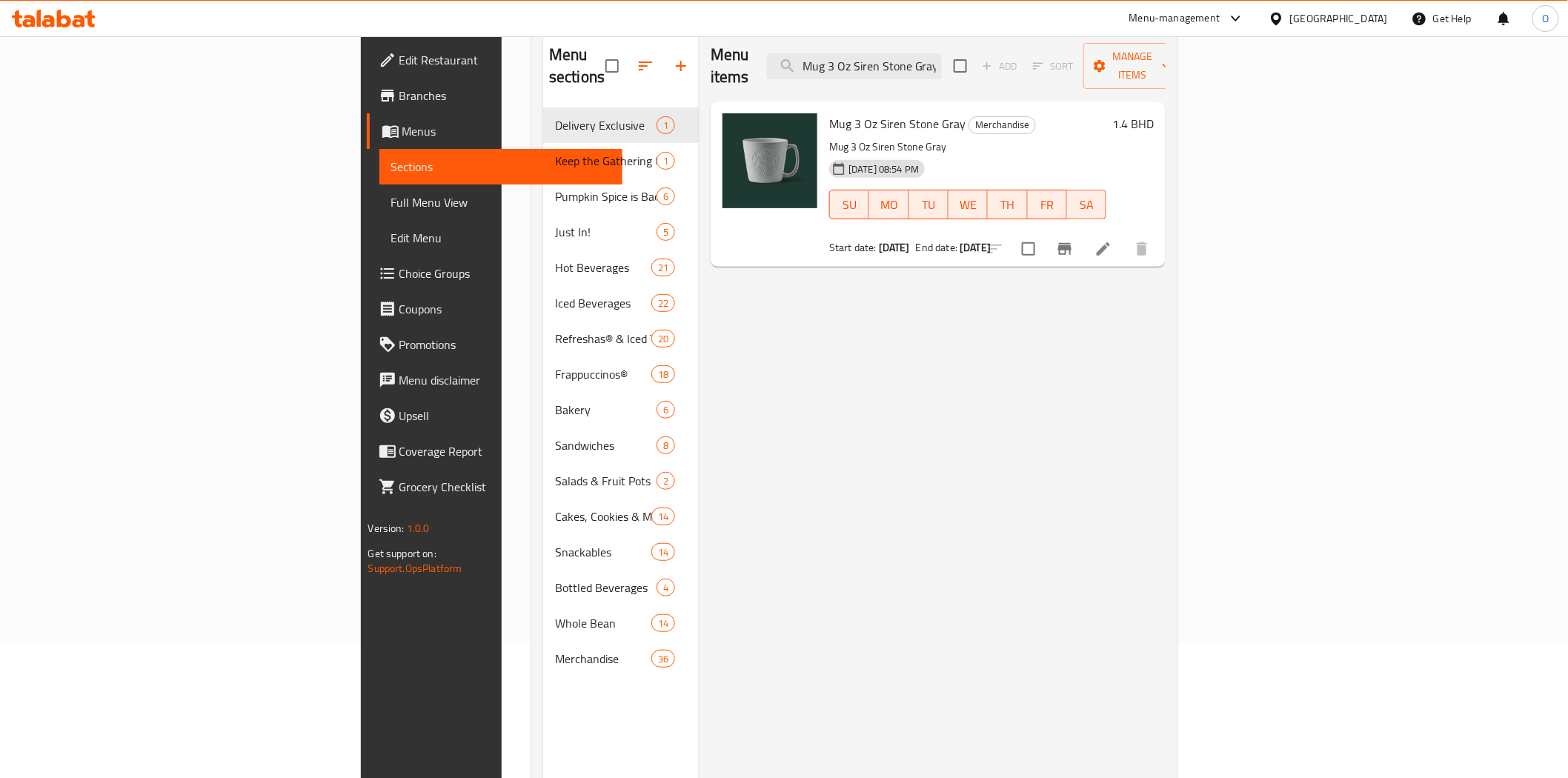
scroll to position [0, 0]
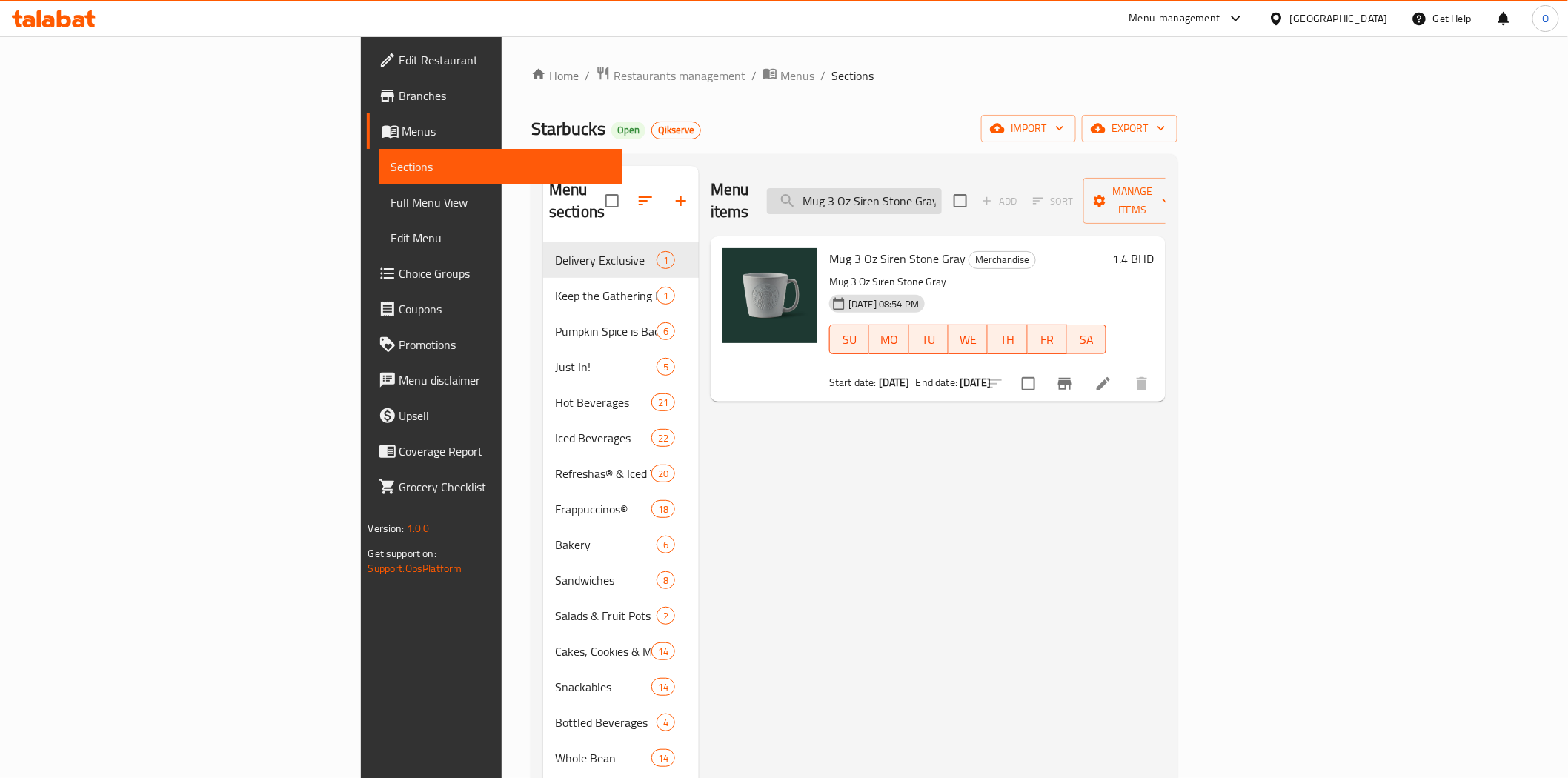
click at [942, 194] on input "Mug 3 Oz Siren Stone Gray" at bounding box center [854, 201] width 175 height 26
paste input "14 Oz Speckled Terrazo"
type input "Mug 14 Oz Speckled Terrazo"
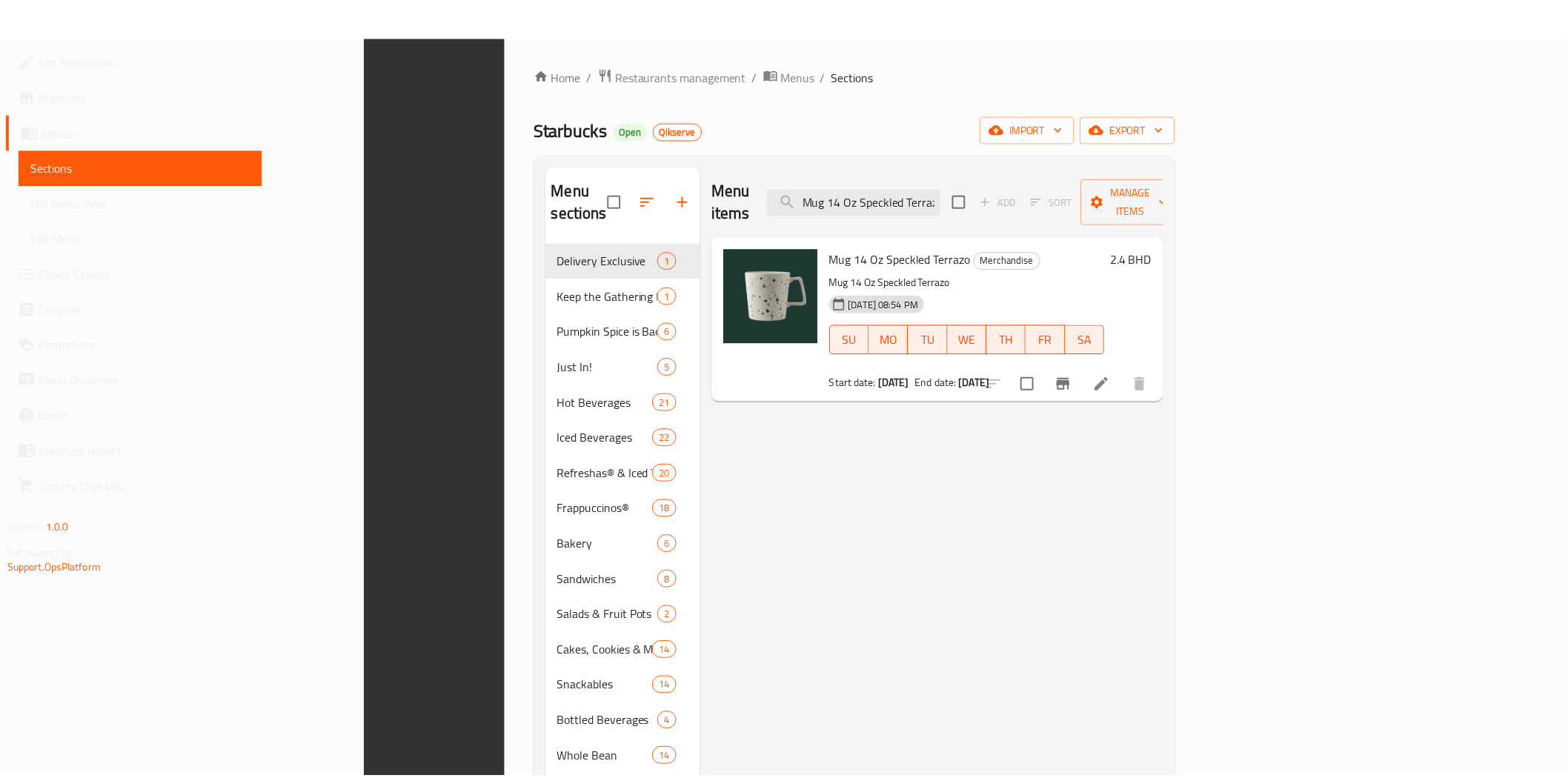
scroll to position [208, 0]
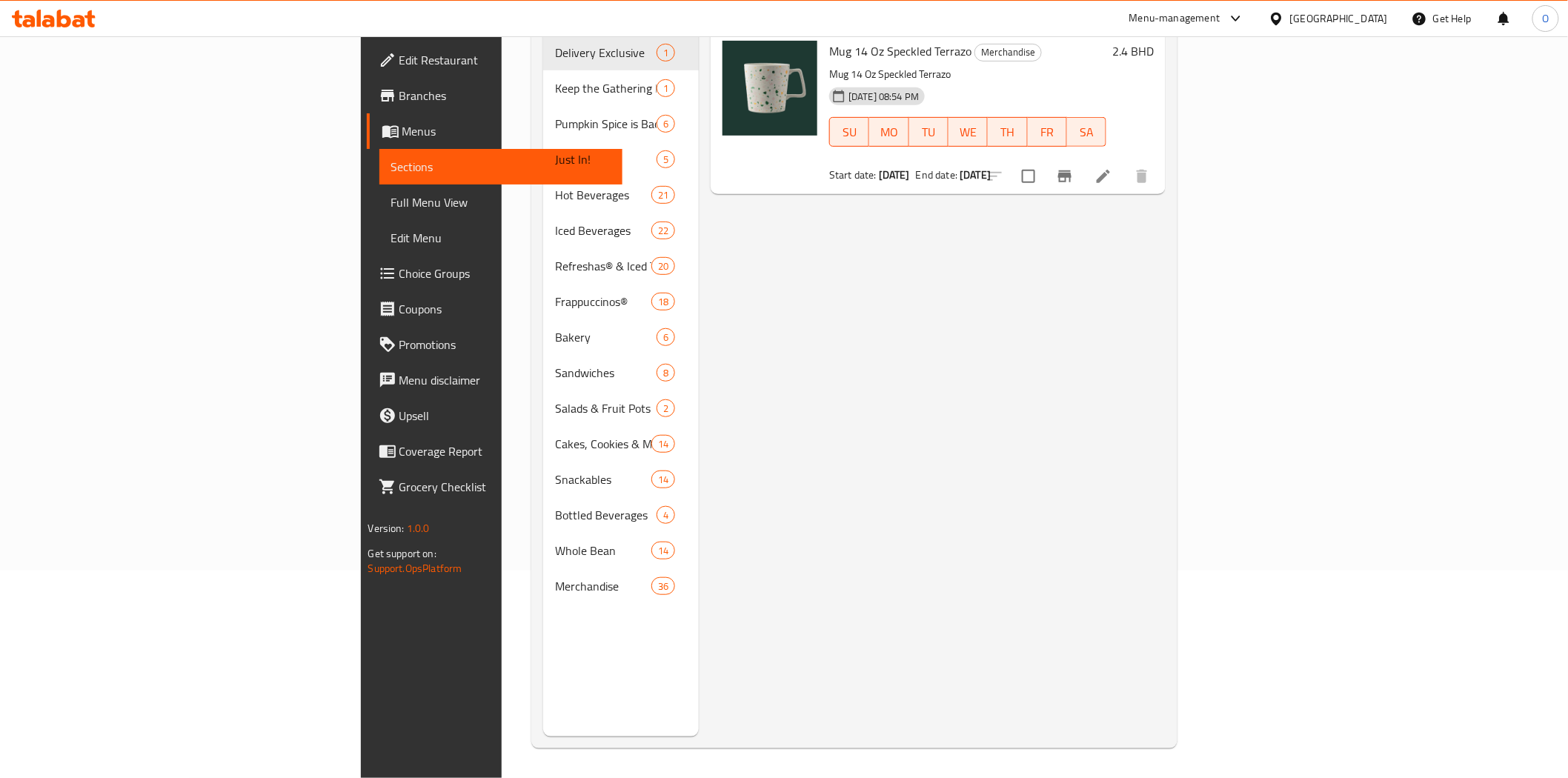
click at [882, 311] on div "Menu items Mug 14 Oz Speckled Terrazo Add Sort Manage items Mug 14 Oz Speckled …" at bounding box center [932, 347] width 467 height 778
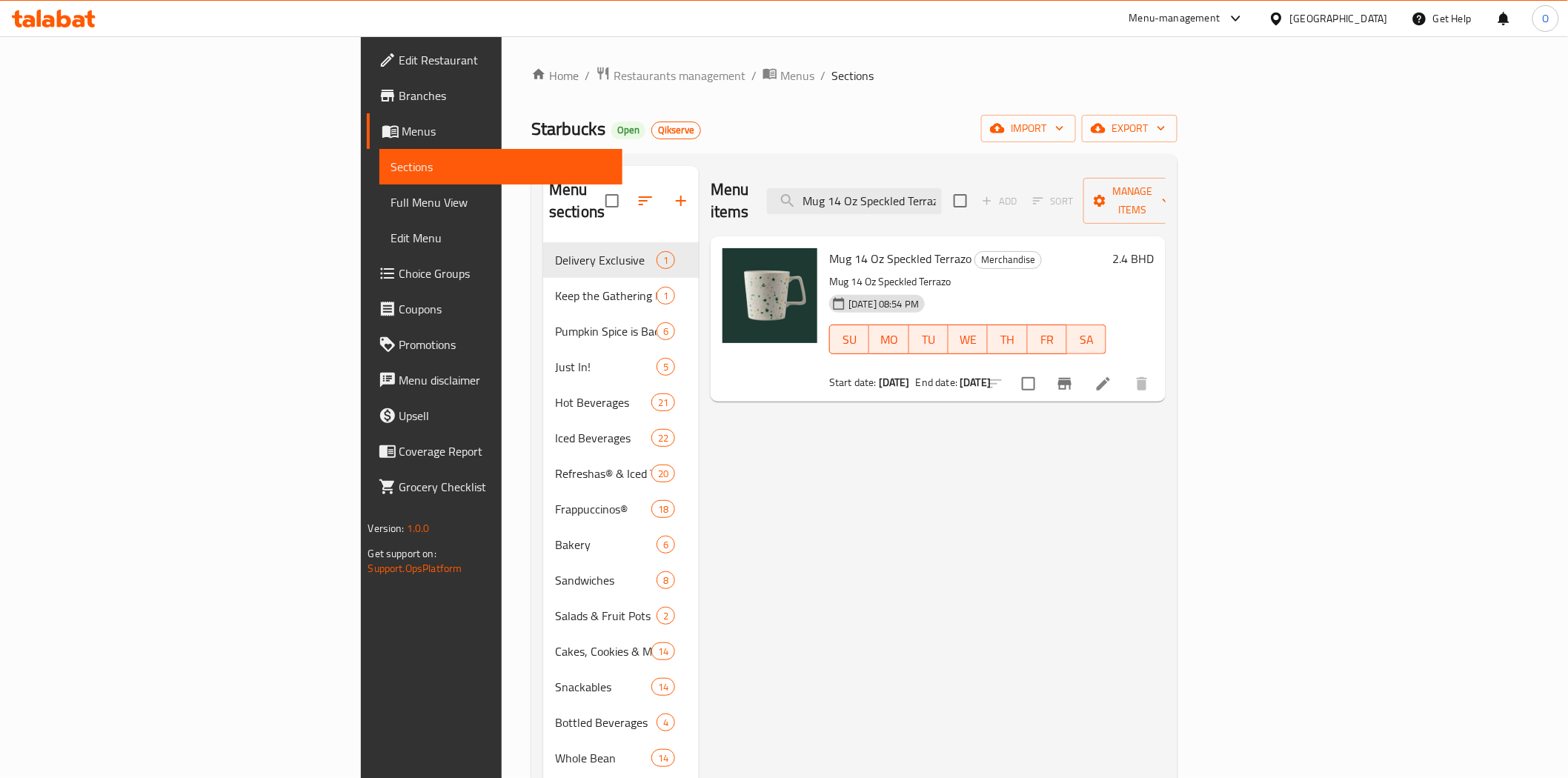
click at [399, 93] on span "Branches" at bounding box center [505, 96] width 211 height 18
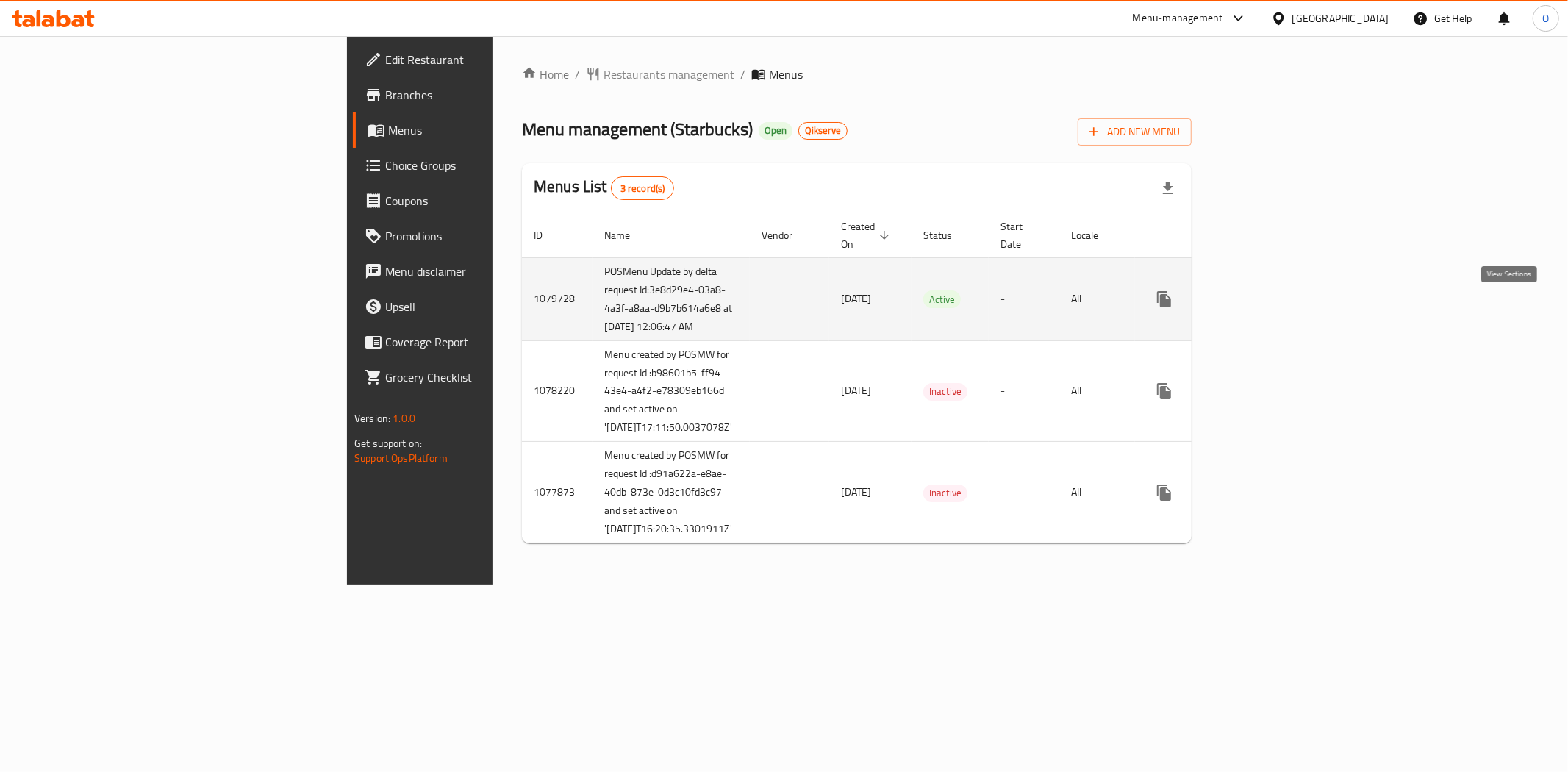
click at [1279, 308] on icon "enhanced table" at bounding box center [1270, 299] width 18 height 18
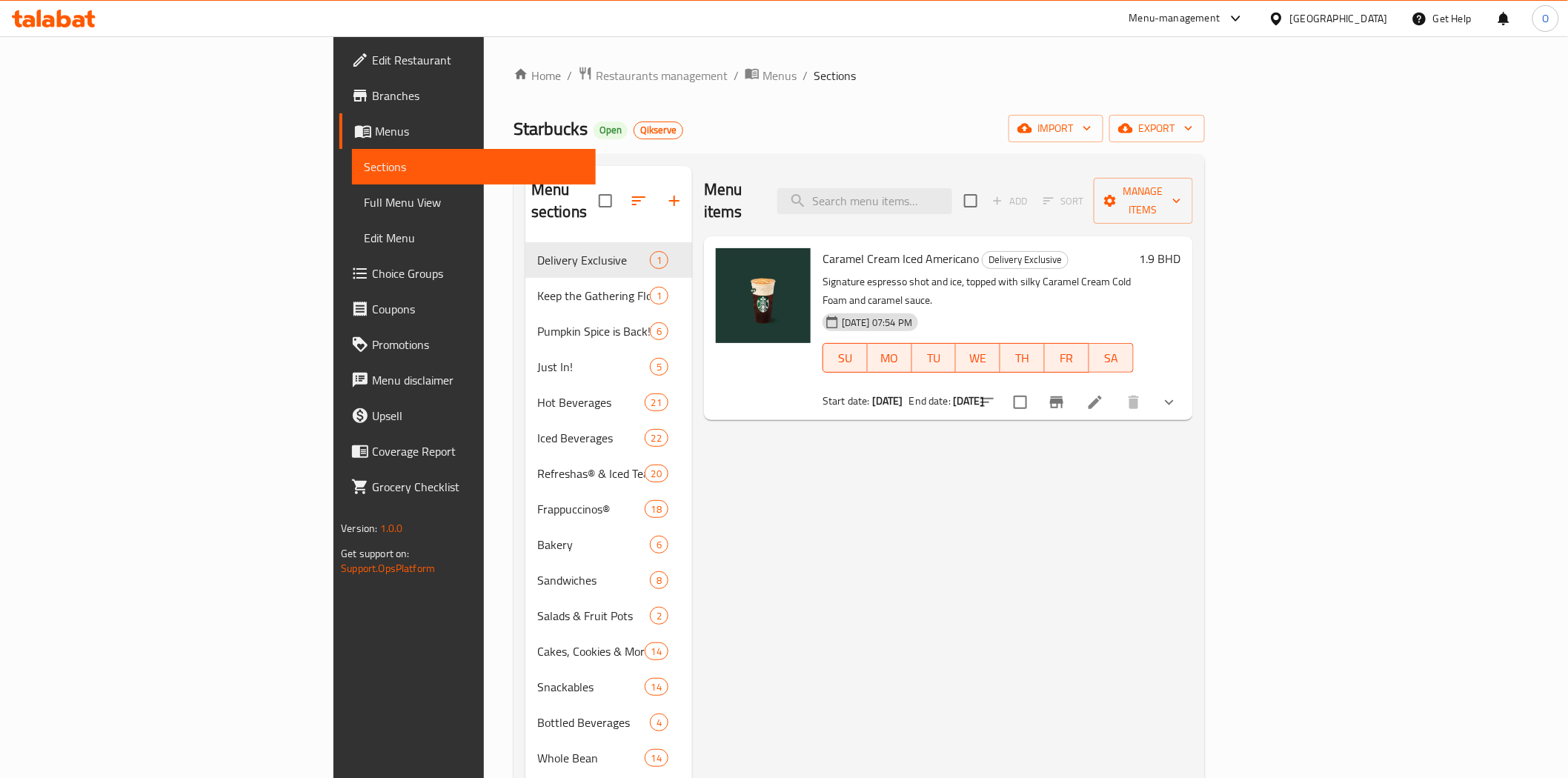
click at [1030, 210] on div "Menu items Add Sort Manage items" at bounding box center [949, 200] width 489 height 70
click at [952, 200] on input "search" at bounding box center [864, 201] width 175 height 26
paste input "Whole Bean Coffee Sumatra 250g"
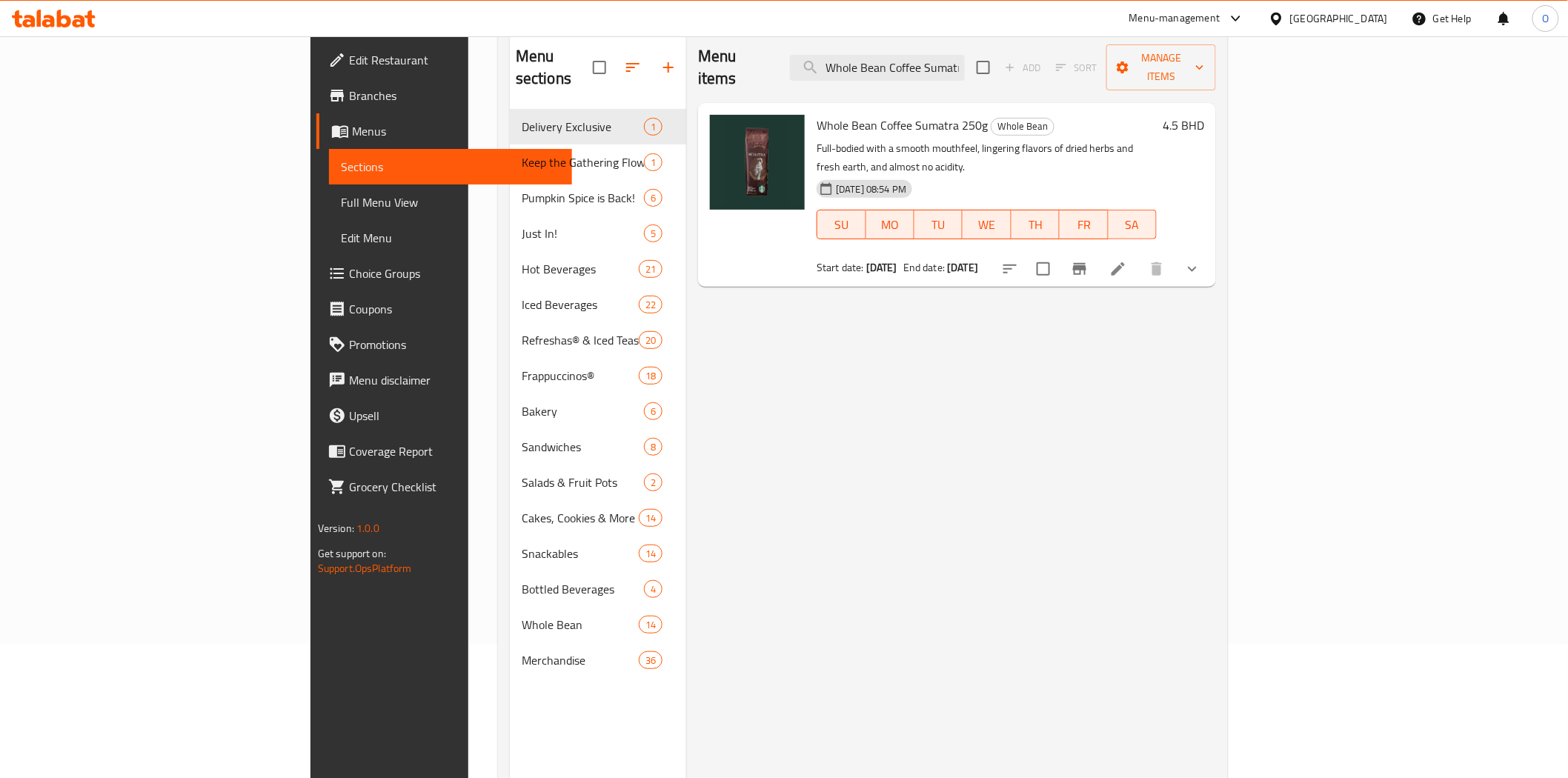
scroll to position [42, 0]
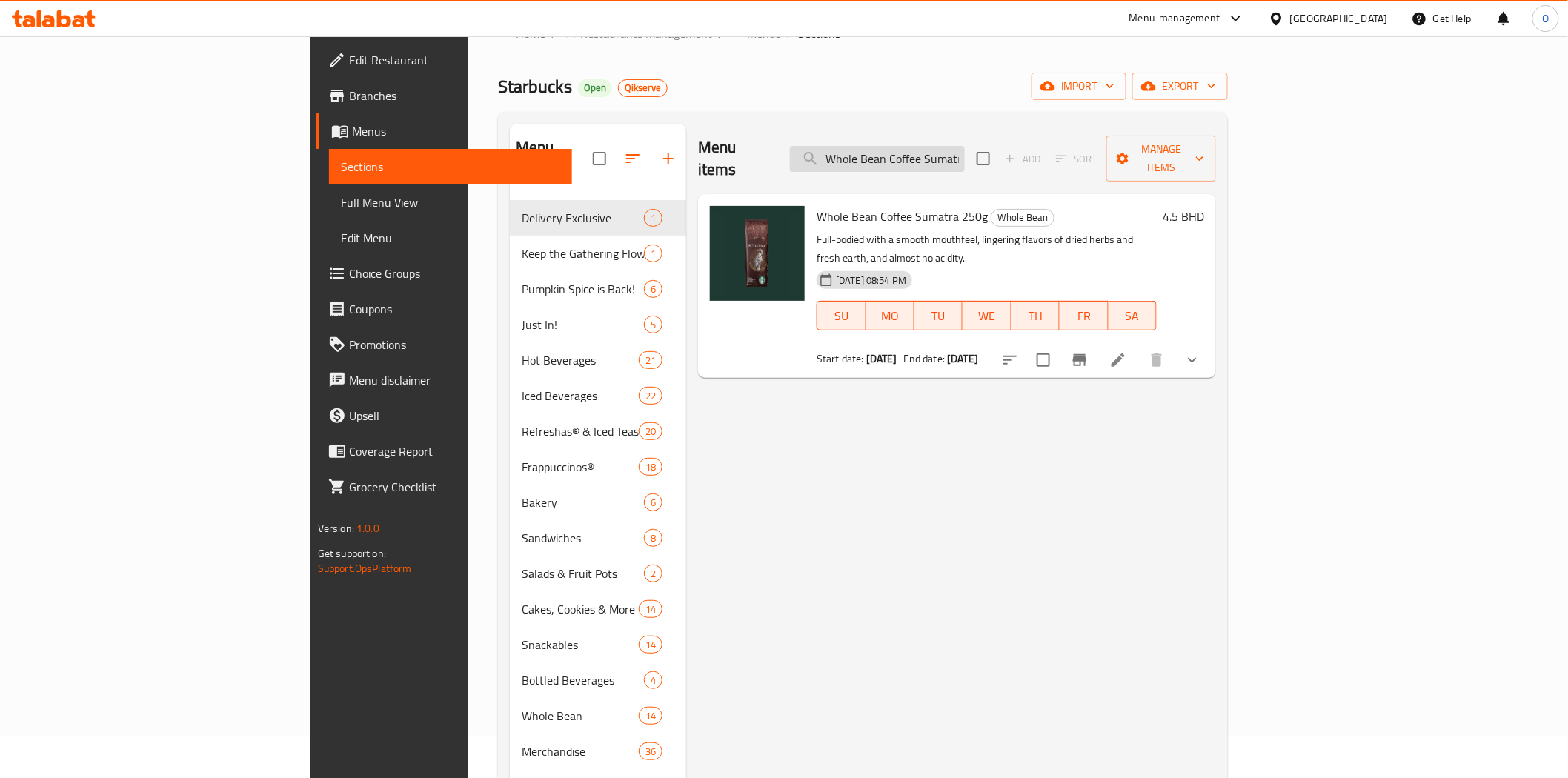
click at [965, 158] on input "Whole Bean Coffee Sumatra 250g" at bounding box center [877, 158] width 175 height 26
paste input "Guatemala Antigu"
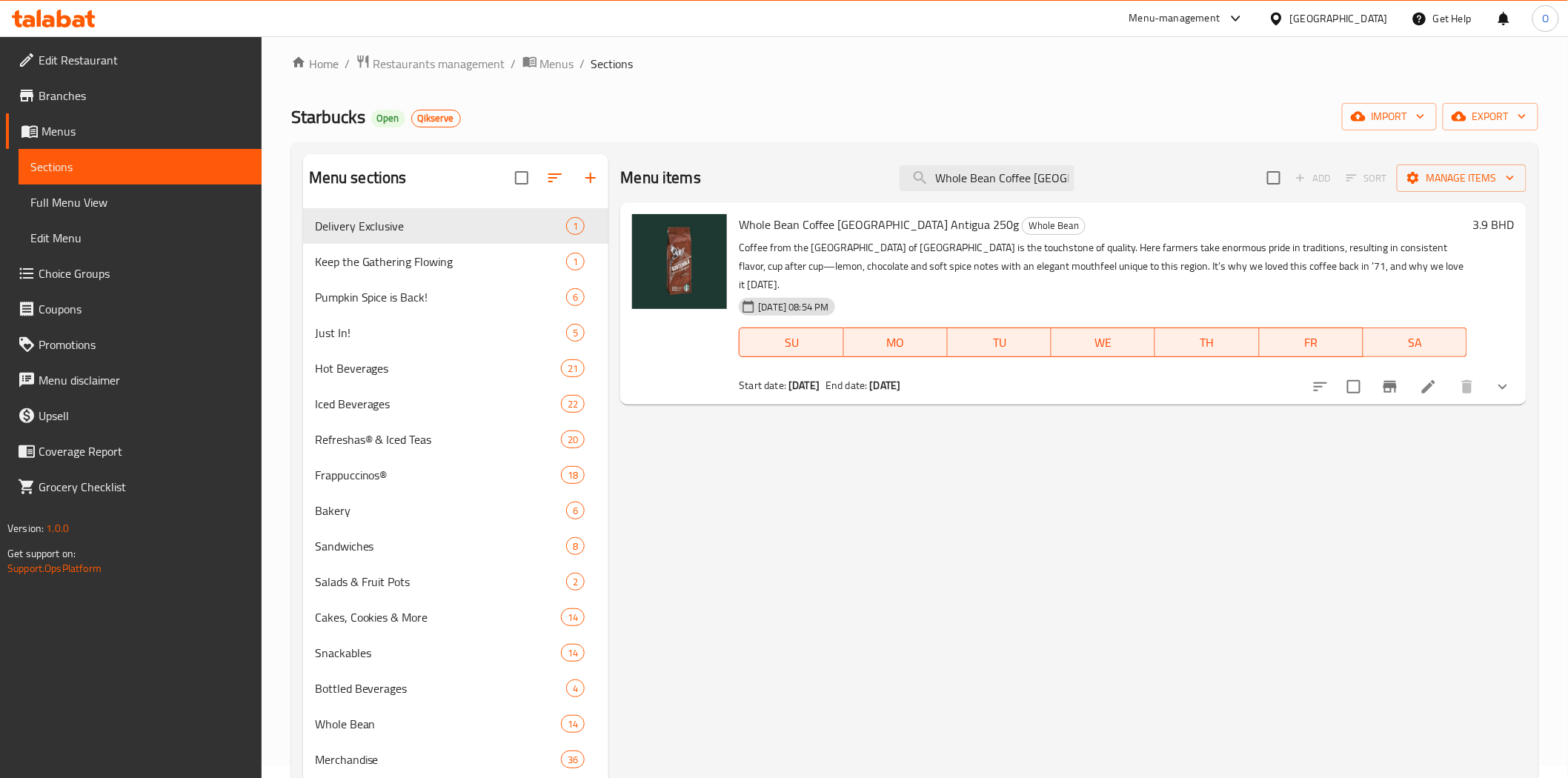
scroll to position [0, 0]
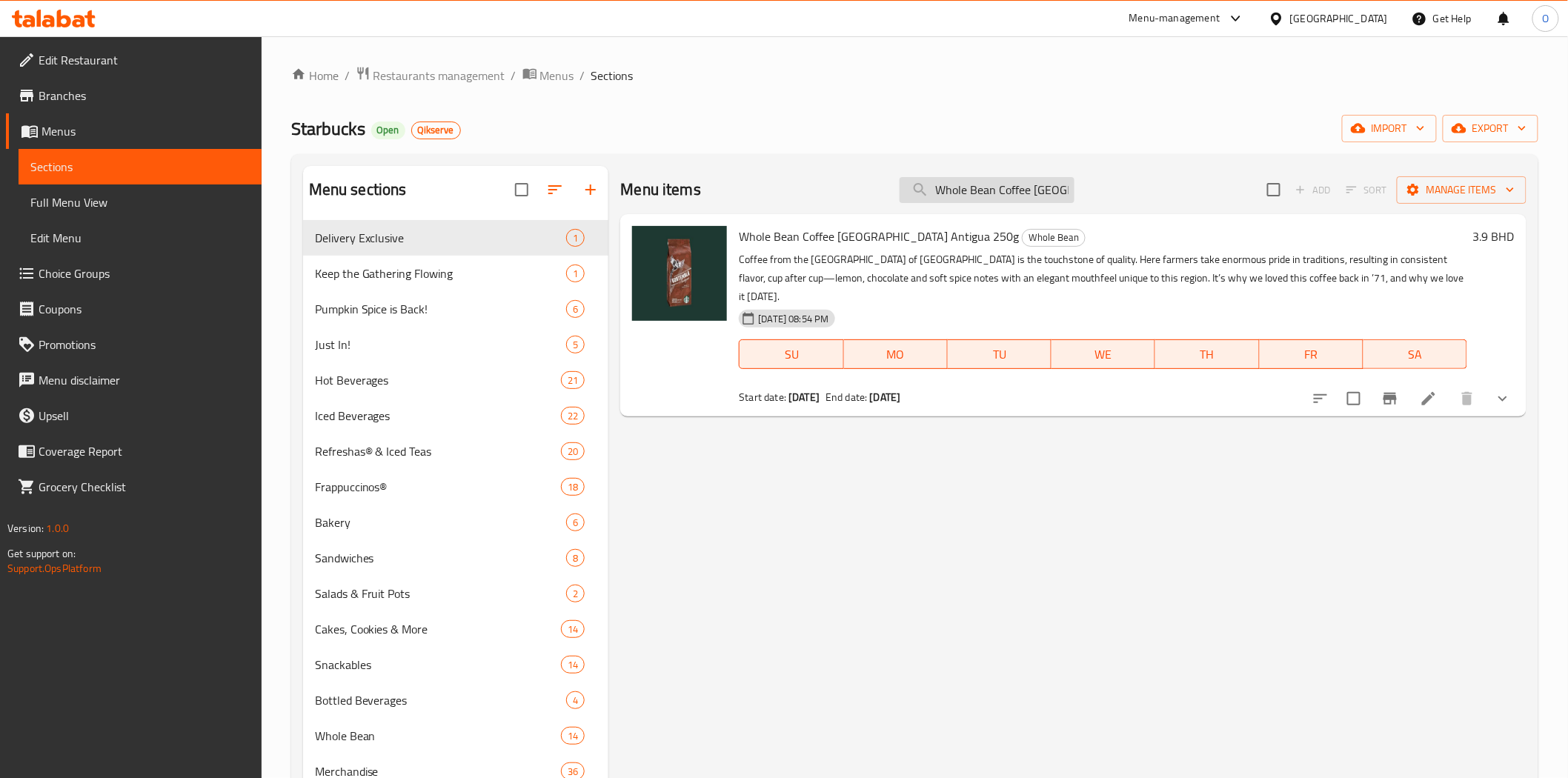
click at [966, 200] on input "Whole Bean Coffee [GEOGRAPHIC_DATA] Antigua 250g" at bounding box center [987, 190] width 175 height 26
paste input "House Blend"
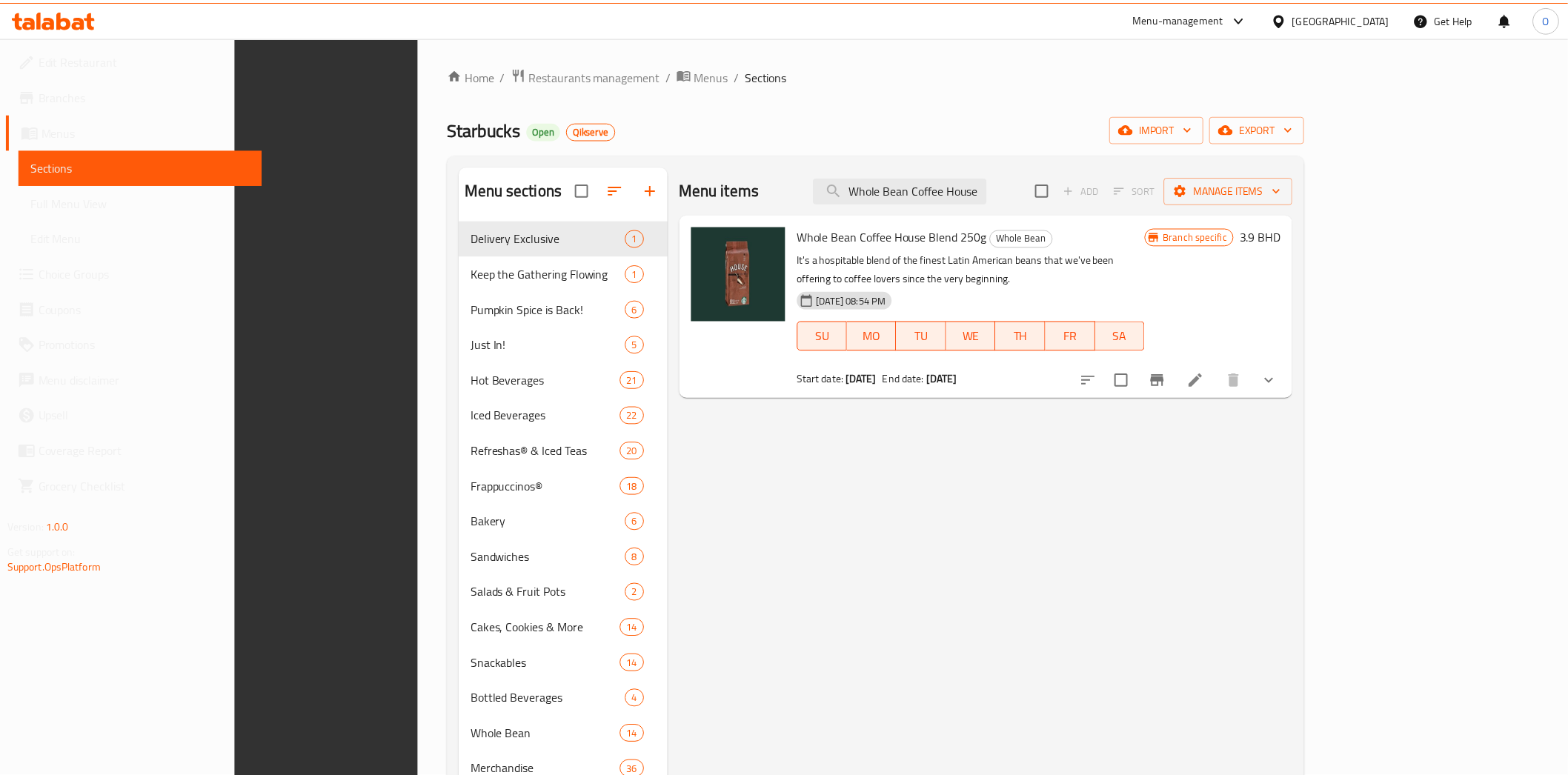
scroll to position [208, 0]
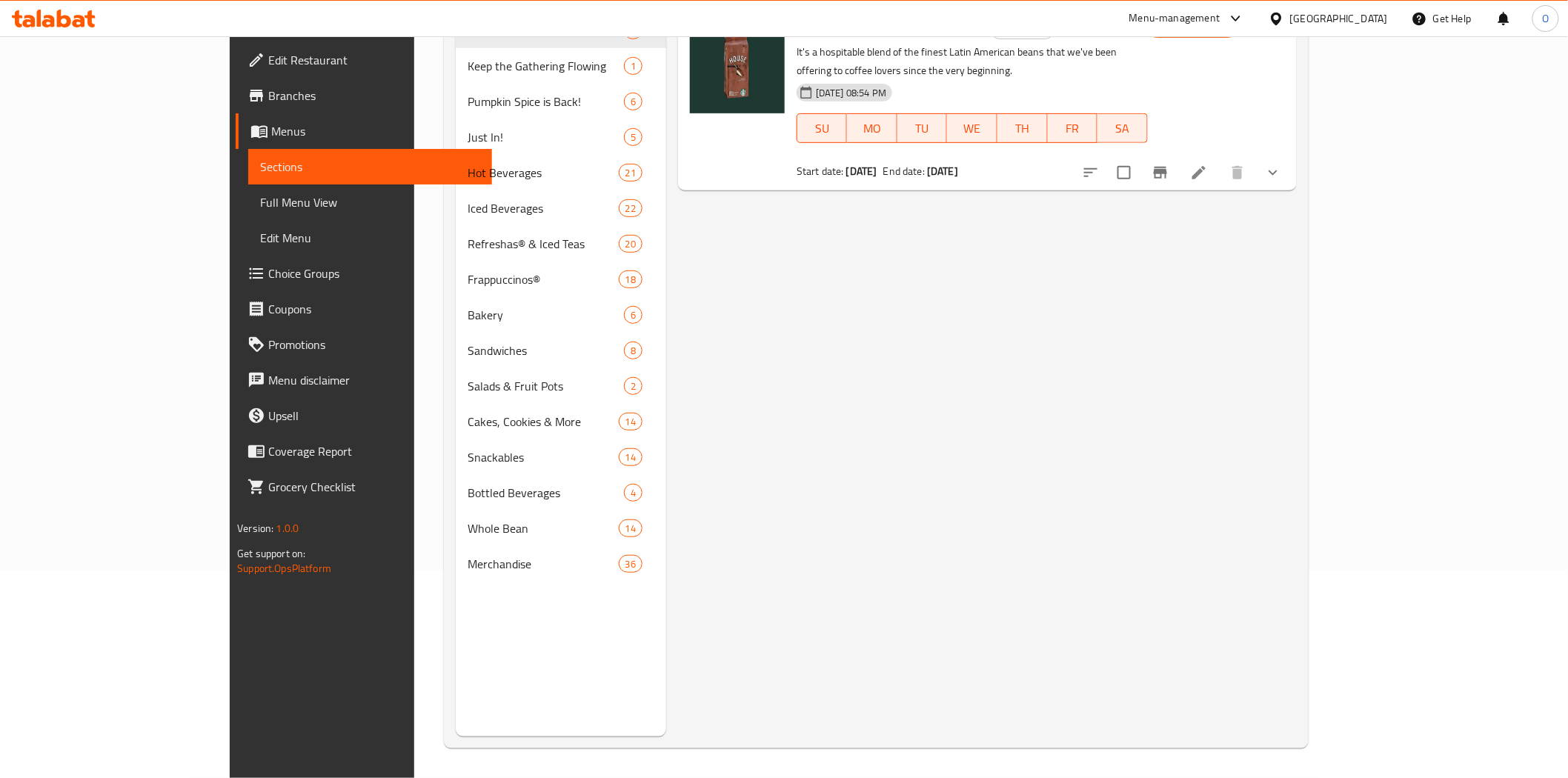
drag, startPoint x: 1195, startPoint y: 307, endPoint x: 1188, endPoint y: 301, distance: 9.2
click at [1195, 307] on div "Menu items Whole Bean Coffee House Blend 250g Add Sort Manage items Whole Bean …" at bounding box center [982, 347] width 631 height 778
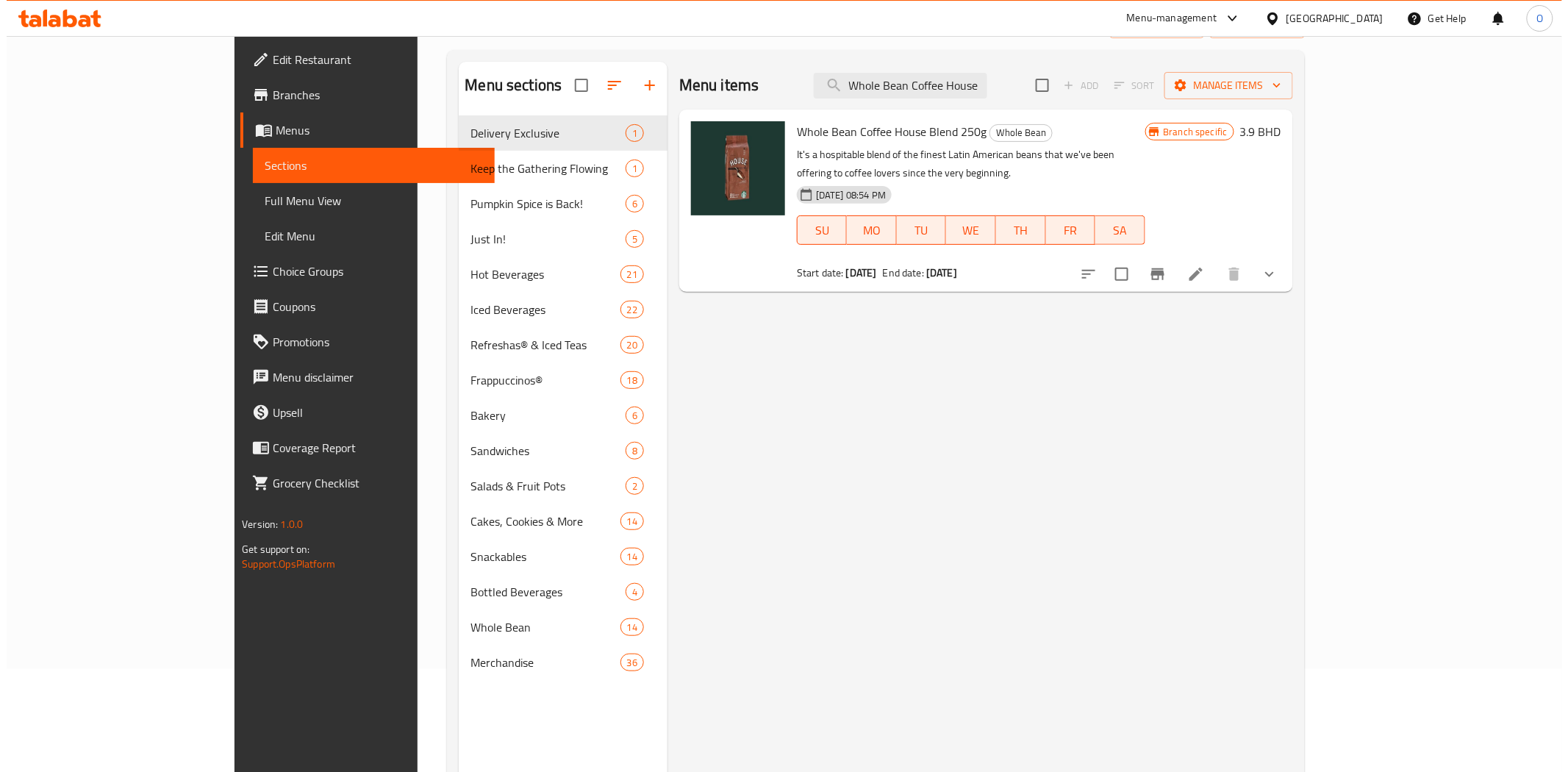
scroll to position [0, 0]
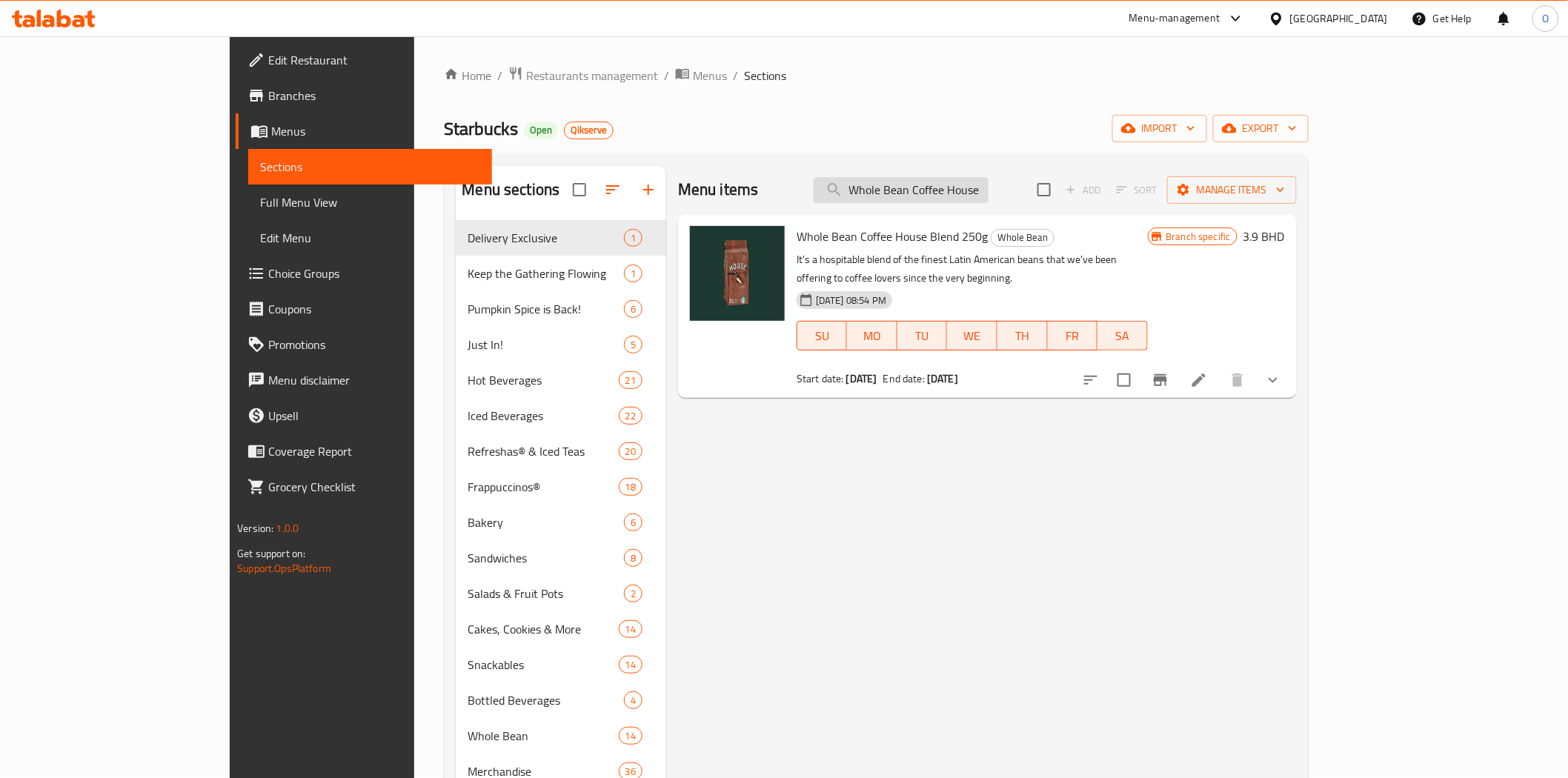
click at [988, 194] on input "Whole Bean Coffee House Blend 250g" at bounding box center [901, 190] width 175 height 26
paste input "Mug 3 Oz Siren Stone Gray"
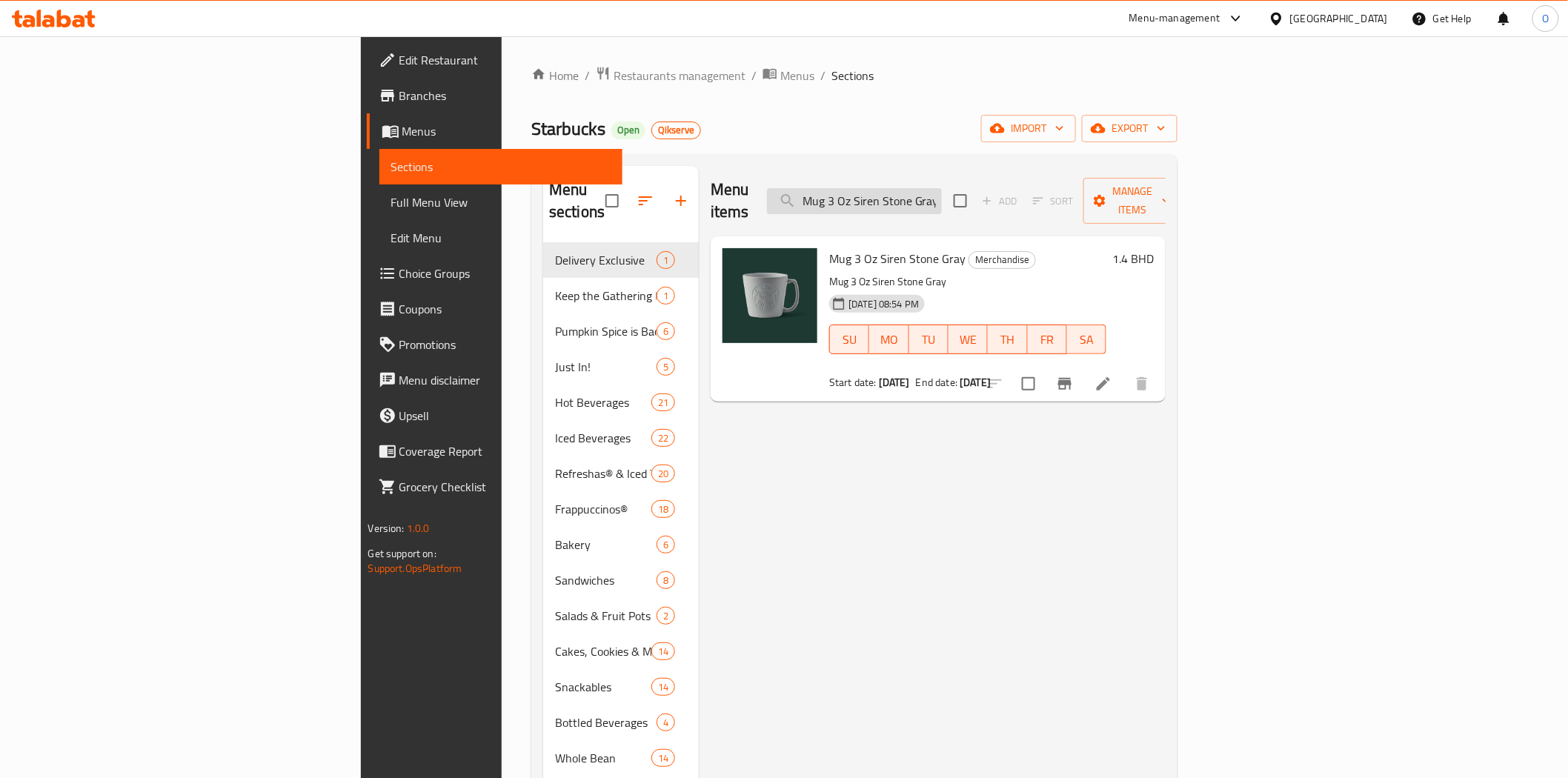
click at [942, 201] on input "Mug 3 Oz Siren Stone Gray" at bounding box center [854, 201] width 175 height 26
paste input "14 Oz Speckled Terrazo"
type input "Mug 14 Oz Speckled Terrazo"
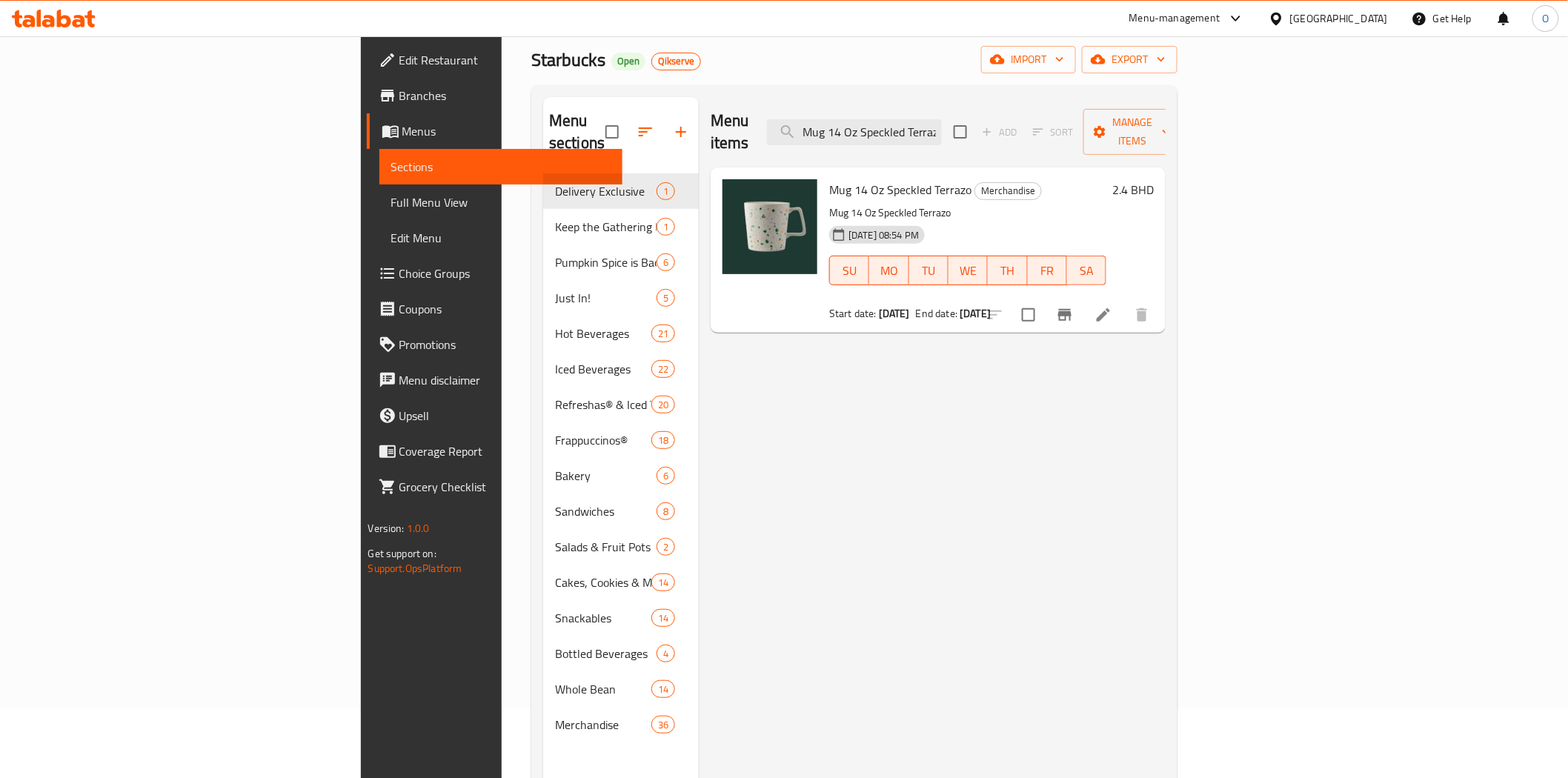
scroll to position [0, 0]
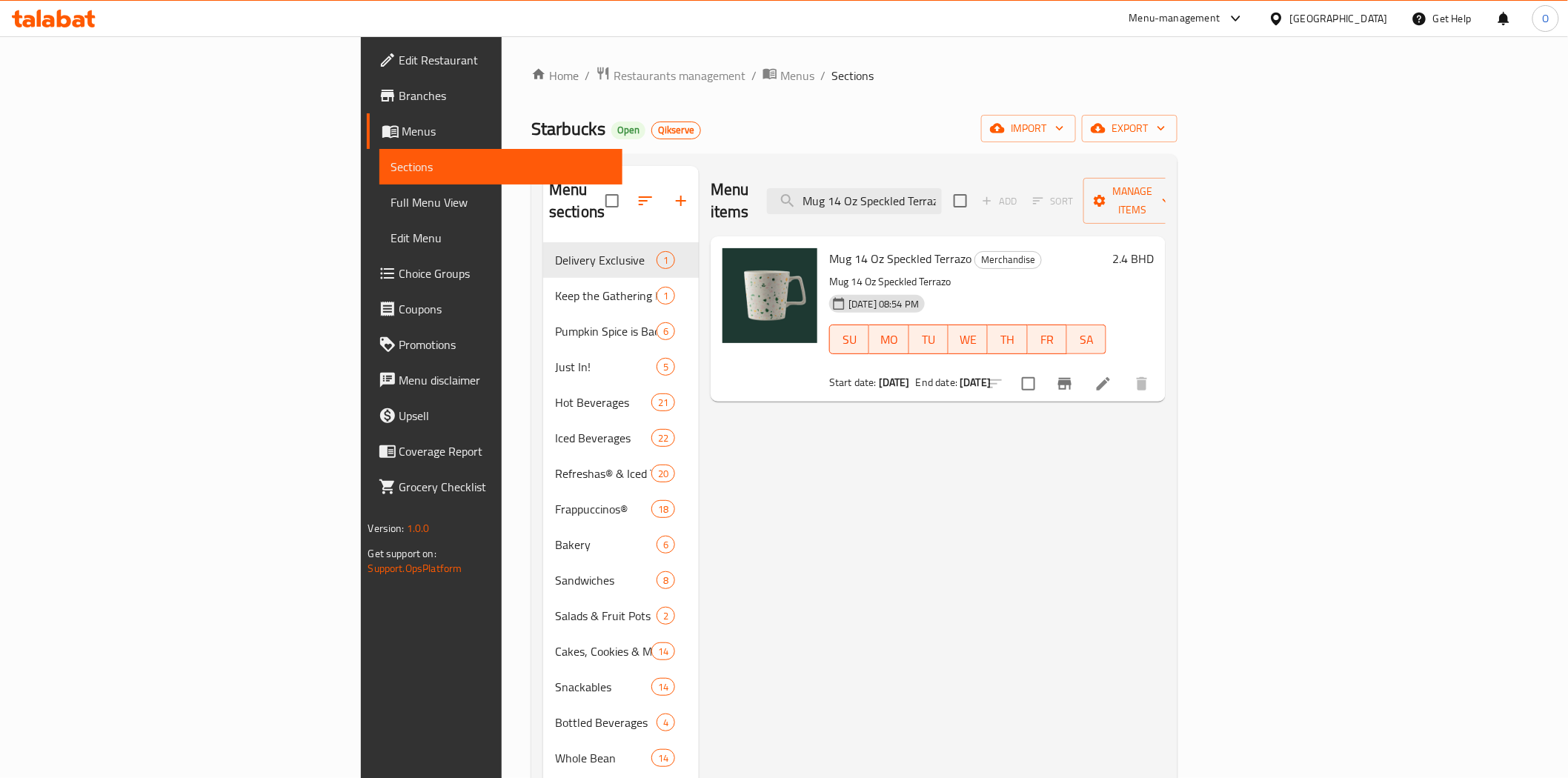
click at [399, 102] on span "Branches" at bounding box center [505, 96] width 211 height 18
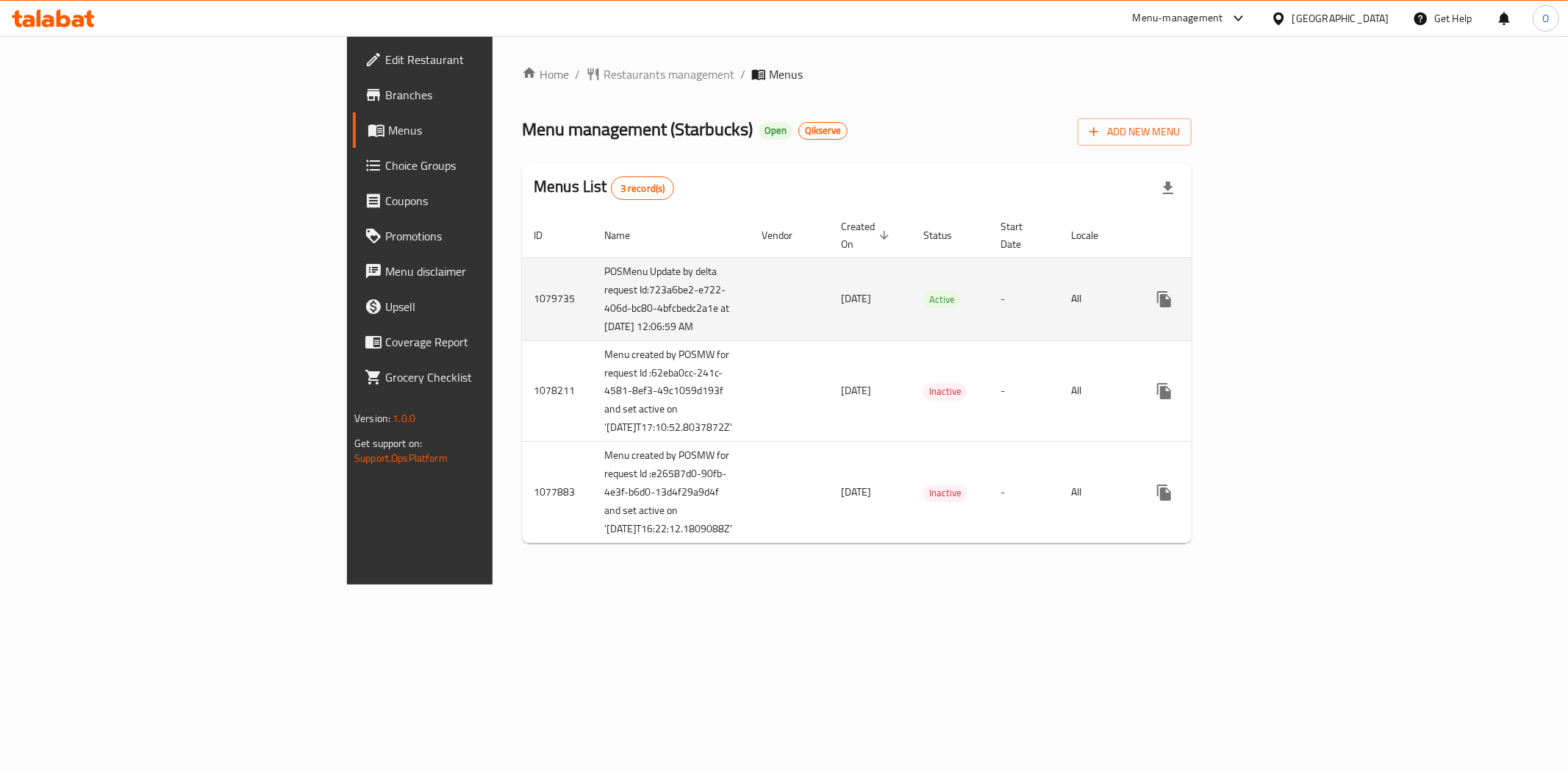
click at [1277, 306] on icon "enhanced table" at bounding box center [1270, 299] width 14 height 14
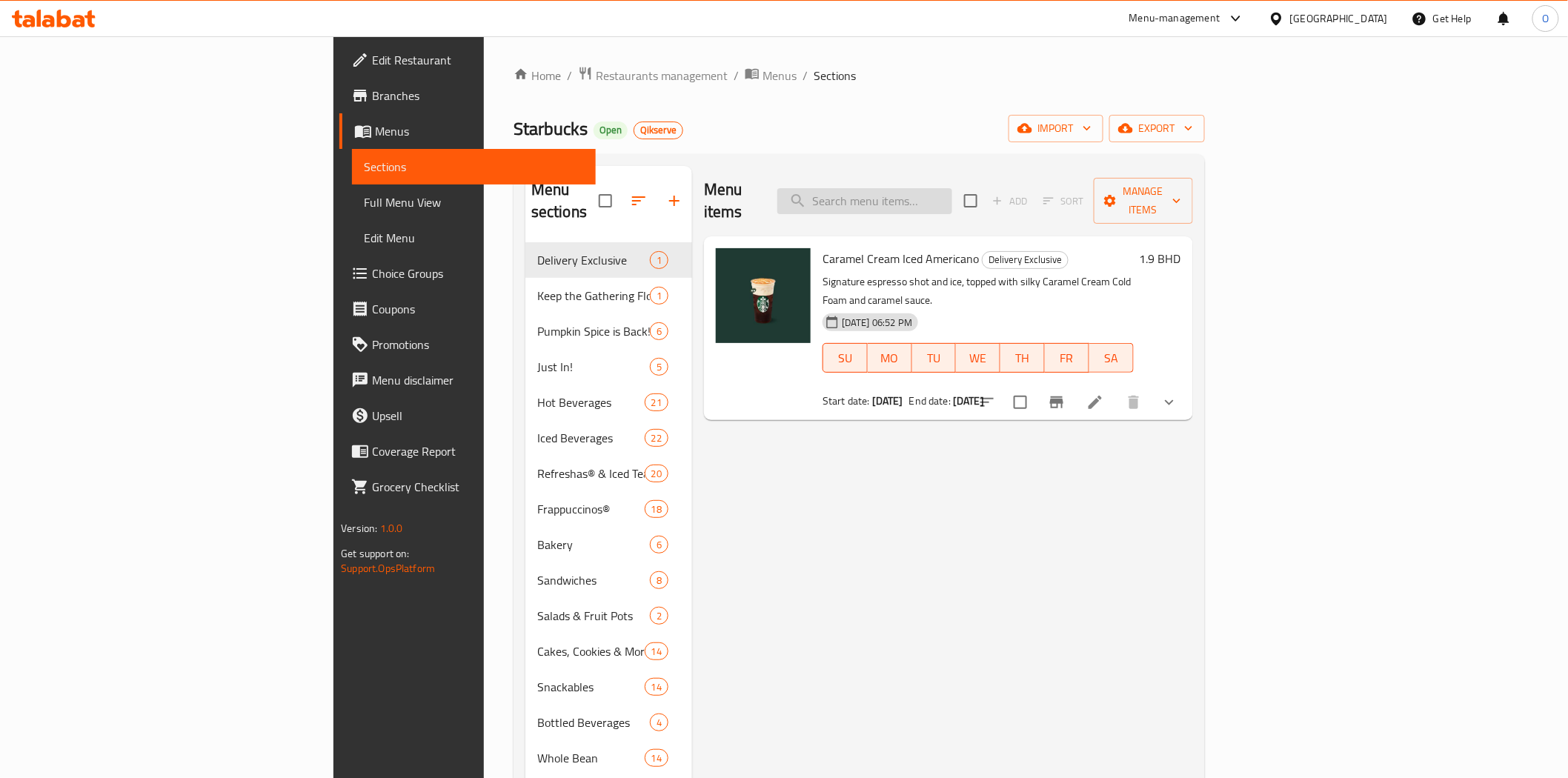
click at [926, 188] on input "search" at bounding box center [864, 201] width 175 height 26
paste input "Whole Bean Coffee Sumatra 250g"
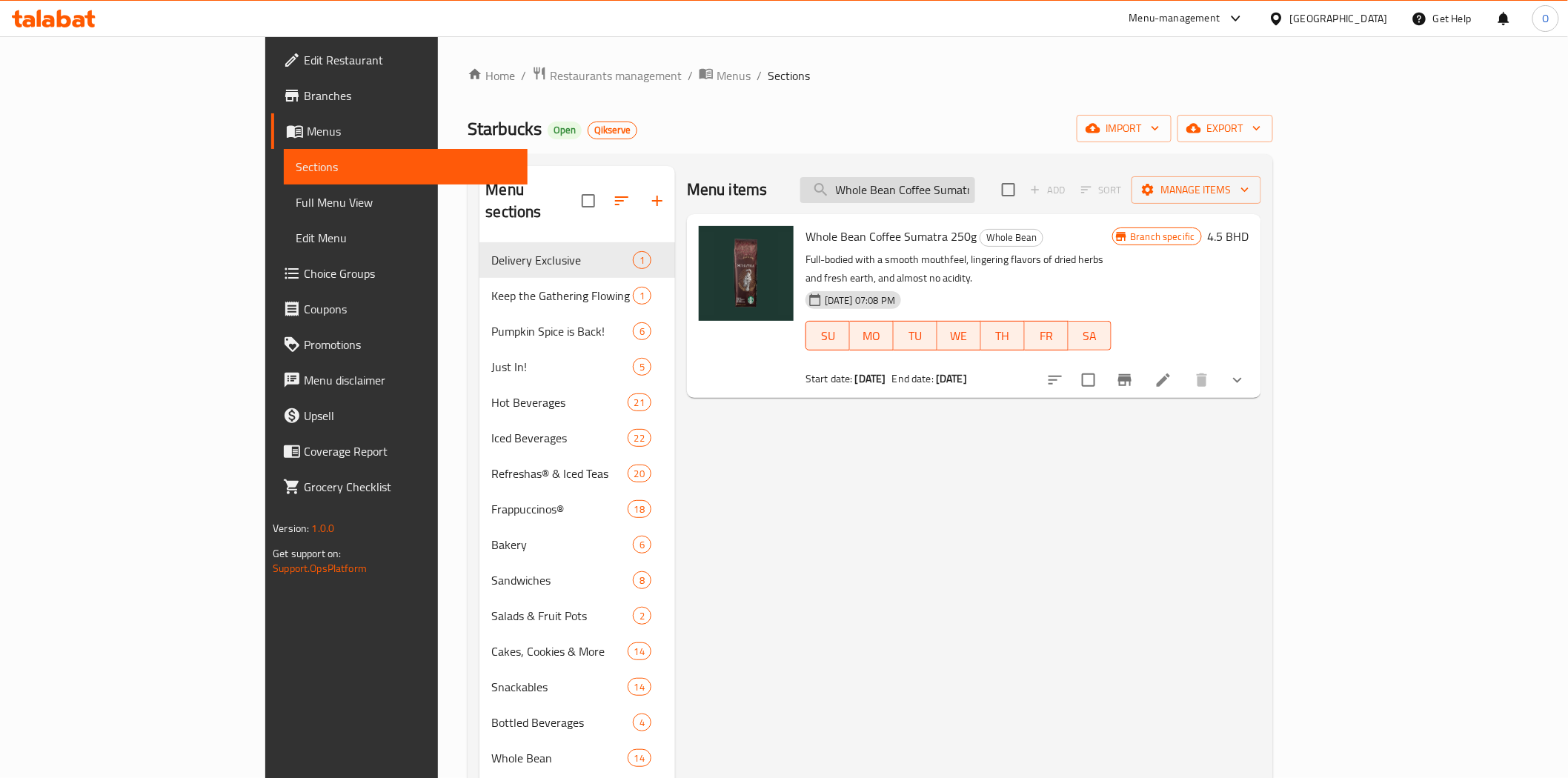
click at [976, 194] on input "Whole Bean Coffee Sumatra 250g" at bounding box center [887, 190] width 175 height 26
paste input "Guatemala Antigu"
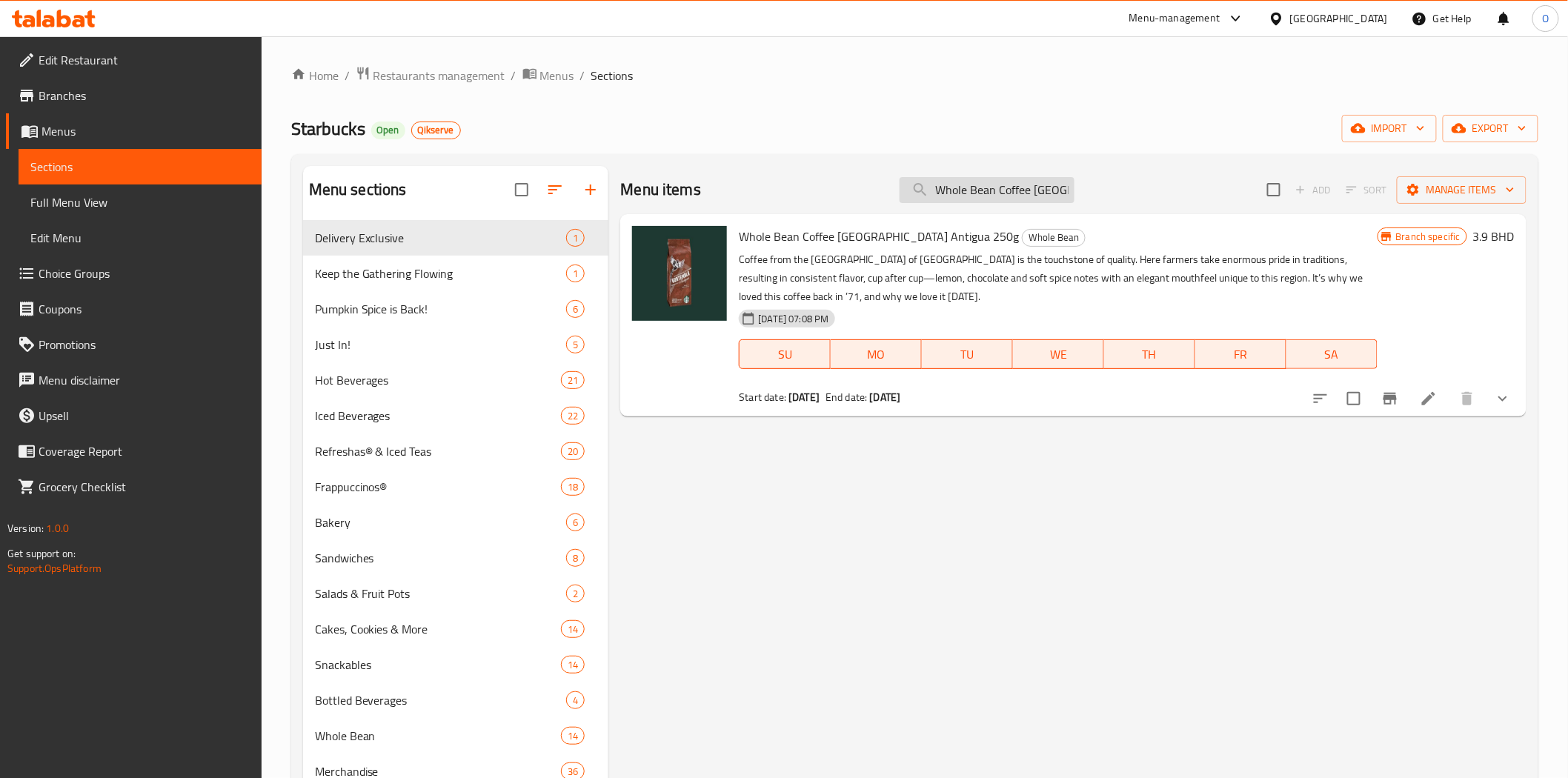
click at [1002, 195] on input "Whole Bean Coffee [GEOGRAPHIC_DATA] Antigua 250g" at bounding box center [987, 190] width 175 height 26
paste input "House Blend"
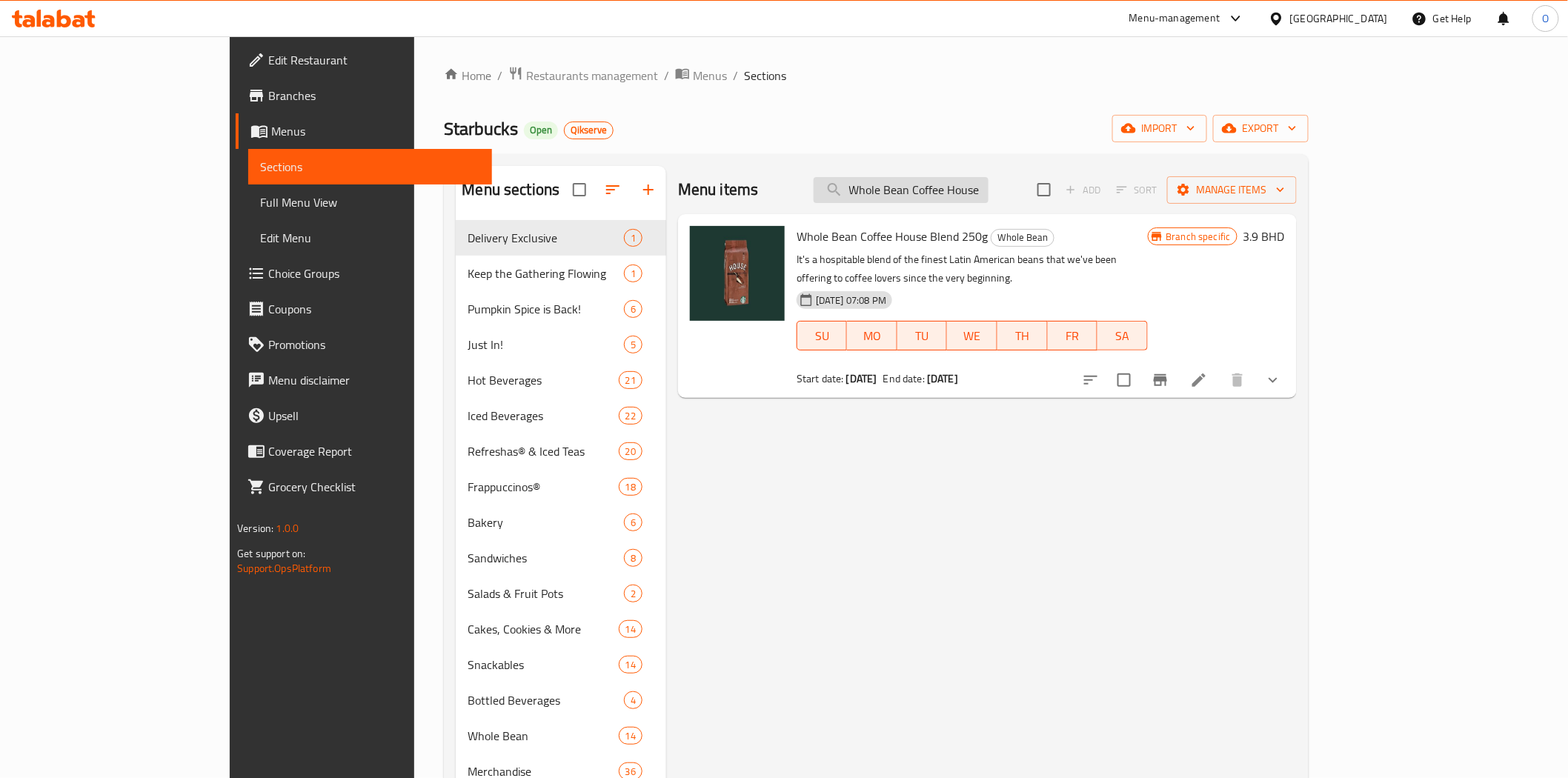
click at [988, 183] on input "Whole Bean Coffee House Blend 250g" at bounding box center [901, 190] width 175 height 26
paste input "Mug 3 Oz Siren Stone Gray"
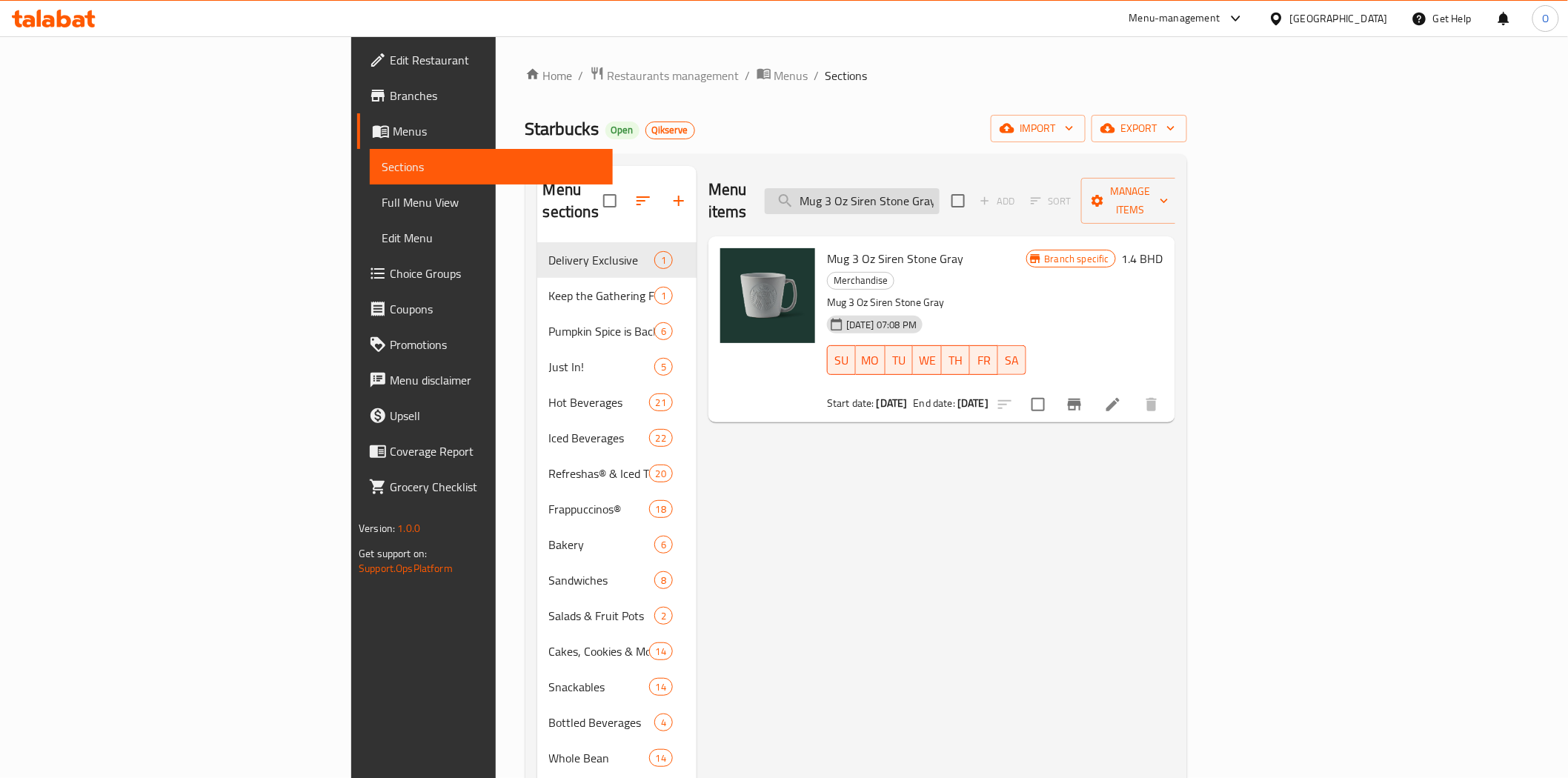
click at [939, 189] on input "Mug 3 Oz Siren Stone Gray" at bounding box center [852, 201] width 175 height 26
paste input "14 Oz Speckled Terrazo"
type input "Mug 14 Oz Speckled Terrazo"
